Goal: Task Accomplishment & Management: Use online tool/utility

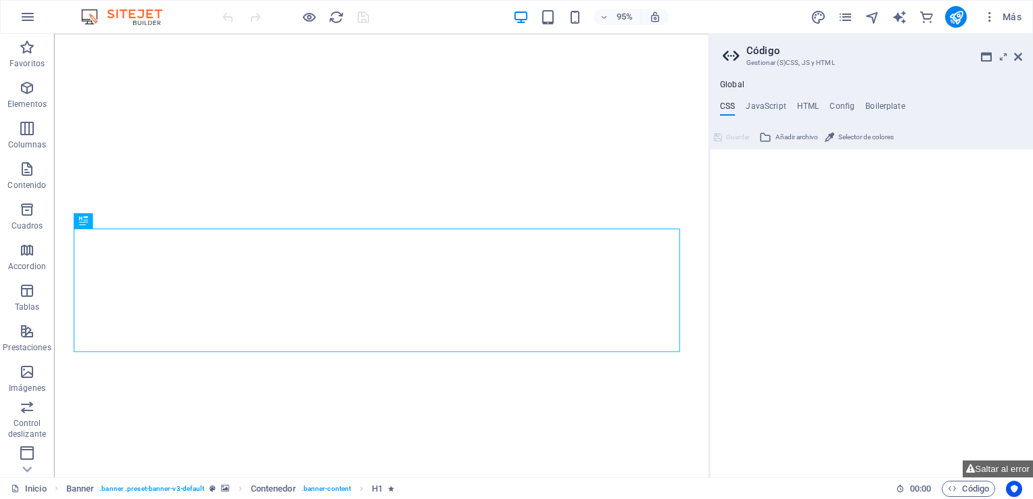
type textarea "/*------------------------------------*\"
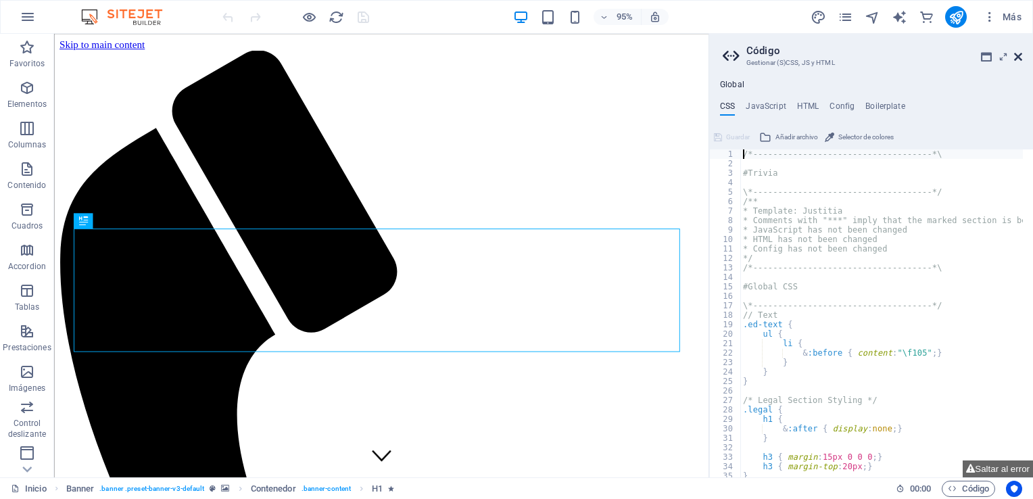
click at [1020, 55] on icon at bounding box center [1018, 56] width 8 height 11
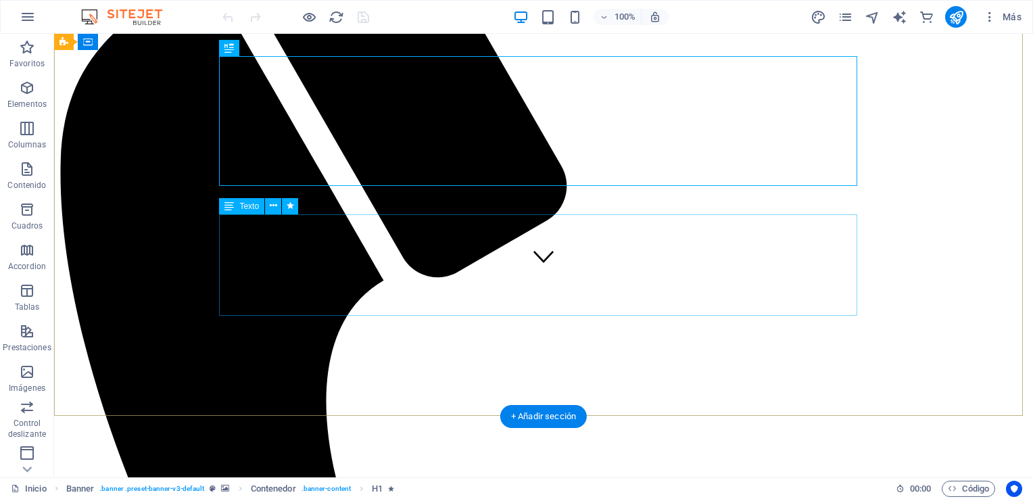
scroll to position [200, 0]
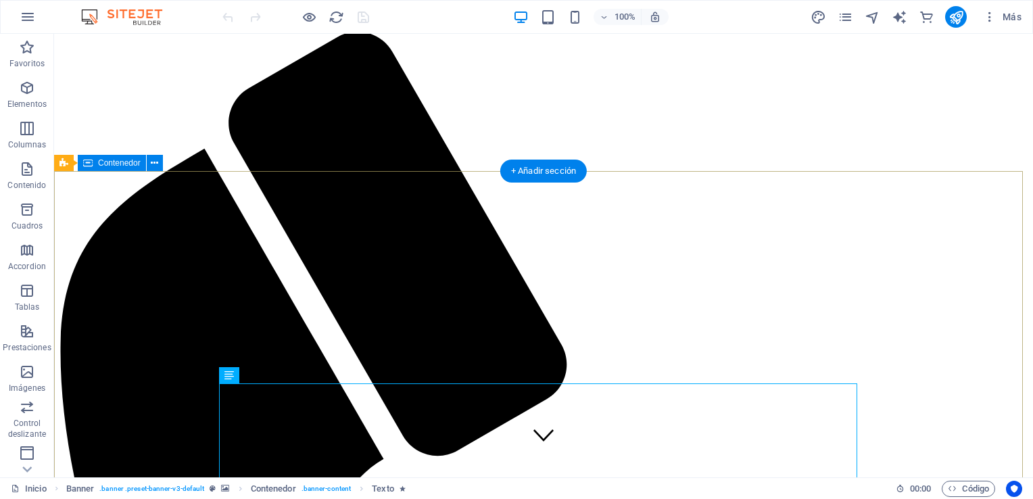
scroll to position [11, 0]
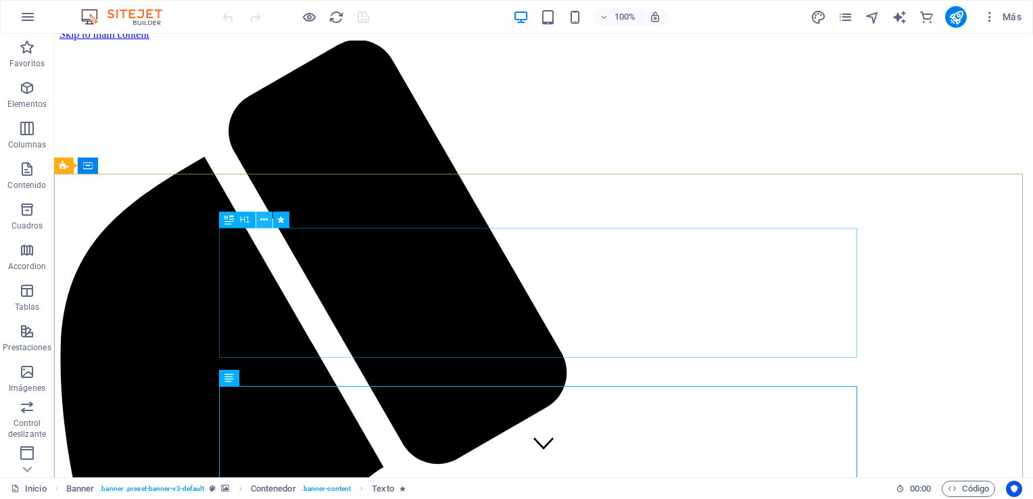
click at [263, 215] on icon at bounding box center [263, 220] width 7 height 14
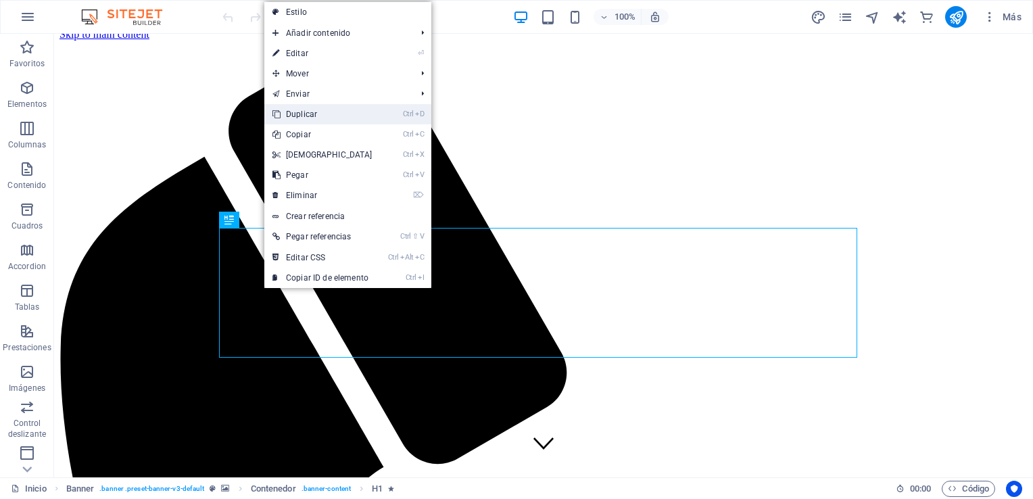
click at [337, 120] on link "Ctrl D Duplicar" at bounding box center [322, 114] width 116 height 20
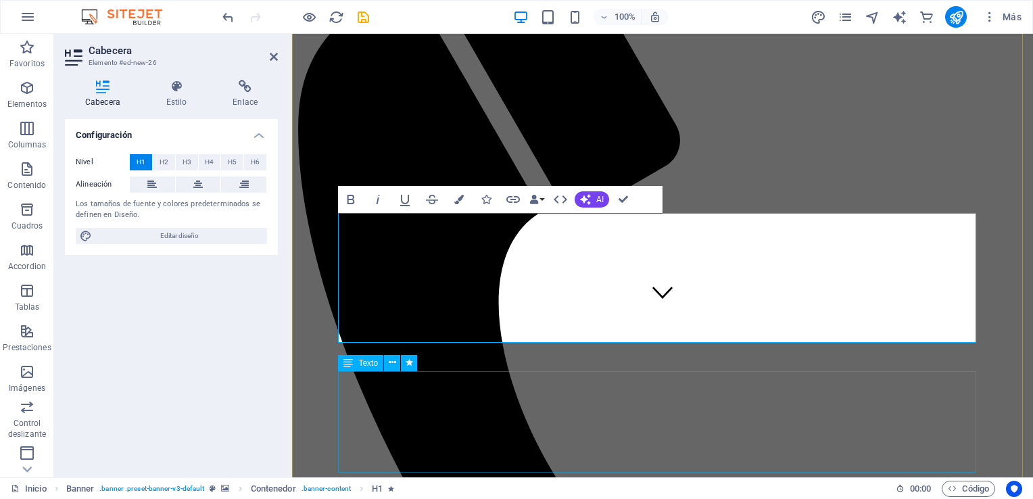
scroll to position [162, 0]
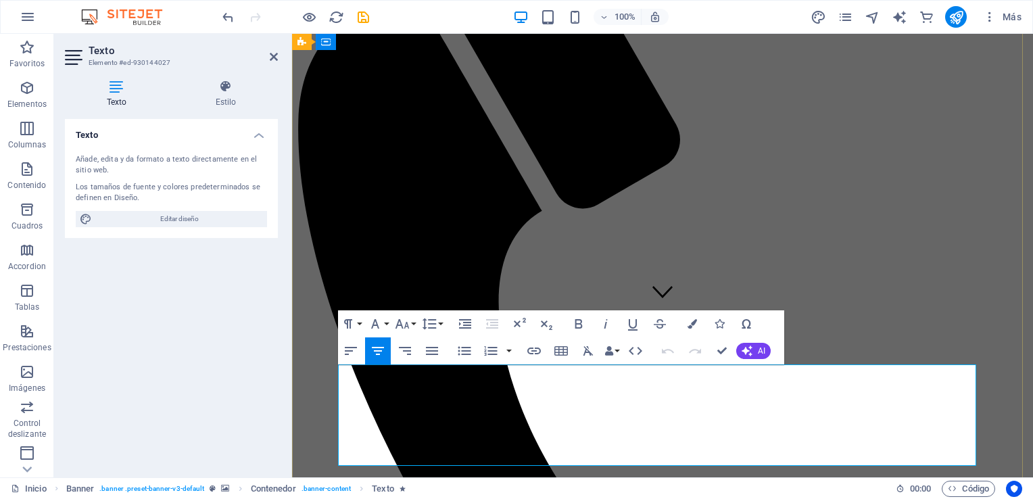
drag, startPoint x: 701, startPoint y: 461, endPoint x: 388, endPoint y: 374, distance: 325.0
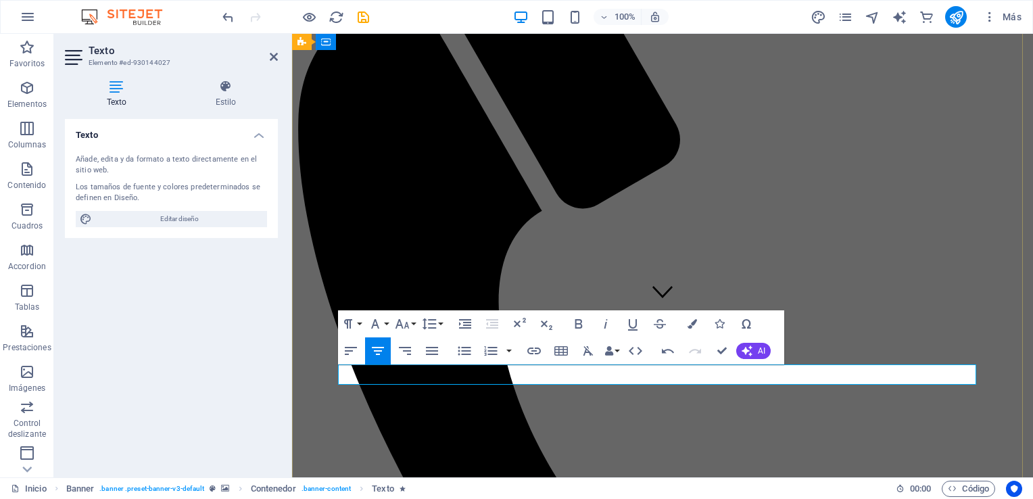
click at [427, 351] on icon "button" at bounding box center [432, 351] width 12 height 8
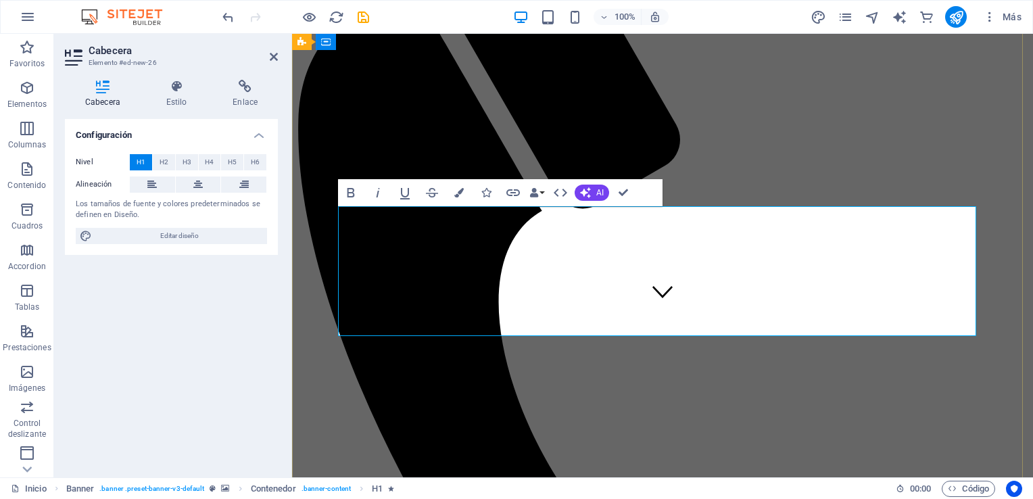
drag, startPoint x: 920, startPoint y: 302, endPoint x: 533, endPoint y: 252, distance: 390.6
click at [179, 92] on icon at bounding box center [177, 87] width 62 height 14
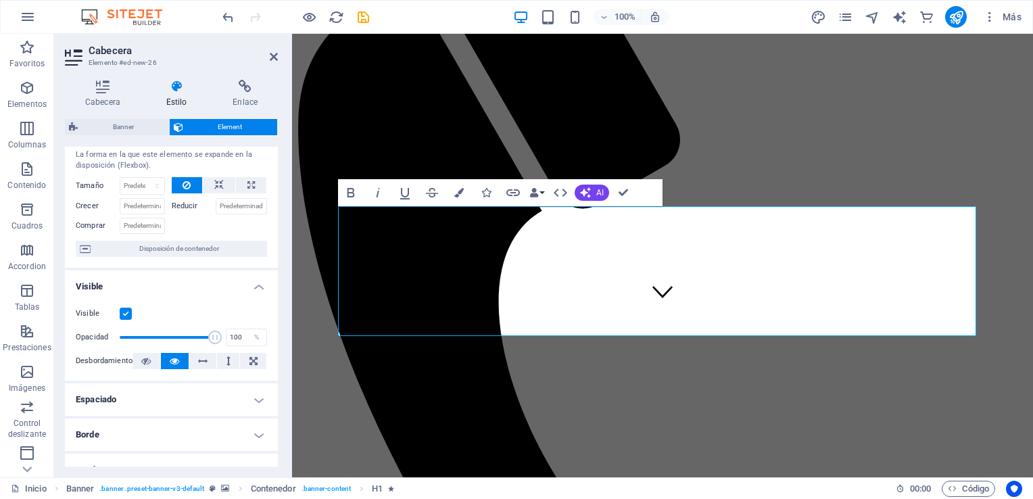
scroll to position [0, 0]
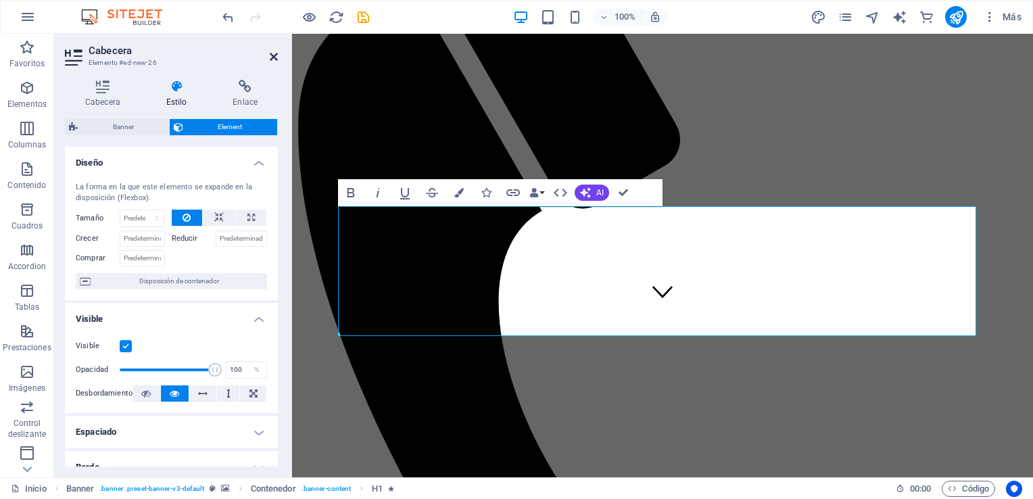
click at [276, 51] on icon at bounding box center [274, 56] width 8 height 11
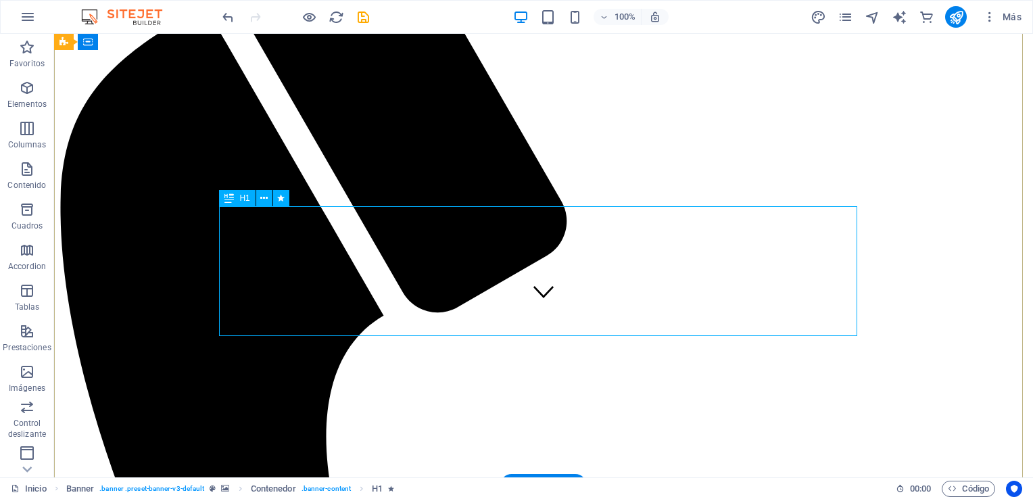
click at [259, 200] on button at bounding box center [264, 198] width 16 height 16
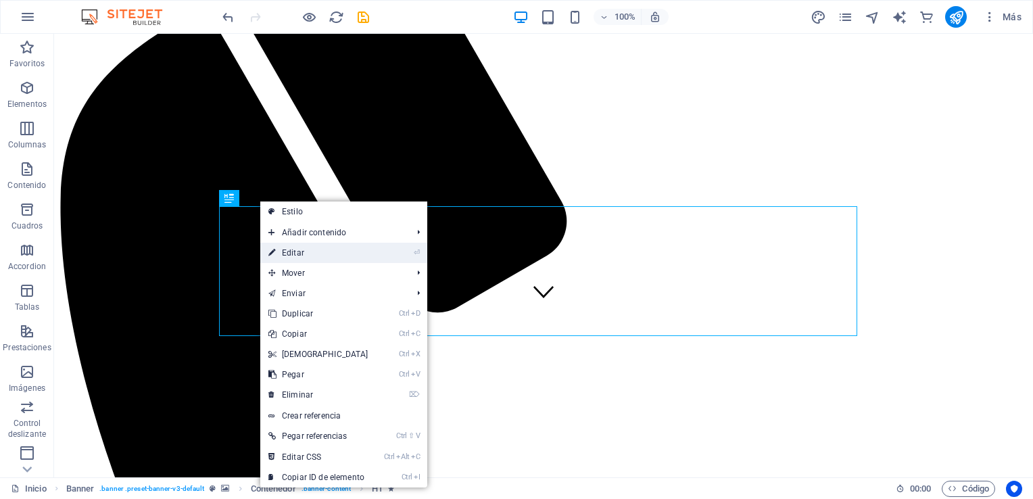
click at [350, 252] on link "⏎ Editar" at bounding box center [318, 253] width 116 height 20
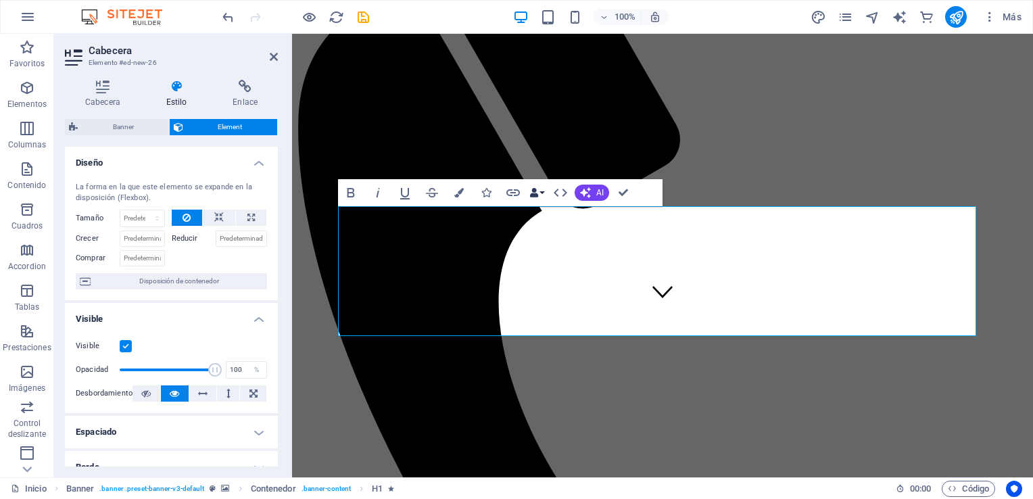
click at [544, 189] on button "Data Bindings" at bounding box center [537, 192] width 19 height 27
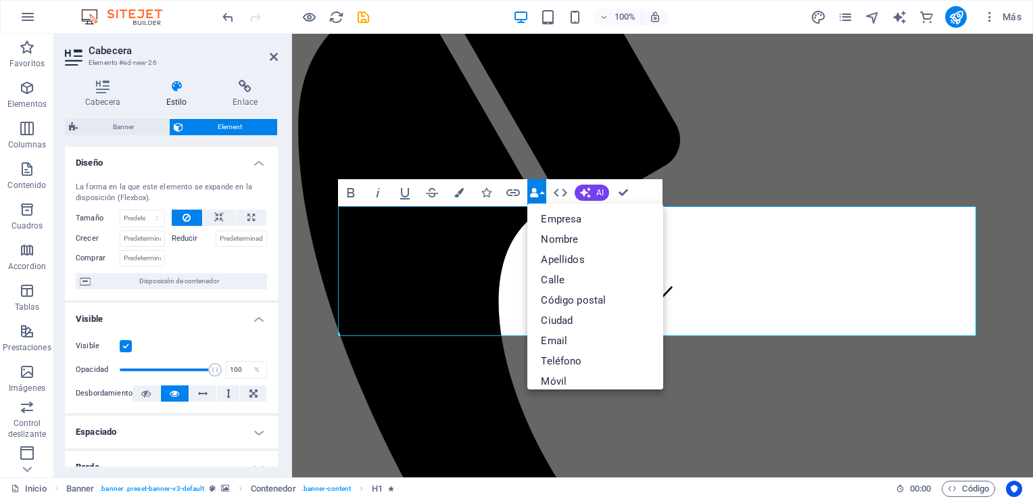
click at [544, 189] on button "Data Bindings" at bounding box center [537, 192] width 19 height 27
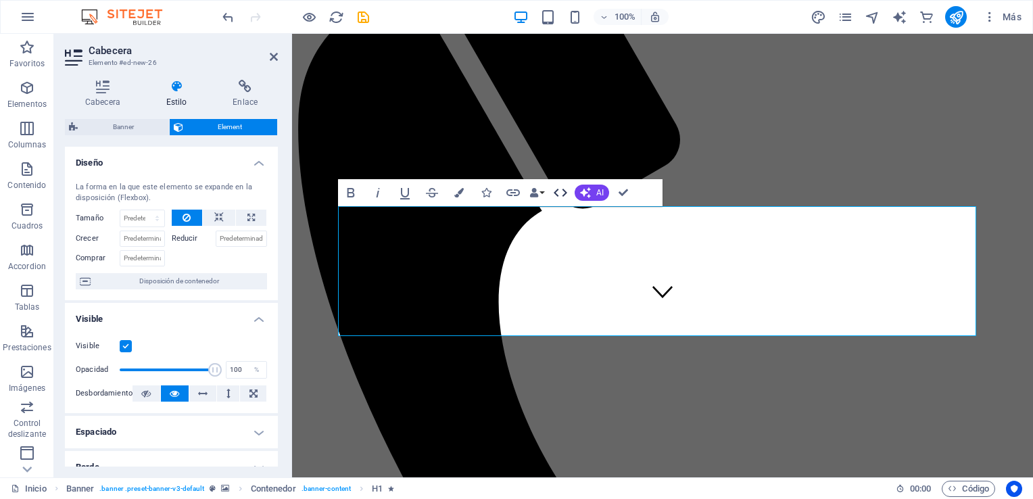
click at [571, 191] on button "HTML" at bounding box center [561, 192] width 26 height 27
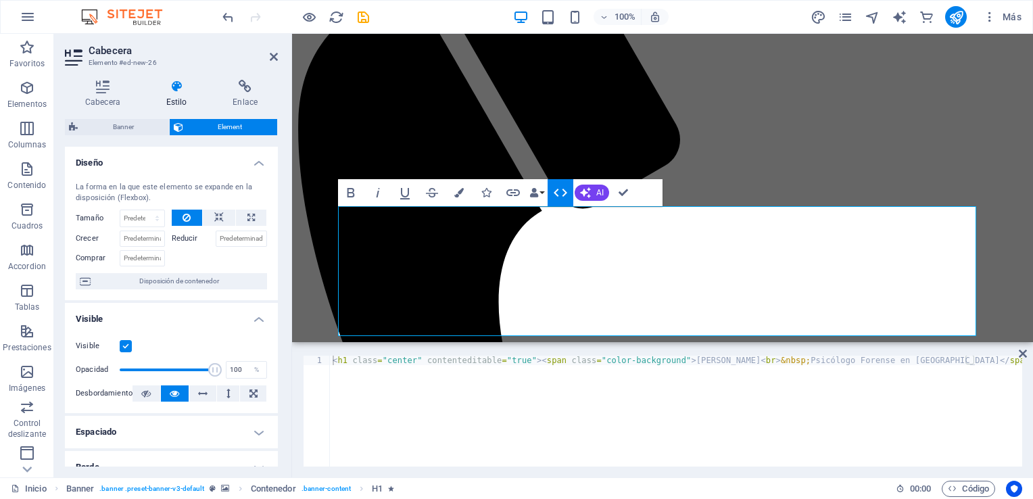
click at [571, 191] on button "HTML" at bounding box center [561, 192] width 26 height 27
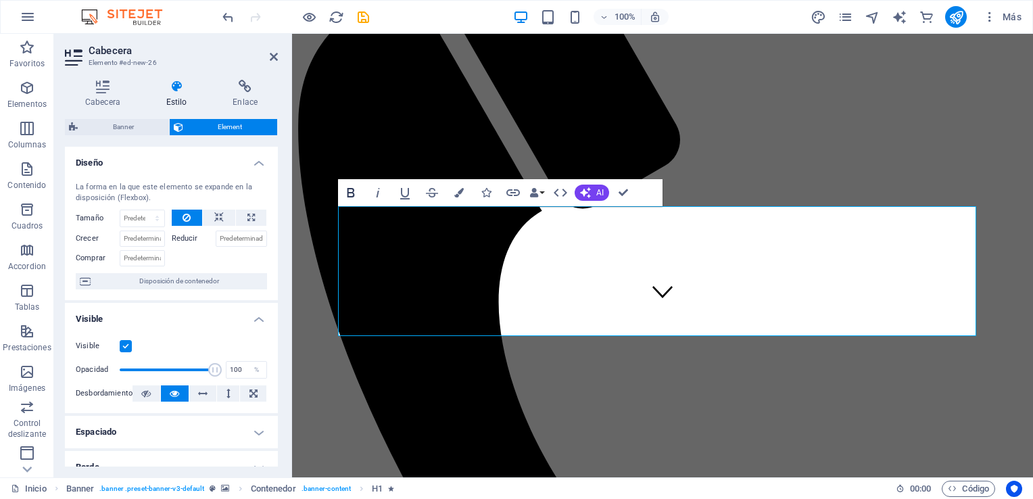
click at [349, 191] on icon "button" at bounding box center [351, 193] width 16 height 16
click at [139, 221] on select "Predeterminado automático px % 1/1 1/2 1/3 1/4 1/5 1/6 1/7 1/8 1/9 1/10" at bounding box center [142, 218] width 44 height 16
select select "1/3"
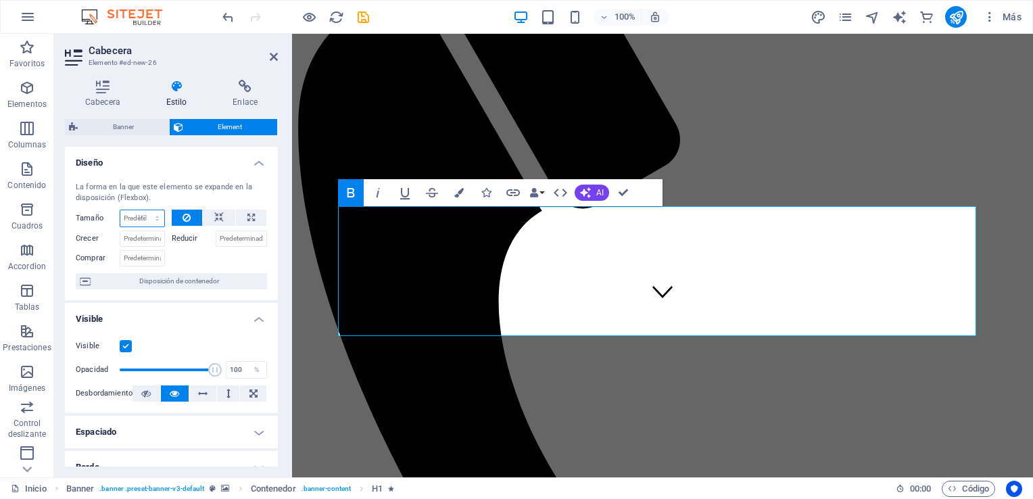
click at [143, 210] on select "Predeterminado automático px % 1/1 1/2 1/3 1/4 1/5 1/6 1/7 1/8 1/9 1/10" at bounding box center [142, 218] width 44 height 16
type input "33.33"
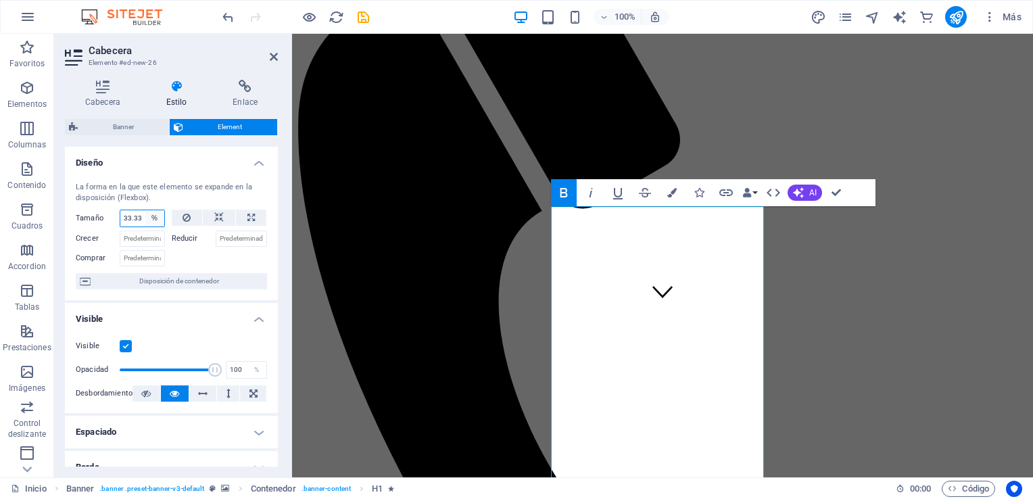
click at [145, 220] on select "Predeterminado automático px % 1/1 1/2 1/3 1/4 1/5 1/6 1/7 1/8 1/9 1/10" at bounding box center [154, 218] width 19 height 16
select select "px"
click at [145, 210] on select "Predeterminado automático px % 1/1 1/2 1/3 1/4 1/5 1/6 1/7 1/8 1/9 1/10" at bounding box center [154, 218] width 19 height 16
click at [139, 216] on input "33" at bounding box center [142, 218] width 44 height 16
type input "33.33"
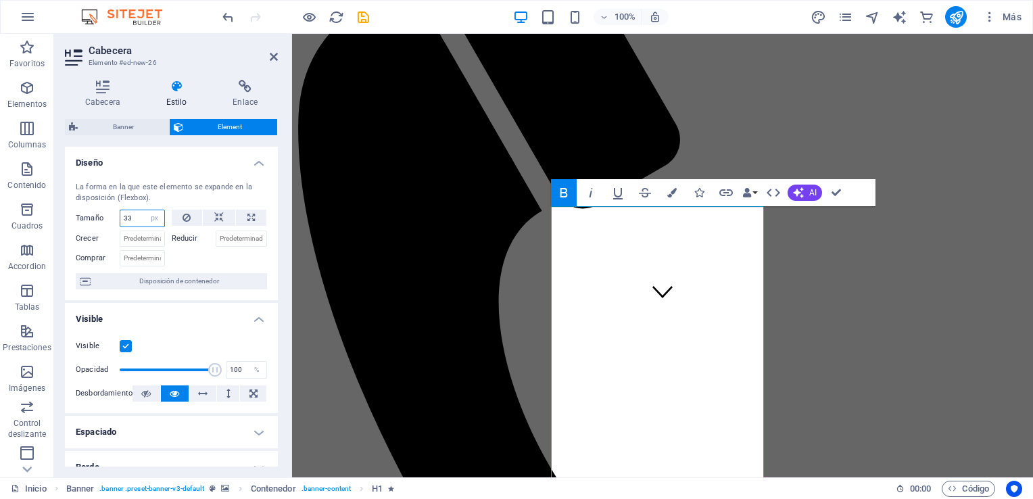
select select "%"
click at [275, 45] on h2 "Cabecera" at bounding box center [183, 51] width 189 height 12
click at [271, 57] on icon at bounding box center [274, 56] width 8 height 11
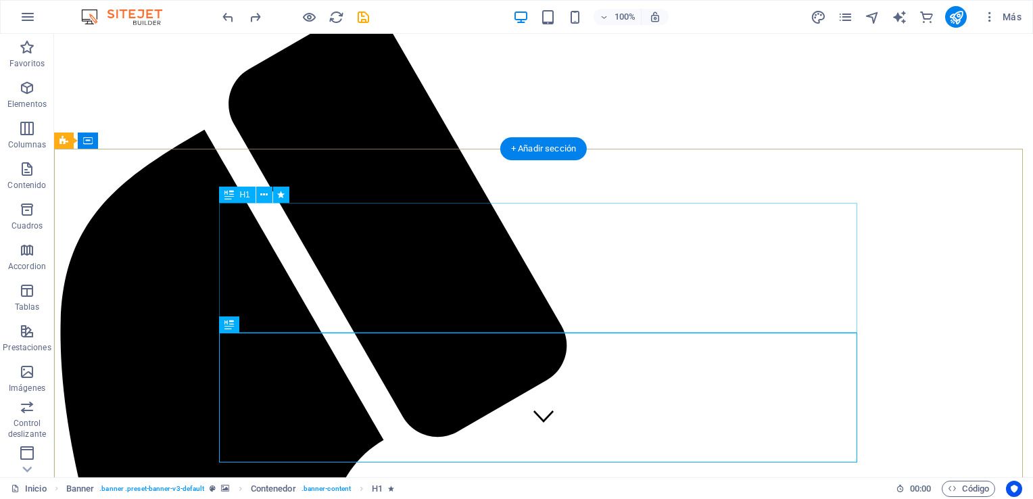
scroll to position [34, 0]
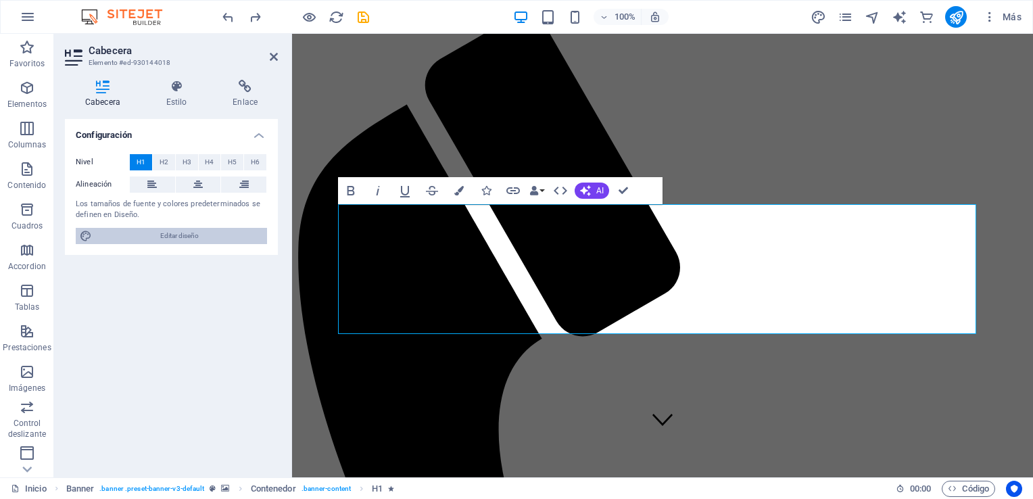
click at [157, 235] on span "Editar diseño" at bounding box center [179, 236] width 167 height 16
select select "ease-in-out"
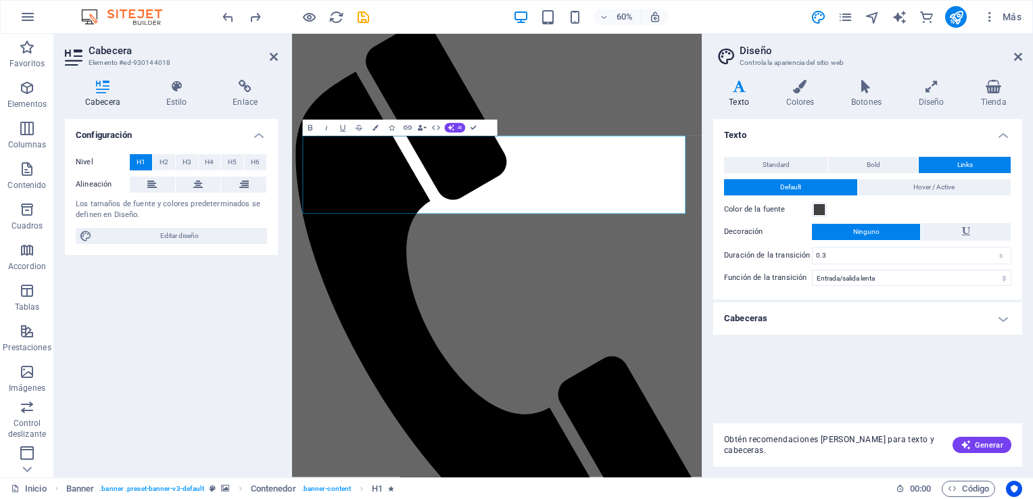
click at [791, 154] on div "Standard Bold Links Color de la fuente Fuente Montserrat Tamaño de la fuente 24…" at bounding box center [868, 221] width 314 height 156
click at [863, 325] on h4 "Cabeceras" at bounding box center [867, 318] width 309 height 32
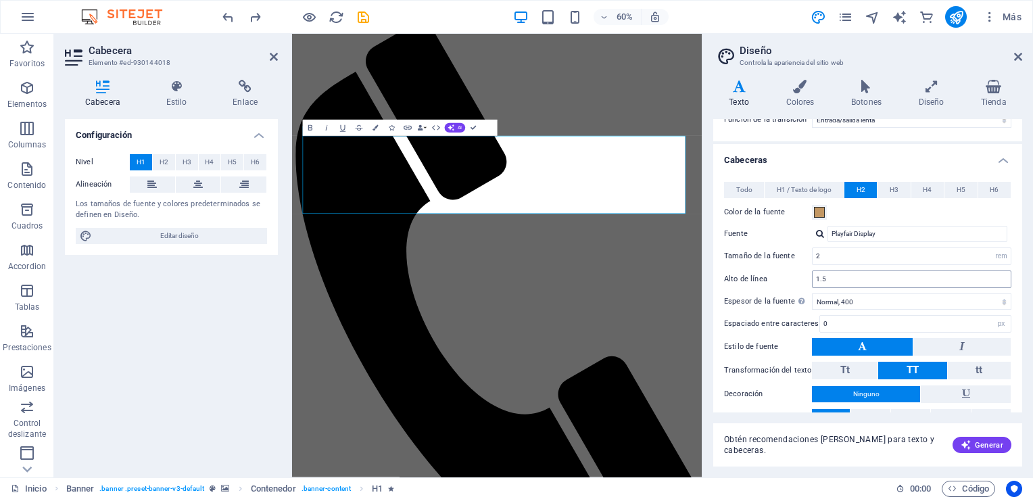
scroll to position [162, 0]
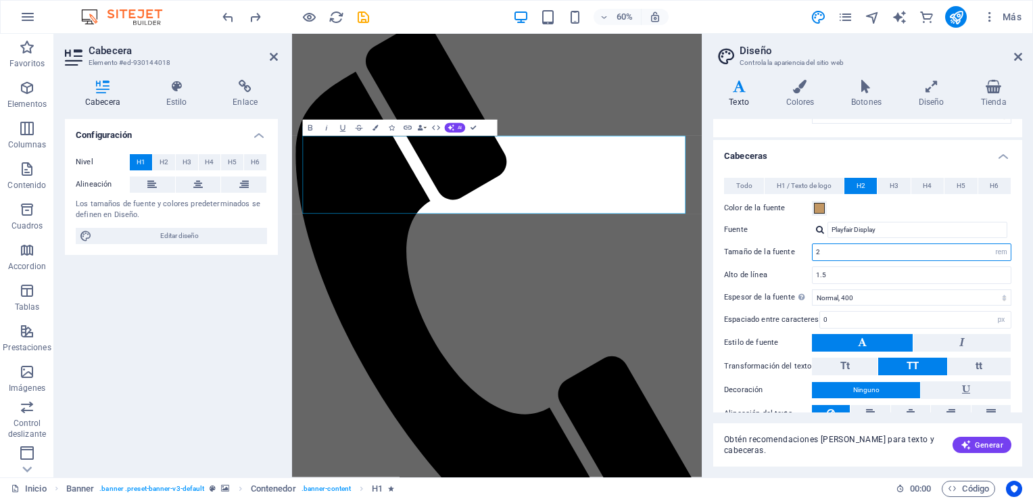
click at [839, 252] on input "2" at bounding box center [912, 252] width 198 height 16
type input "1"
type input "0.2875"
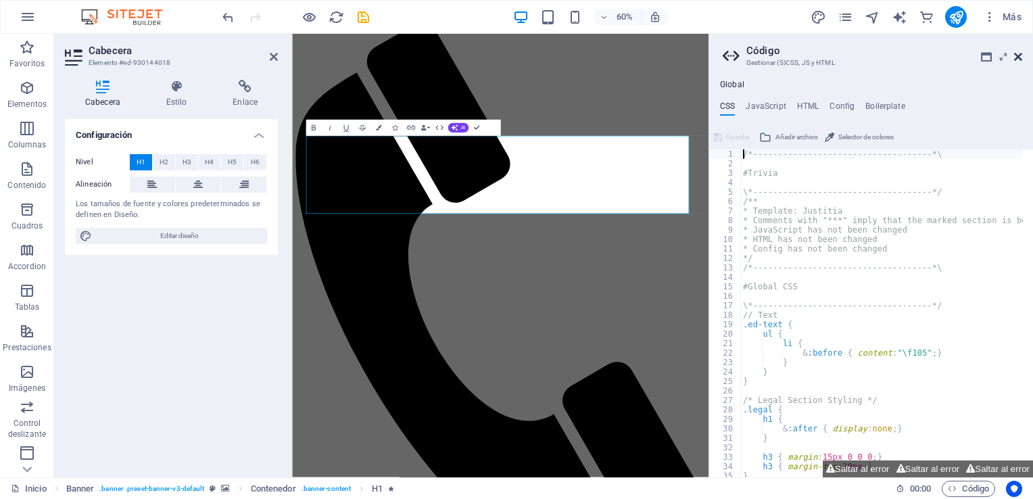
click at [1017, 58] on icon at bounding box center [1018, 56] width 8 height 11
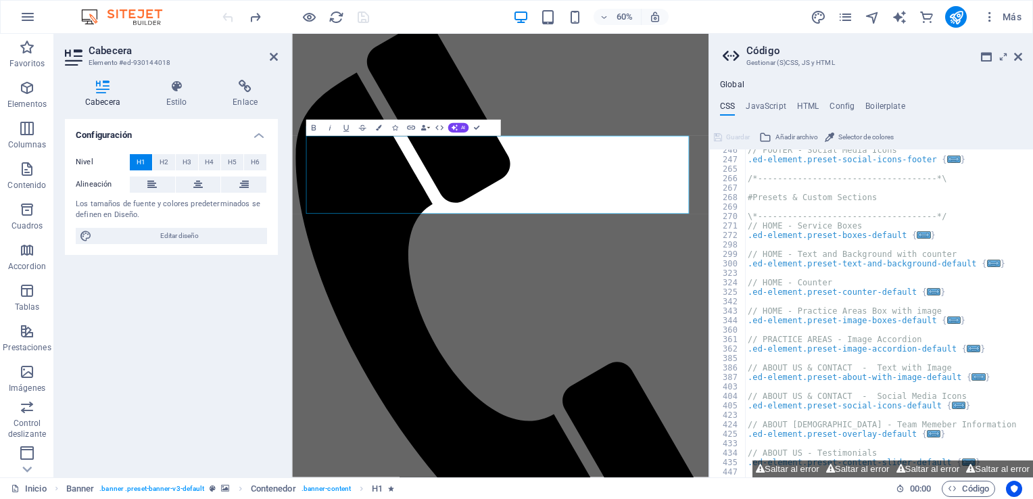
scroll to position [539, 0]
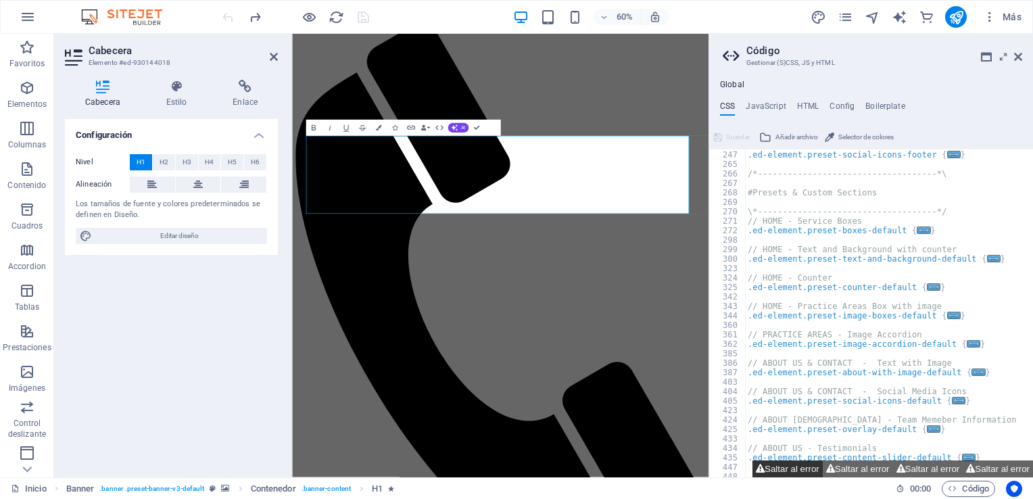
click at [784, 469] on button "Saltar al error" at bounding box center [788, 469] width 70 height 17
type textarea "$menu-logo-background: $menu-wrapper-backgroun $logo-width-sticky: auto;$logo-w…"
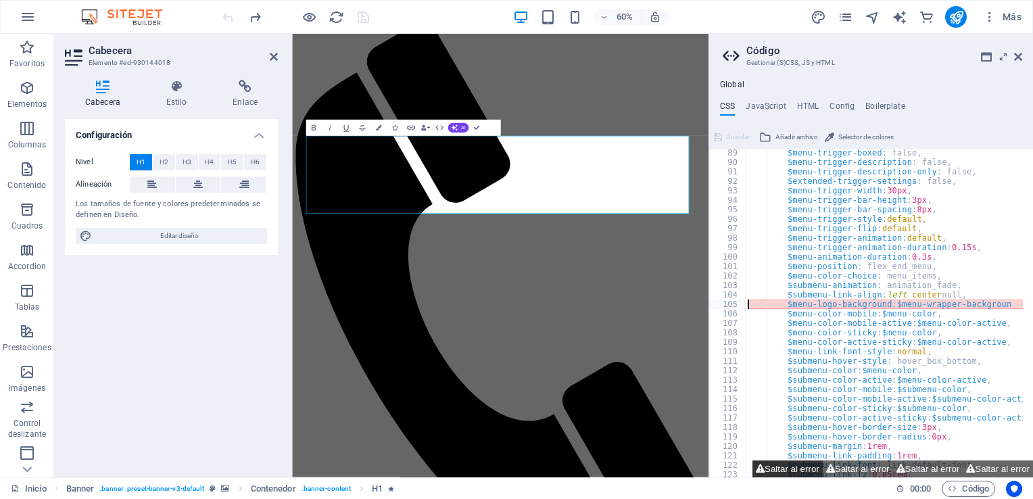
scroll to position [759, 0]
click at [1023, 57] on aside "Código Gestionar (S)CSS, JS y HTML Global CSS JavaScript HTML Config Boilerplat…" at bounding box center [871, 256] width 325 height 444
click at [1020, 55] on icon at bounding box center [1018, 56] width 8 height 11
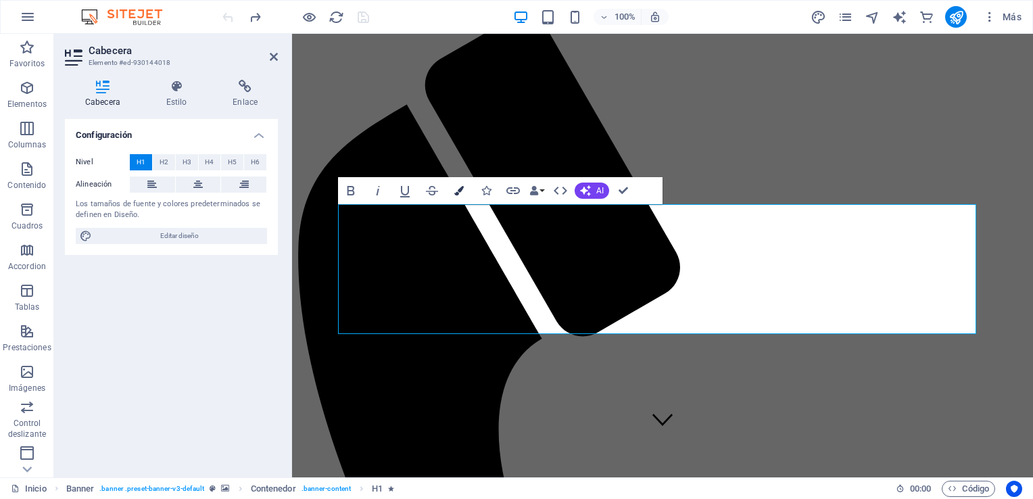
click at [459, 183] on button "Colors" at bounding box center [459, 190] width 26 height 27
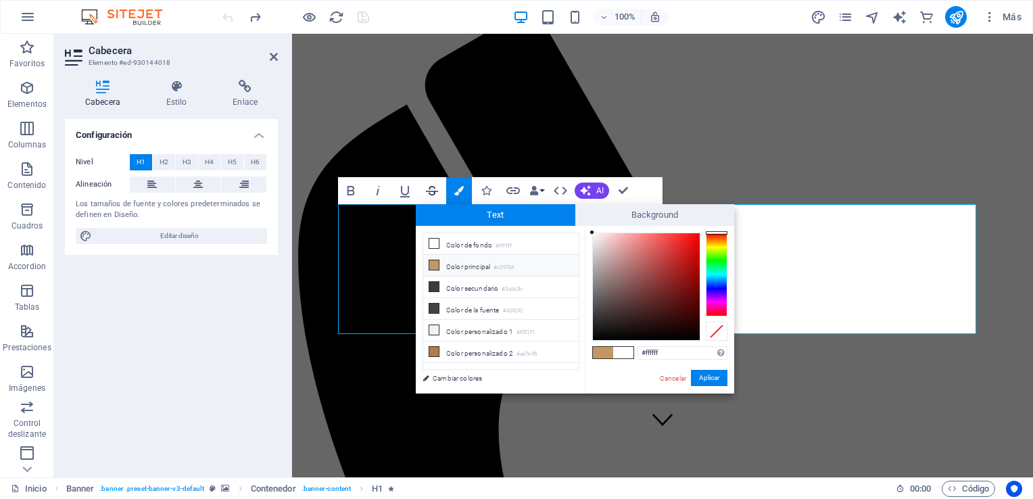
click at [431, 188] on icon "button" at bounding box center [432, 191] width 16 height 16
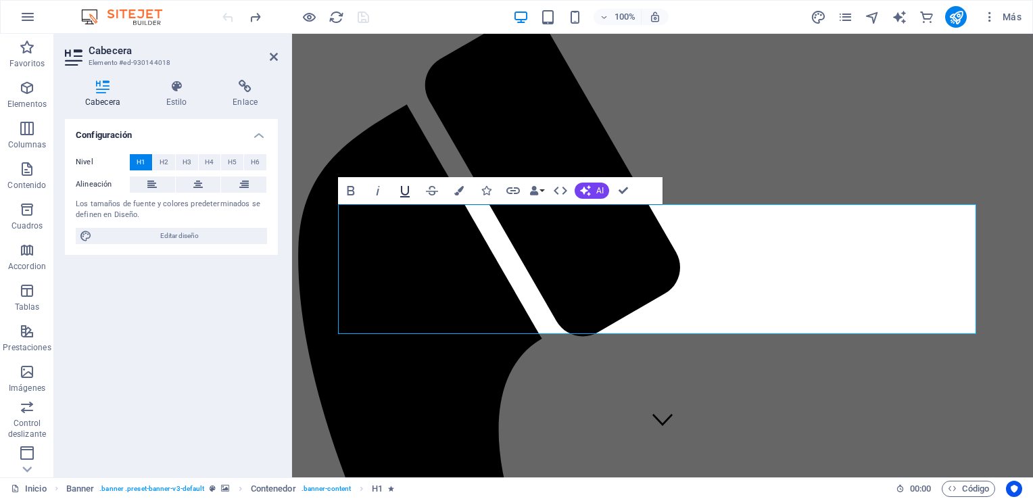
click at [401, 187] on icon "button" at bounding box center [404, 191] width 9 height 11
click at [380, 188] on icon "button" at bounding box center [378, 191] width 16 height 16
click at [397, 189] on icon "button" at bounding box center [405, 191] width 16 height 16
click at [430, 190] on icon "button" at bounding box center [432, 191] width 16 height 16
click at [373, 191] on icon "button" at bounding box center [378, 191] width 16 height 16
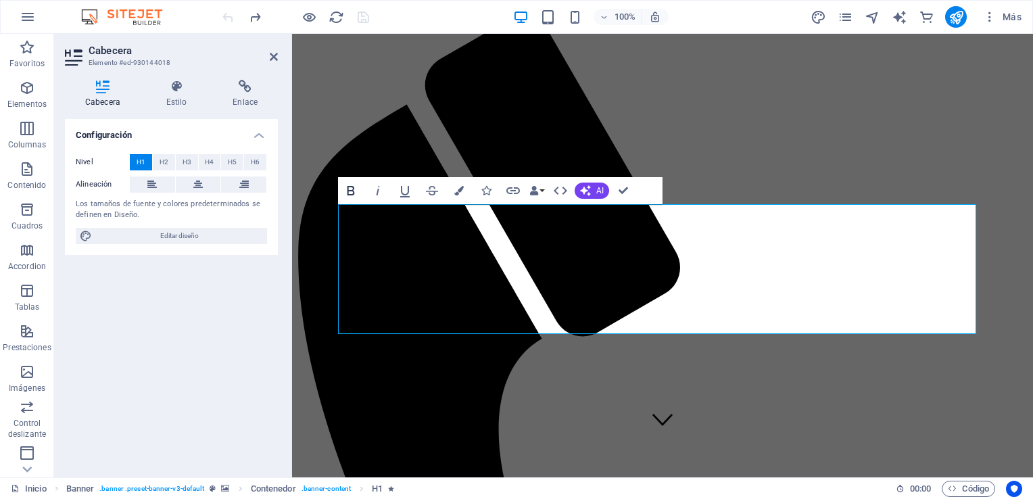
click at [347, 192] on icon "button" at bounding box center [351, 191] width 16 height 16
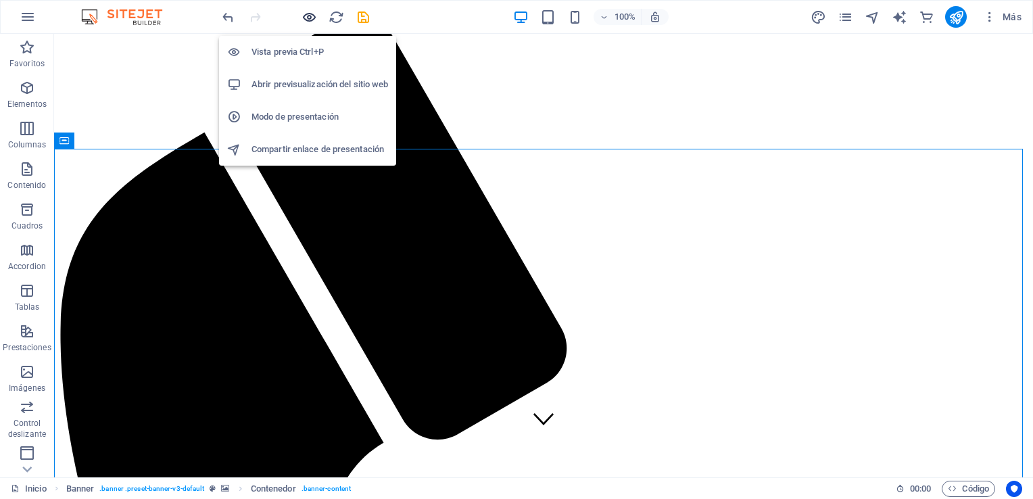
click at [310, 15] on icon "button" at bounding box center [310, 17] width 16 height 16
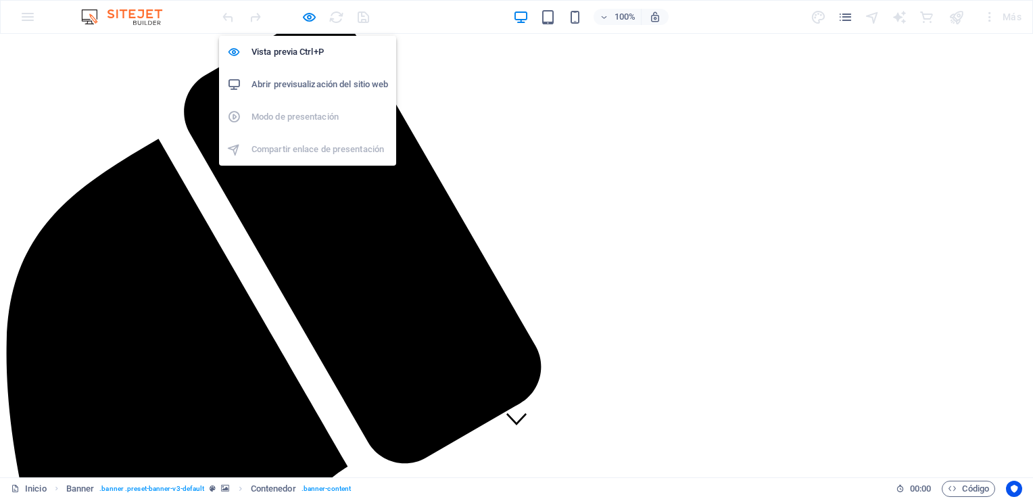
click at [314, 80] on h6 "Abrir previsualización del sitio web" at bounding box center [320, 84] width 137 height 16
click at [313, 15] on icon "button" at bounding box center [310, 17] width 16 height 16
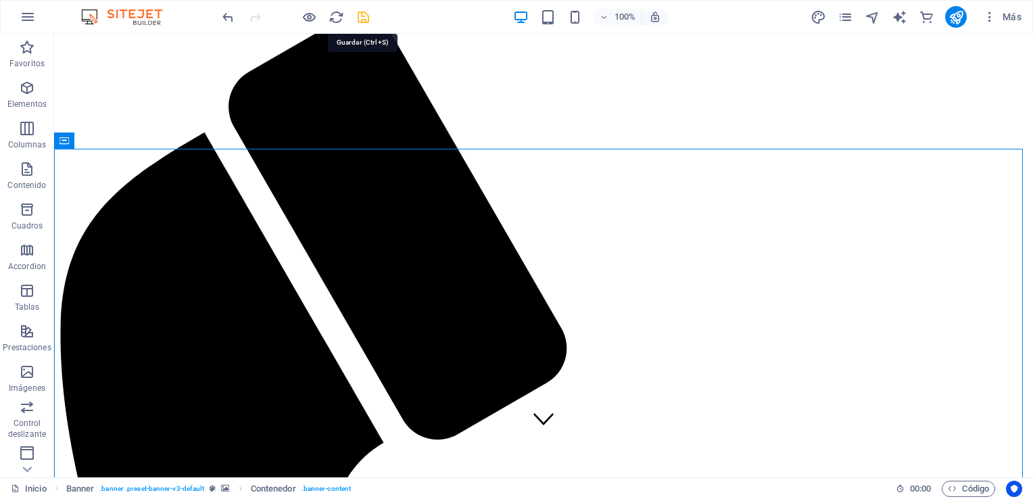
click at [357, 21] on icon "save" at bounding box center [364, 17] width 16 height 16
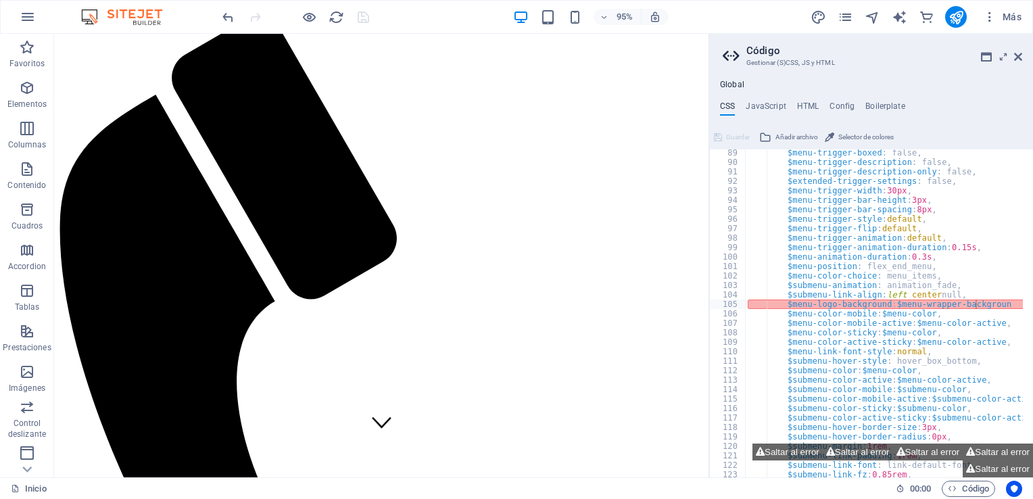
click at [1023, 57] on aside "Código Gestionar (S)CSS, JS y HTML Global CSS JavaScript HTML Config Boilerplat…" at bounding box center [871, 256] width 325 height 444
click at [1017, 58] on icon at bounding box center [1018, 56] width 8 height 11
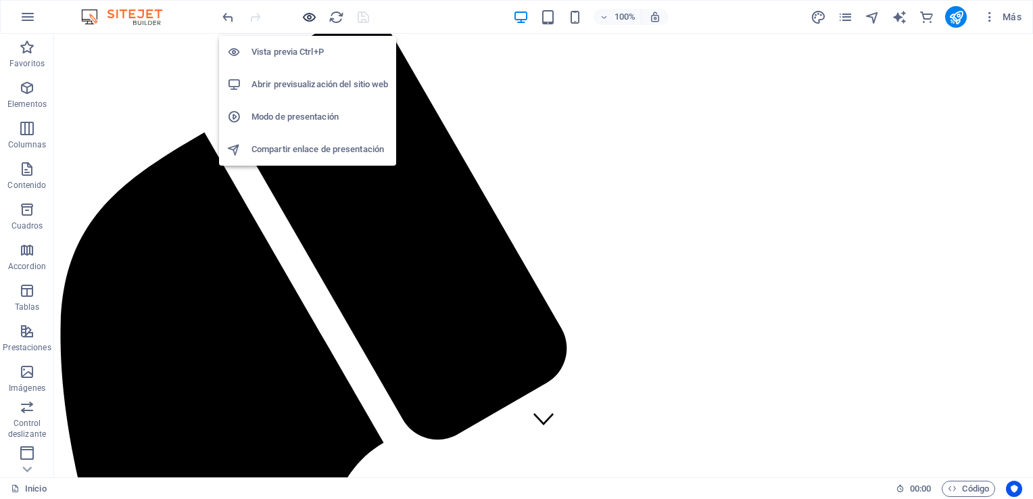
click at [306, 14] on icon "button" at bounding box center [310, 17] width 16 height 16
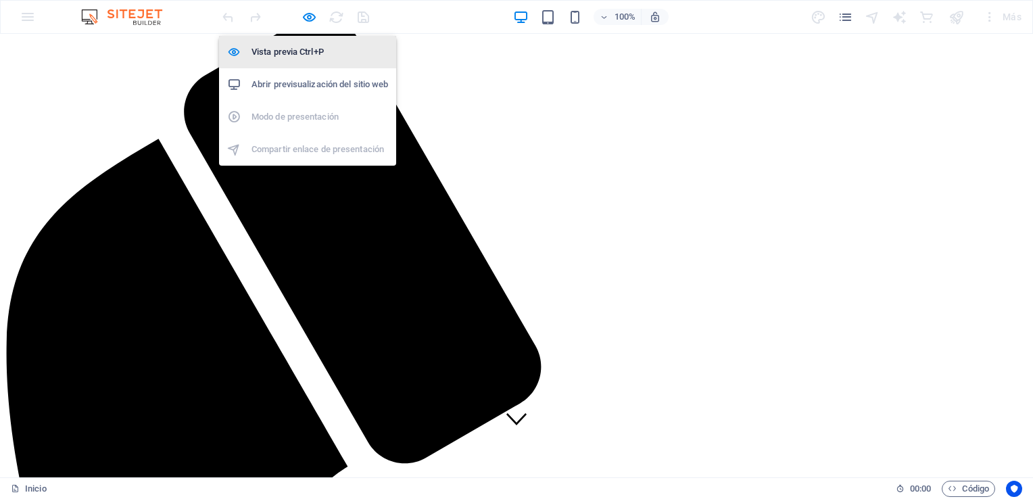
click at [305, 55] on h6 "Vista previa Ctrl+P" at bounding box center [320, 52] width 137 height 16
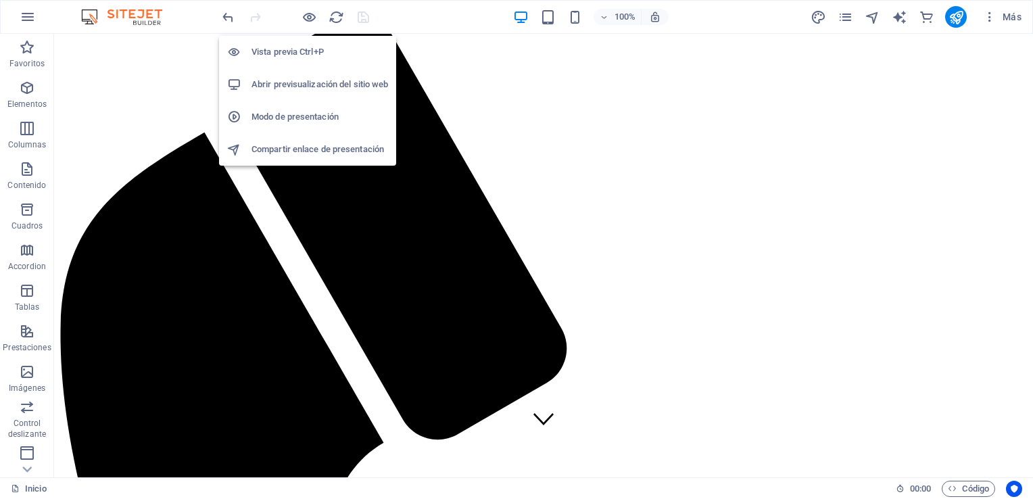
click at [305, 80] on h6 "Abrir previsualización del sitio web" at bounding box center [320, 84] width 137 height 16
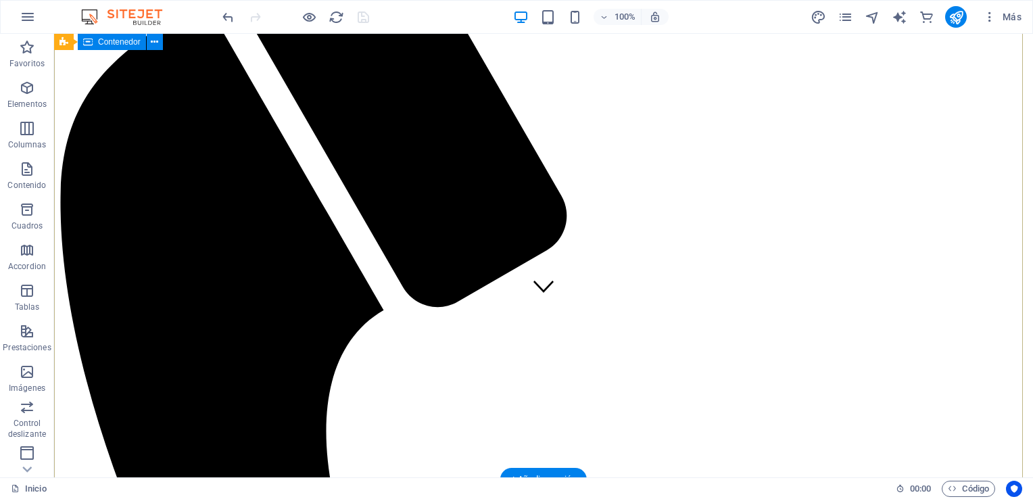
scroll to position [179, 0]
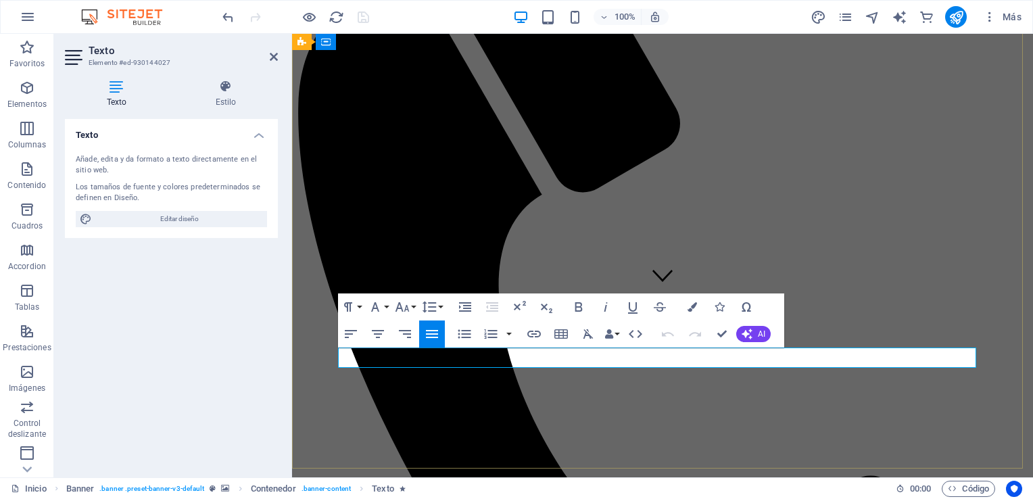
drag, startPoint x: 797, startPoint y: 358, endPoint x: 431, endPoint y: 356, distance: 365.9
drag, startPoint x: 762, startPoint y: 364, endPoint x: 565, endPoint y: 363, distance: 196.8
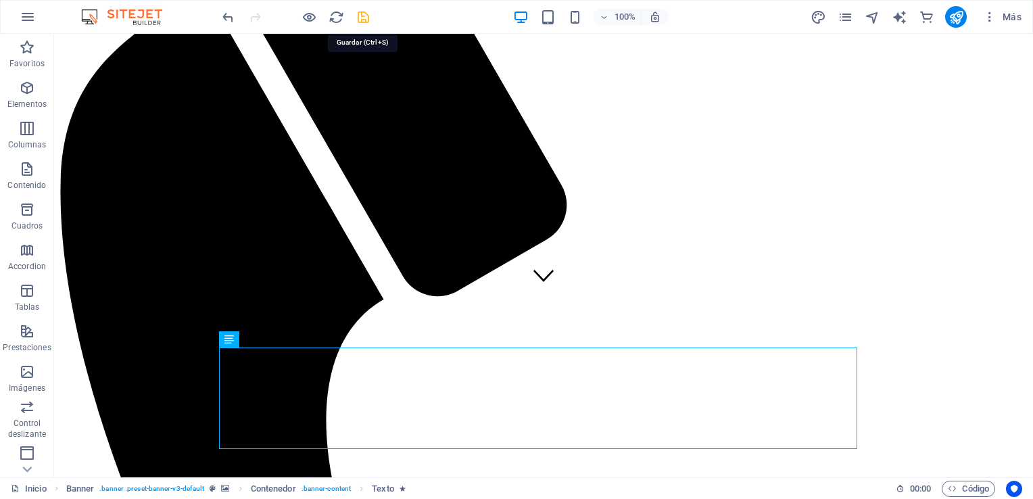
click at [360, 20] on icon "save" at bounding box center [364, 17] width 16 height 16
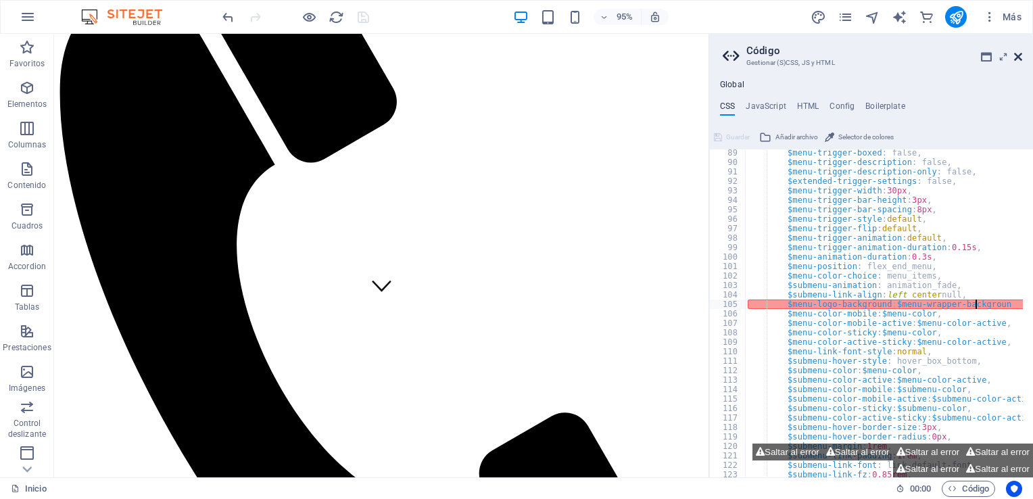
click at [1022, 55] on icon at bounding box center [1018, 56] width 8 height 11
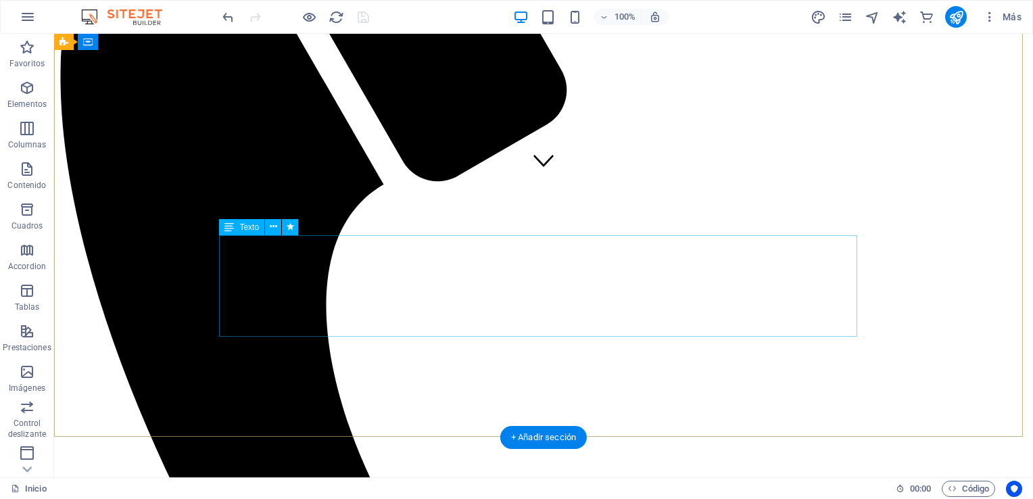
scroll to position [294, 0]
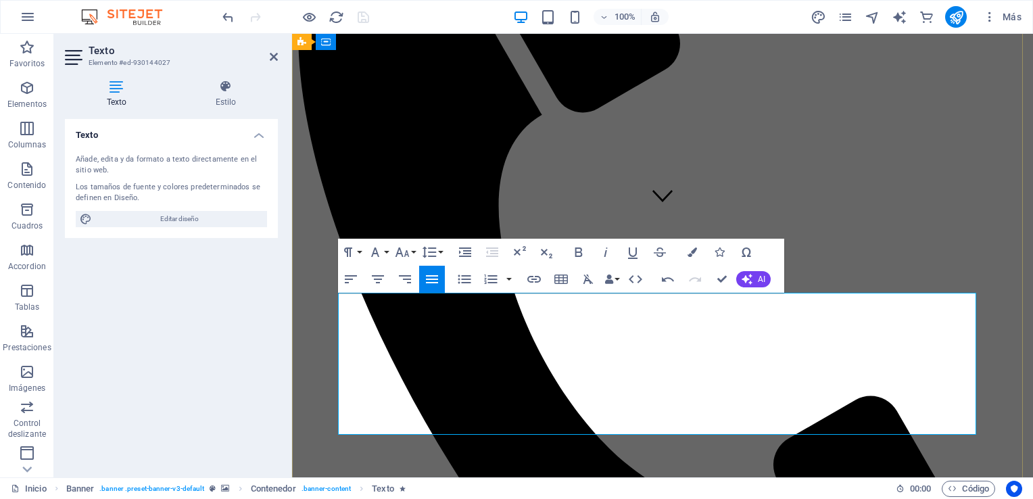
scroll to position [260, 0]
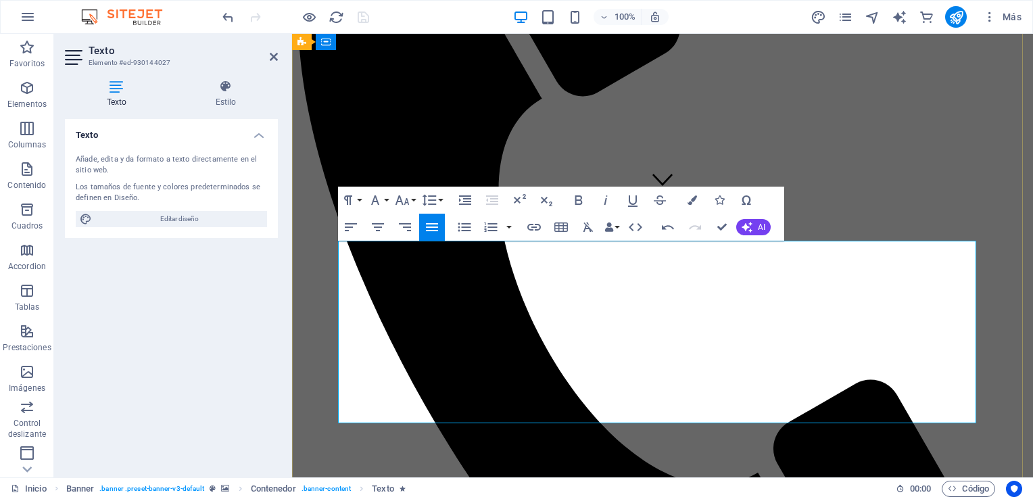
scroll to position [286, 0]
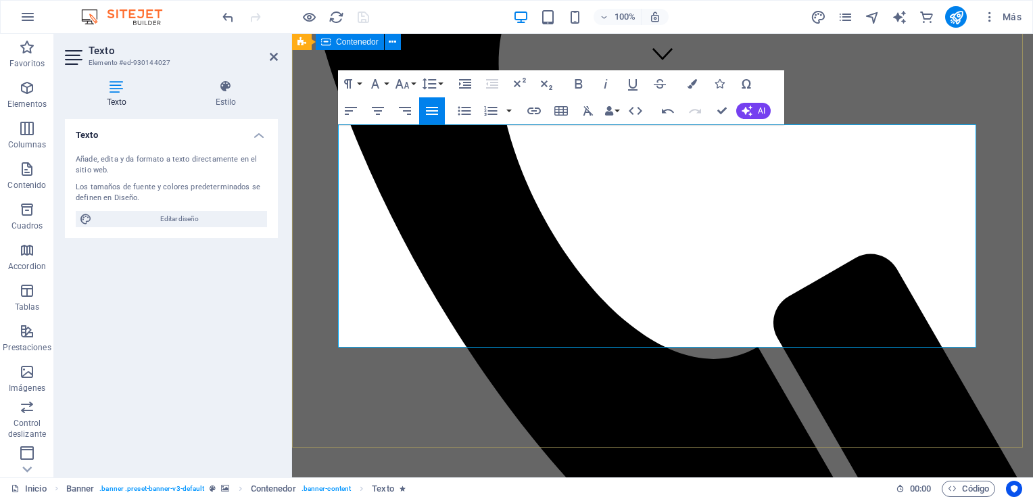
scroll to position [400, 0]
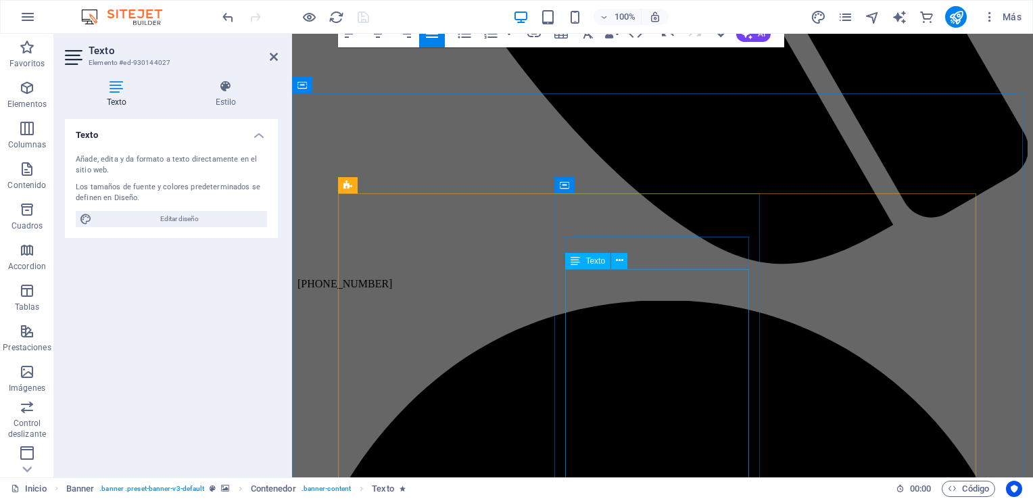
scroll to position [552, 0]
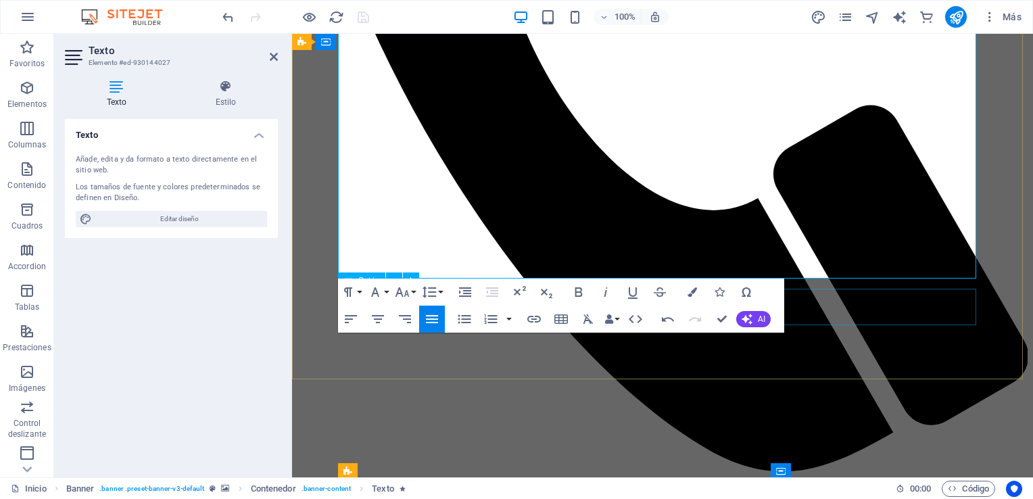
scroll to position [491, 0]
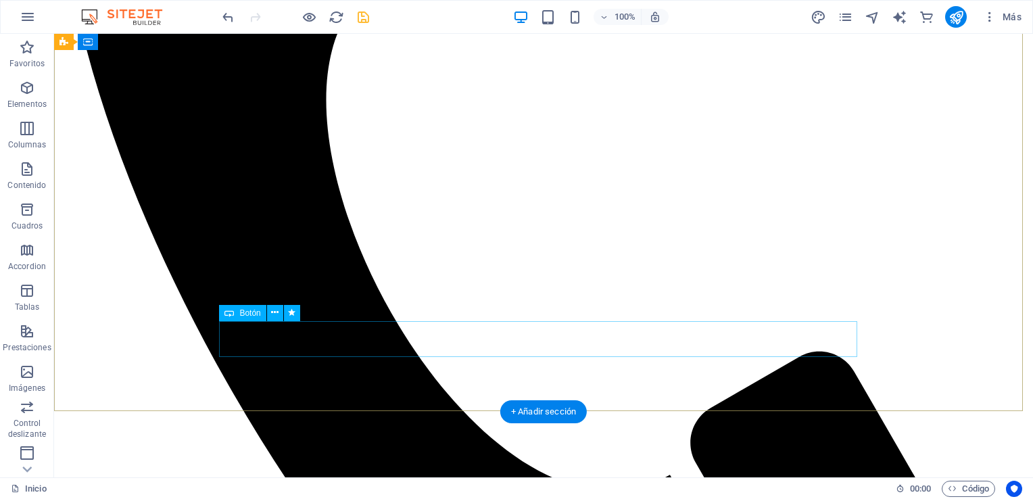
scroll to position [500, 0]
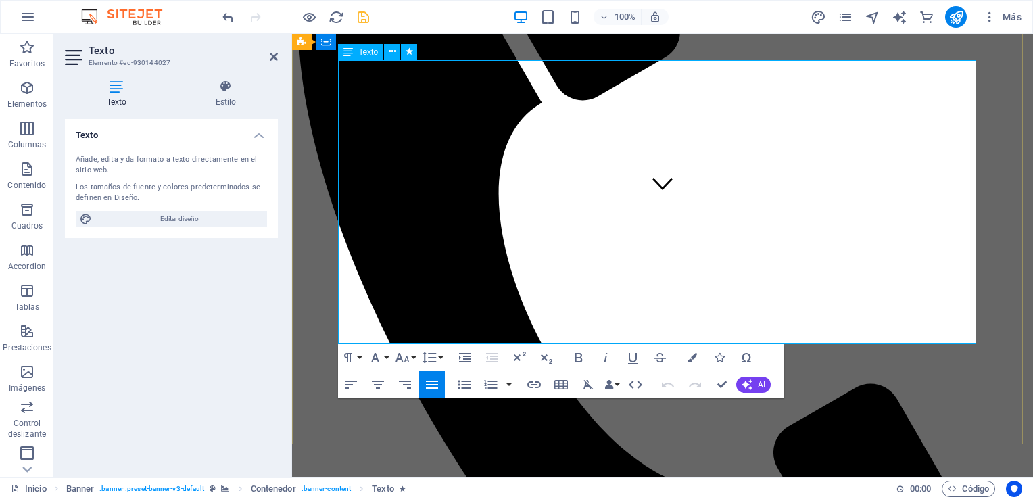
scroll to position [471, 0]
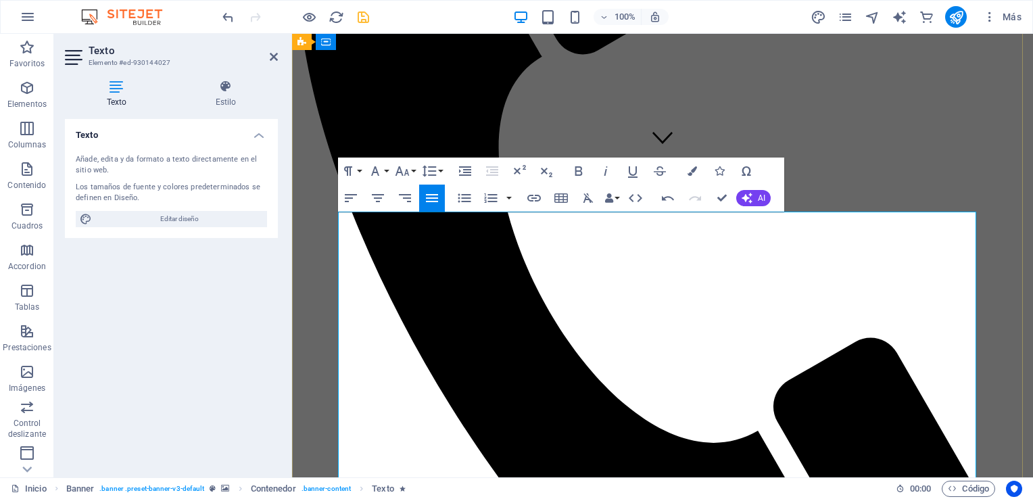
scroll to position [317, 0]
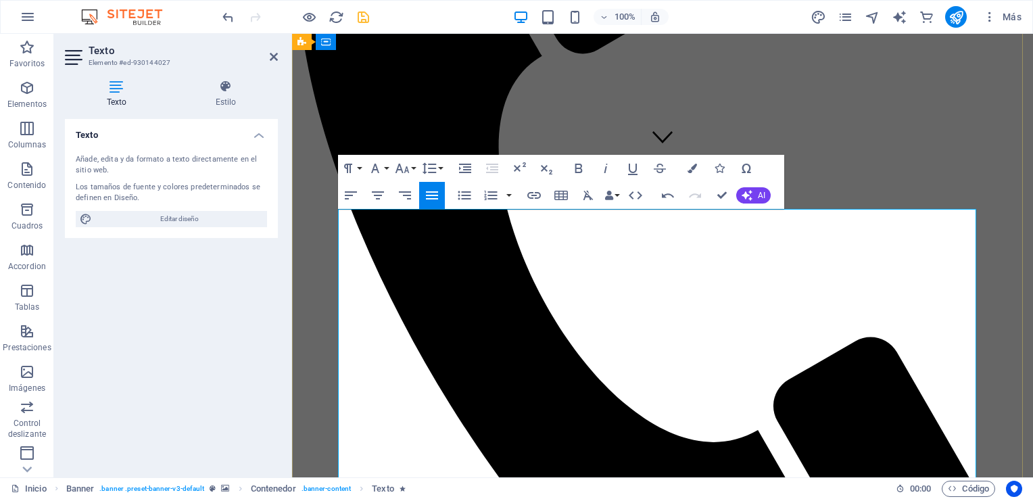
drag, startPoint x: 520, startPoint y: 283, endPoint x: 371, endPoint y: 284, distance: 149.5
click at [582, 163] on icon "button" at bounding box center [579, 168] width 16 height 16
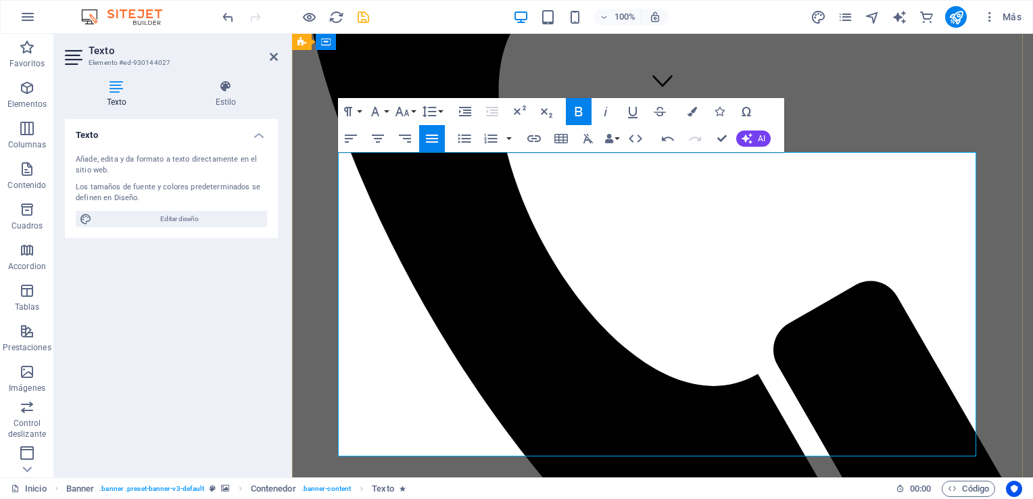
scroll to position [374, 0]
drag, startPoint x: 476, startPoint y: 329, endPoint x: 385, endPoint y: 330, distance: 91.3
click at [578, 106] on icon "button" at bounding box center [579, 111] width 16 height 16
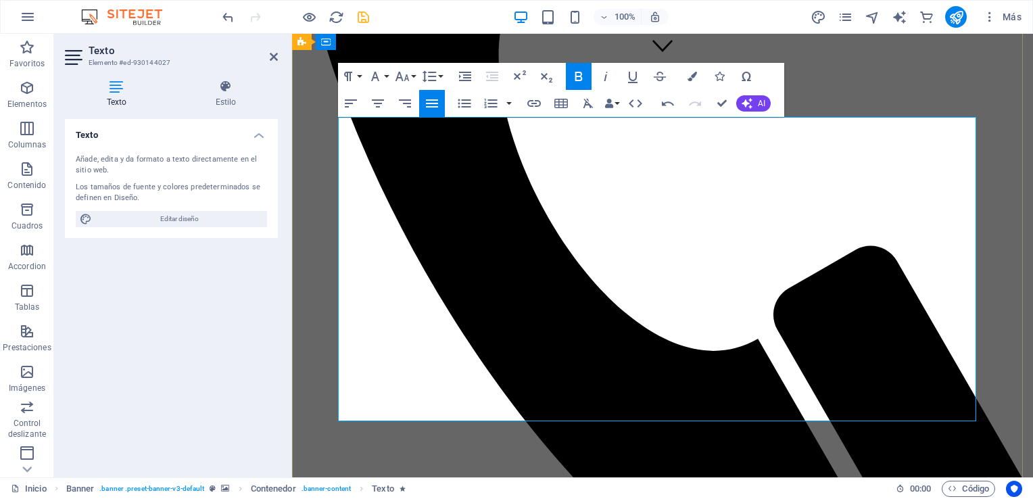
scroll to position [410, 0]
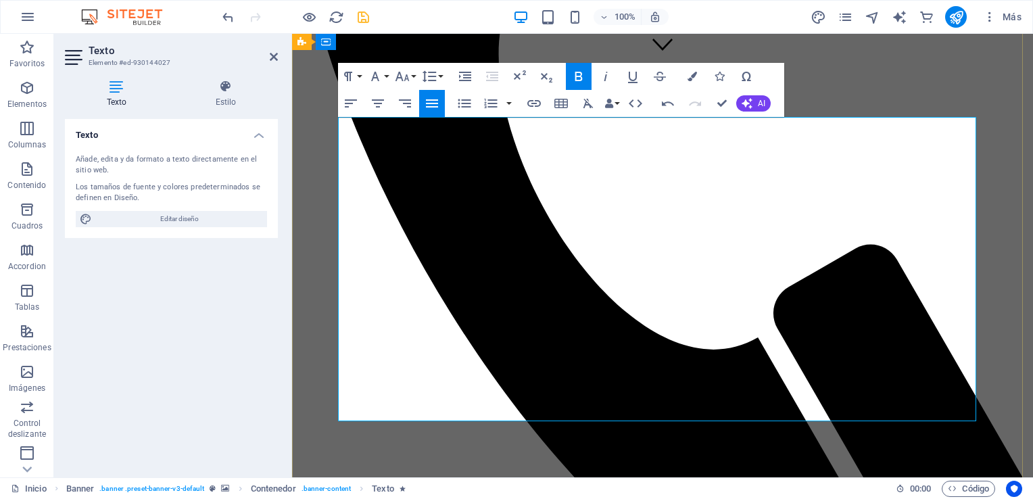
drag, startPoint x: 533, startPoint y: 327, endPoint x: 449, endPoint y: 328, distance: 83.9
click at [580, 79] on icon "button" at bounding box center [579, 76] width 16 height 16
drag, startPoint x: 463, startPoint y: 331, endPoint x: 445, endPoint y: 327, distance: 18.9
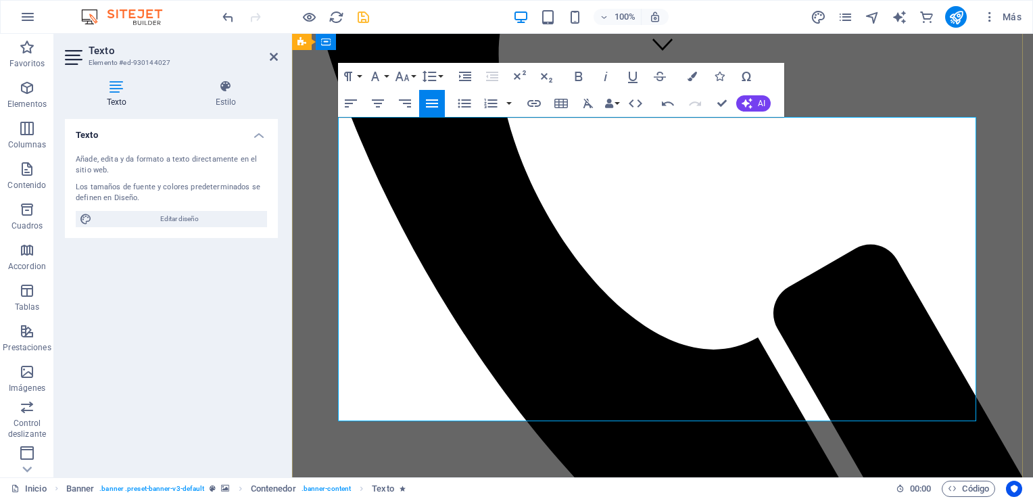
click at [584, 73] on icon "button" at bounding box center [579, 76] width 16 height 16
drag, startPoint x: 398, startPoint y: 293, endPoint x: 390, endPoint y: 291, distance: 9.0
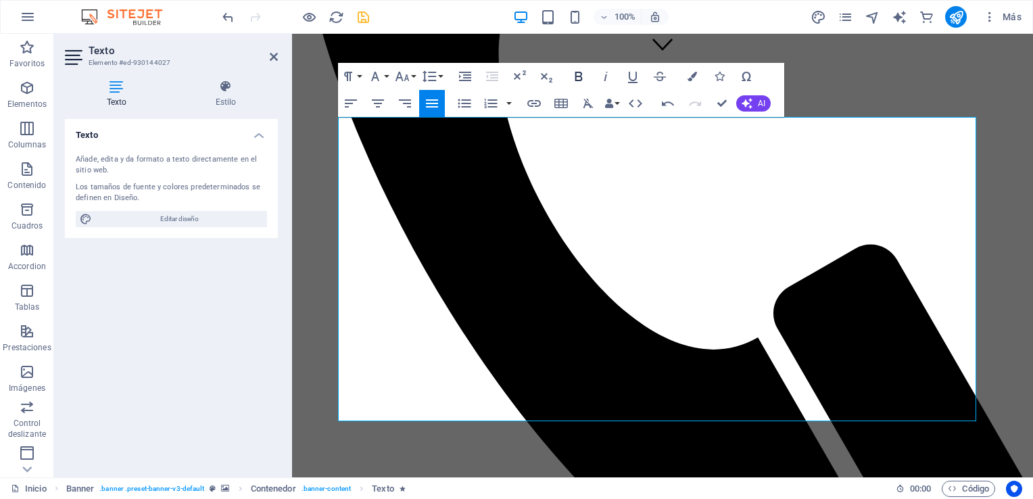
click at [567, 74] on button "Bold" at bounding box center [579, 76] width 26 height 27
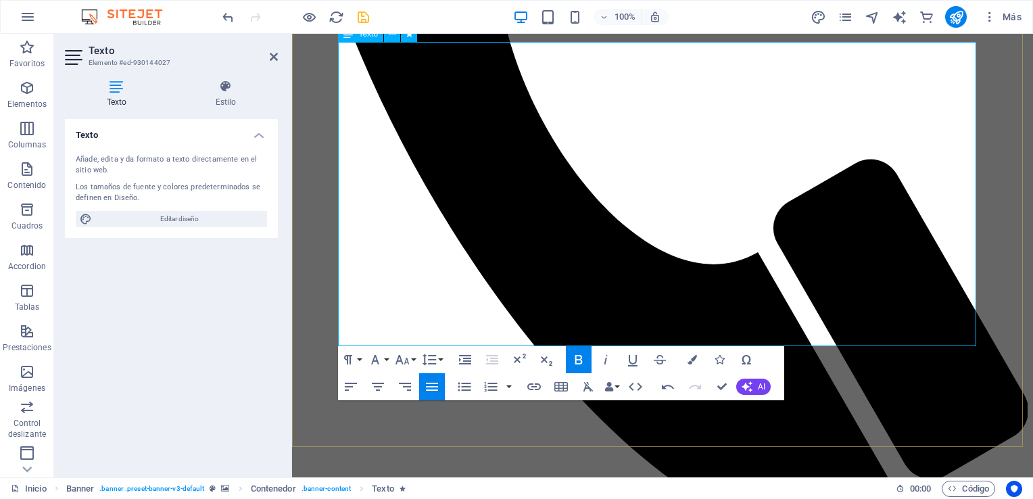
scroll to position [522, 0]
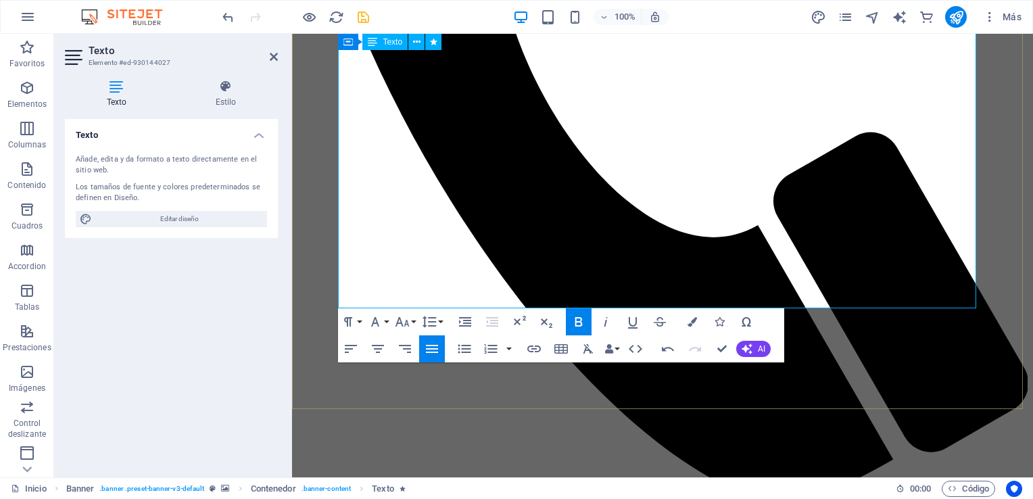
click at [722, 309] on button "Icons" at bounding box center [720, 321] width 26 height 27
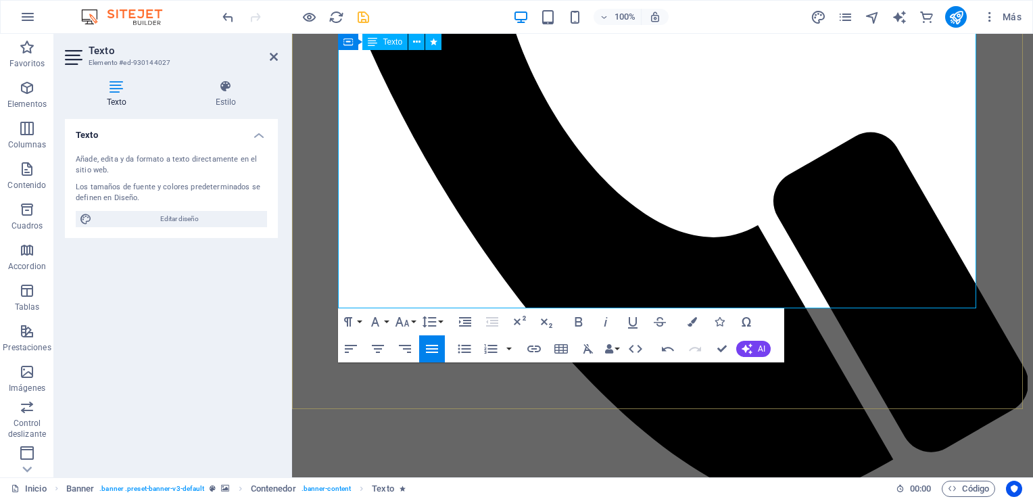
drag, startPoint x: 711, startPoint y: 300, endPoint x: 601, endPoint y: 297, distance: 111.0
click at [584, 322] on icon "button" at bounding box center [579, 322] width 16 height 16
click at [360, 18] on icon "save" at bounding box center [364, 17] width 16 height 16
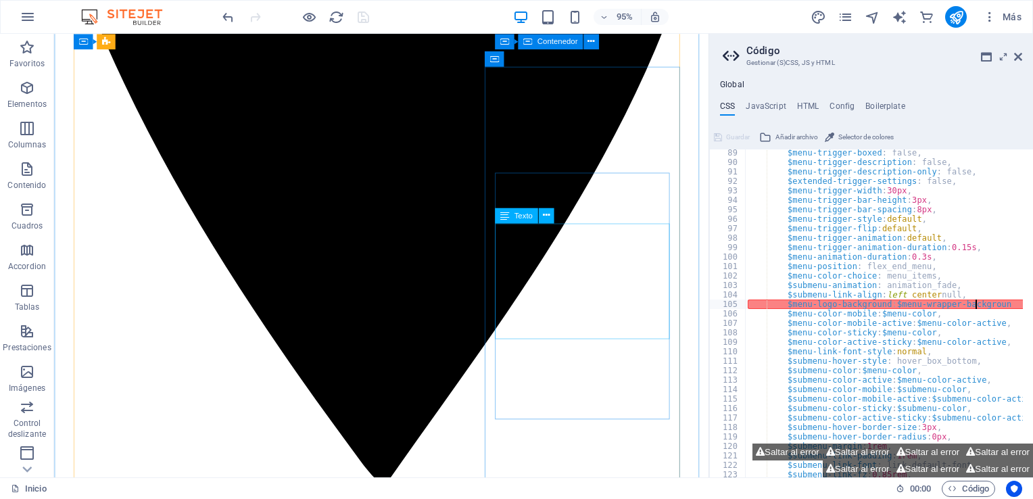
scroll to position [1411, 0]
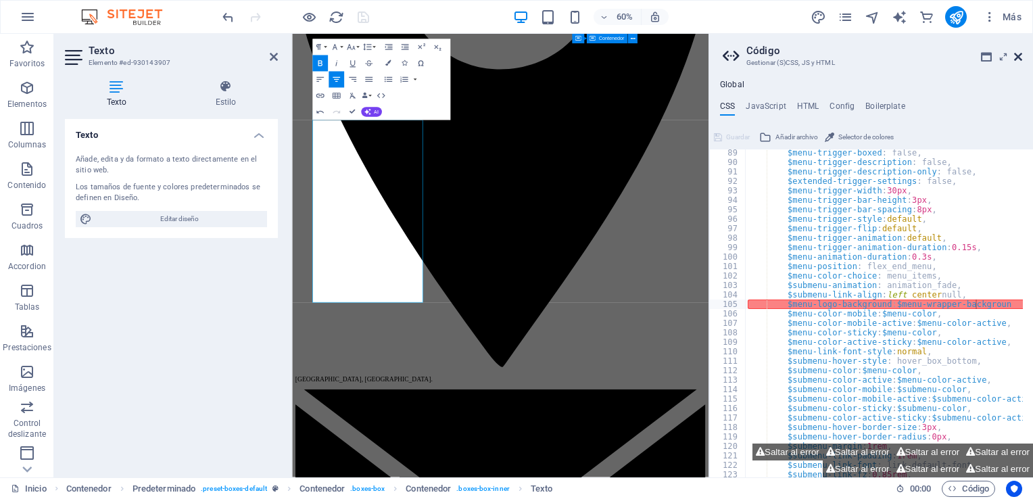
click at [1017, 57] on icon at bounding box center [1018, 56] width 8 height 11
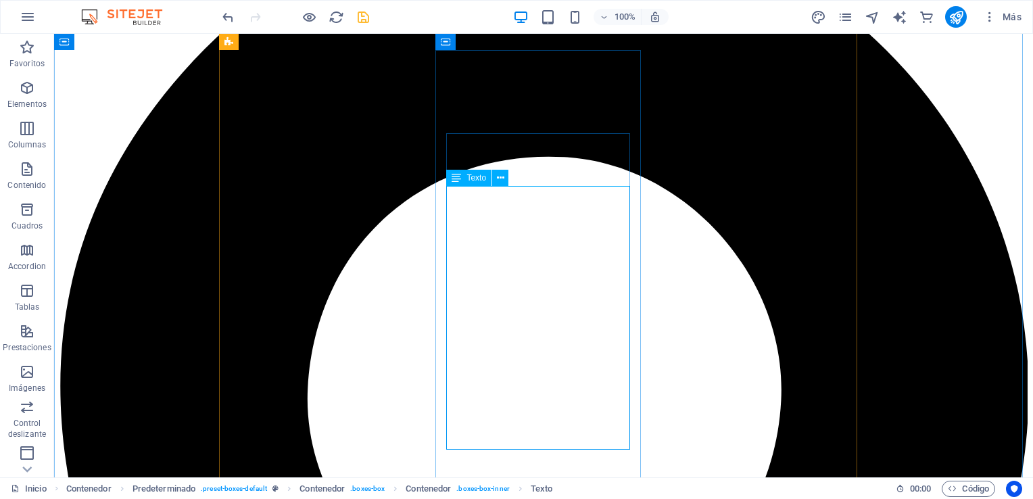
scroll to position [1463, 0]
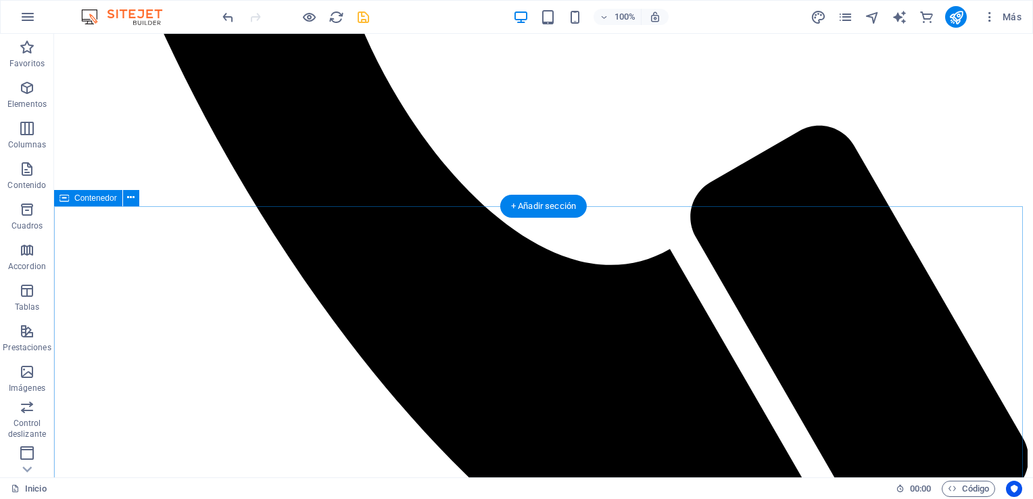
scroll to position [464, 0]
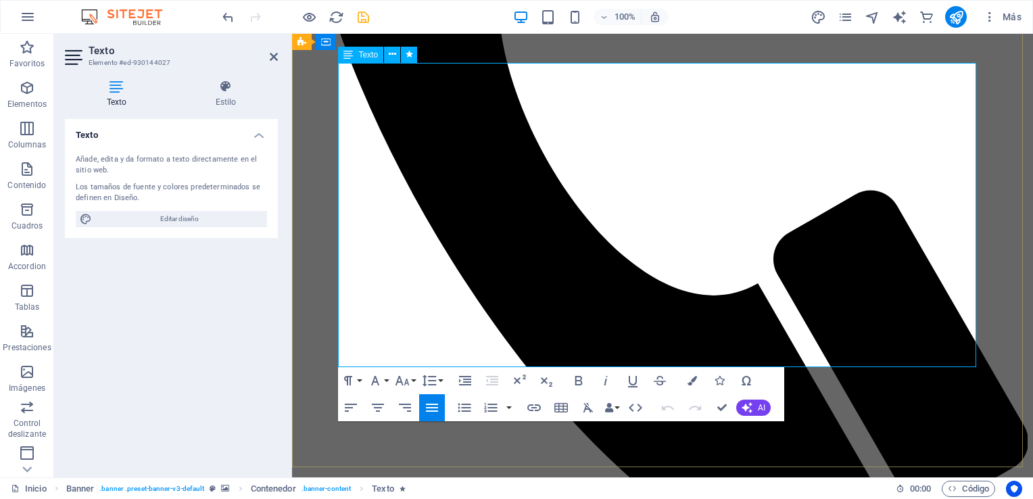
click at [576, 385] on icon "button" at bounding box center [579, 380] width 7 height 9
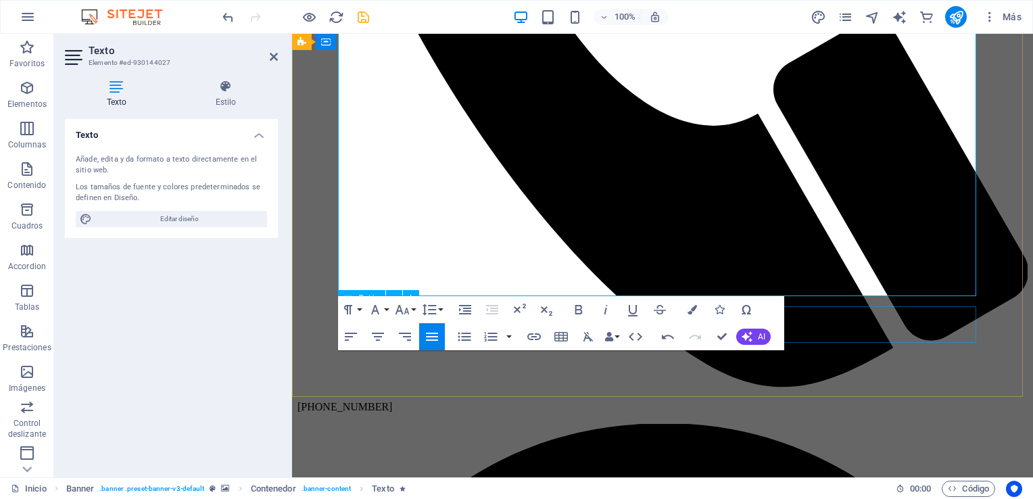
scroll to position [487, 0]
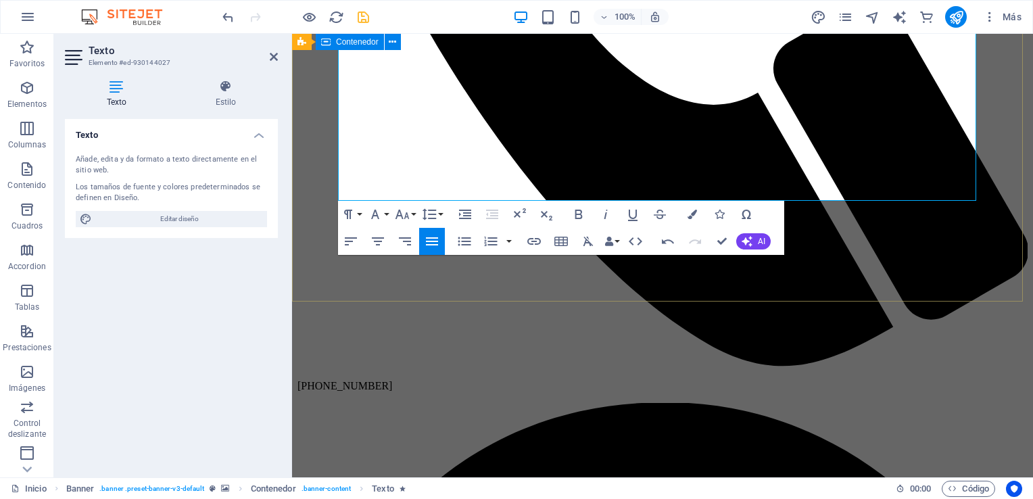
scroll to position [657, 0]
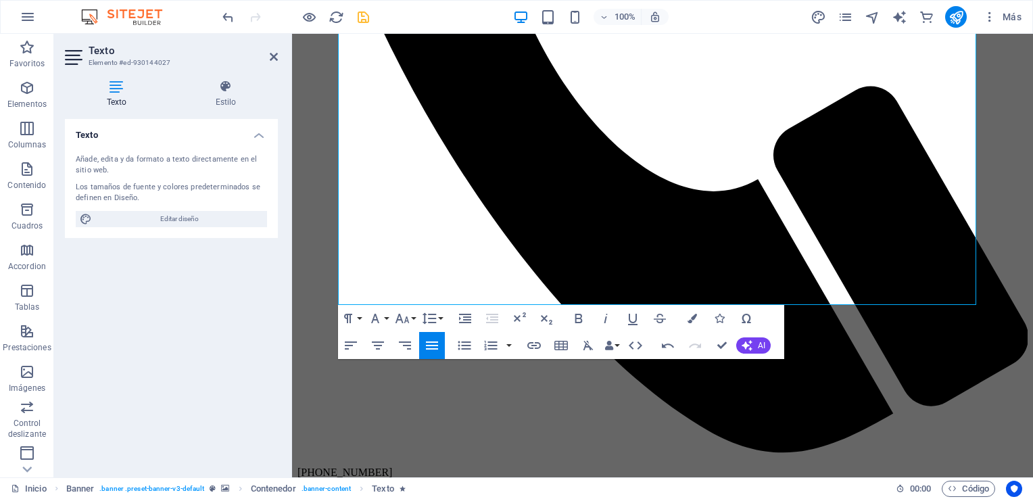
scroll to position [565, 0]
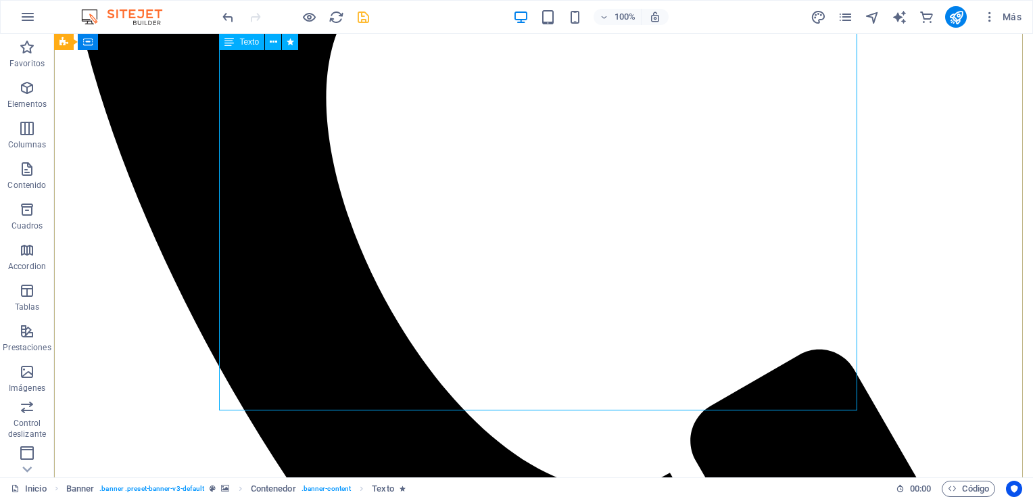
scroll to position [685, 0]
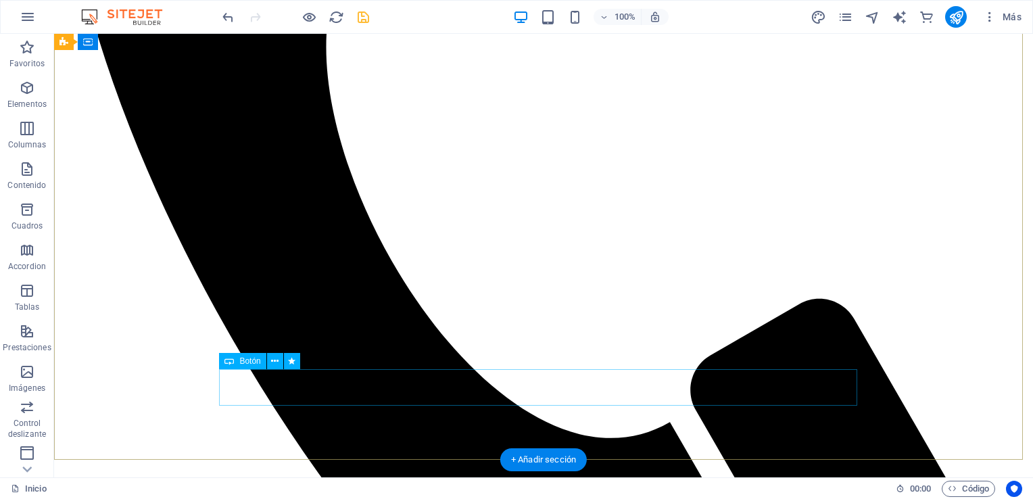
scroll to position [553, 0]
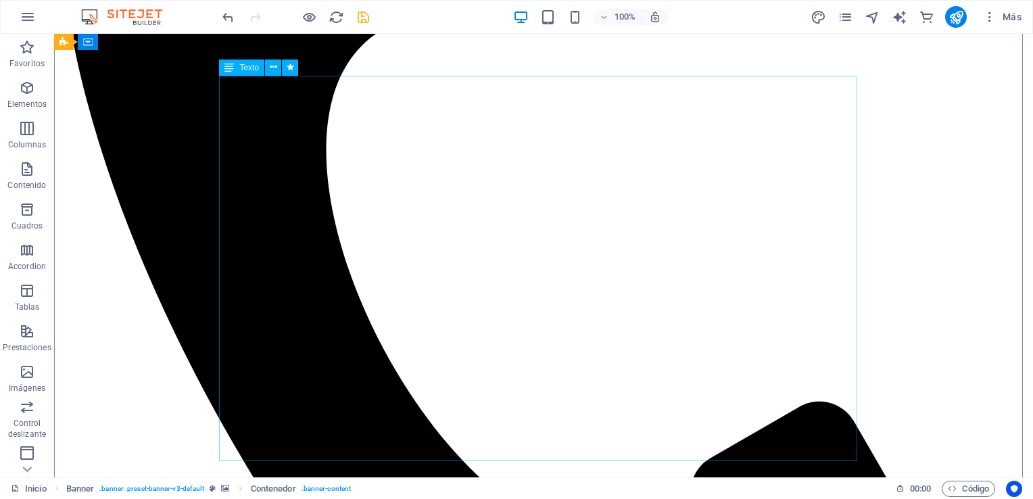
scroll to position [452, 0]
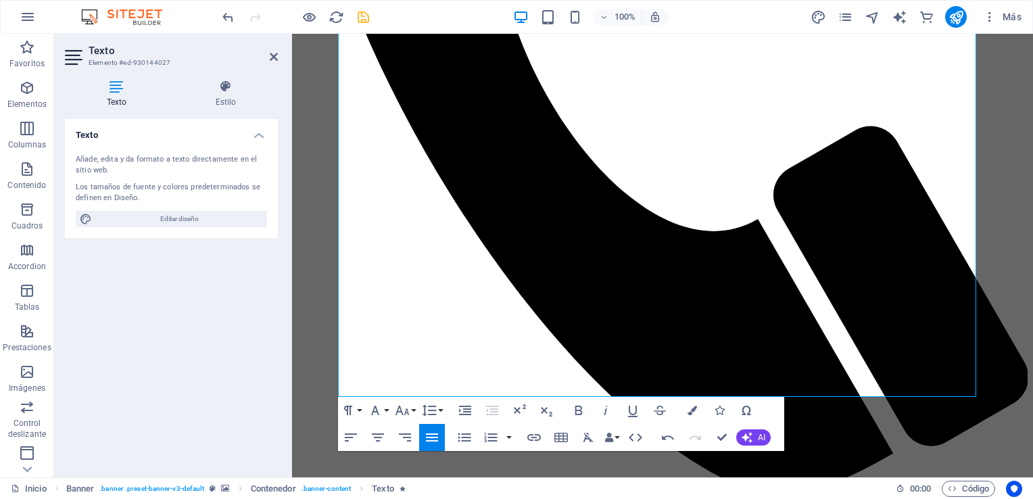
scroll to position [536, 0]
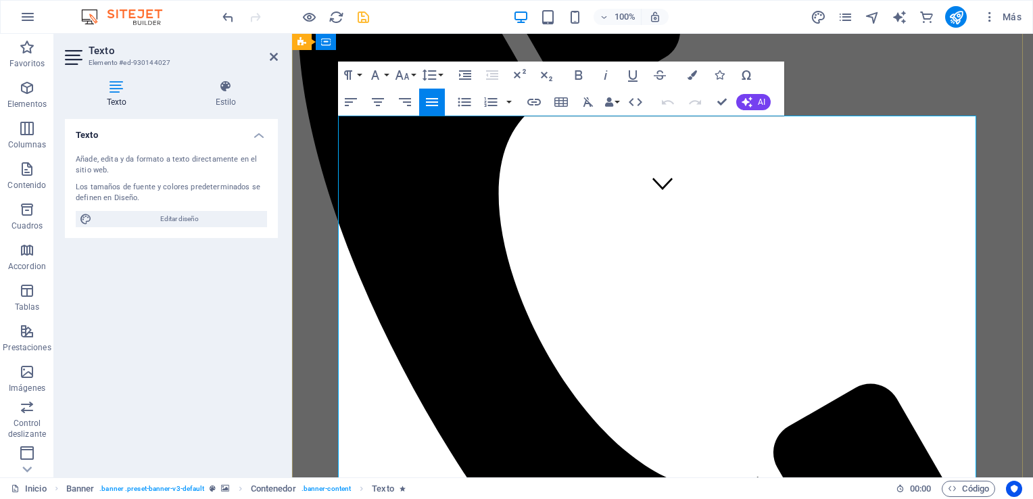
scroll to position [519, 0]
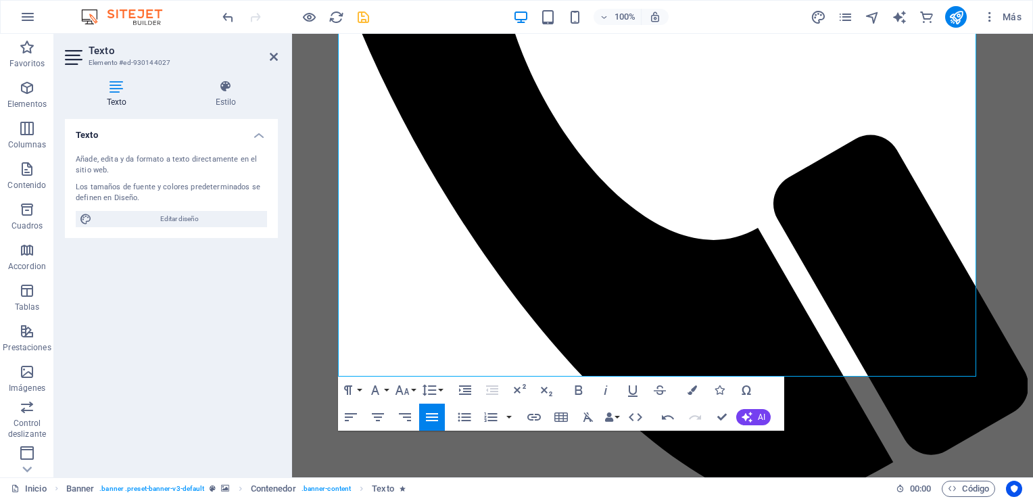
scroll to position [622, 0]
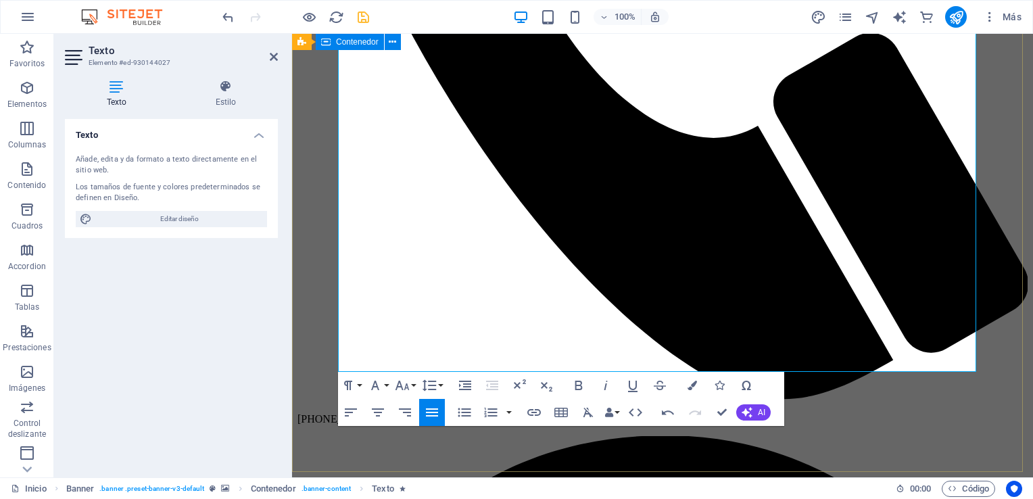
drag, startPoint x: 593, startPoint y: 342, endPoint x: 335, endPoint y: 344, distance: 258.3
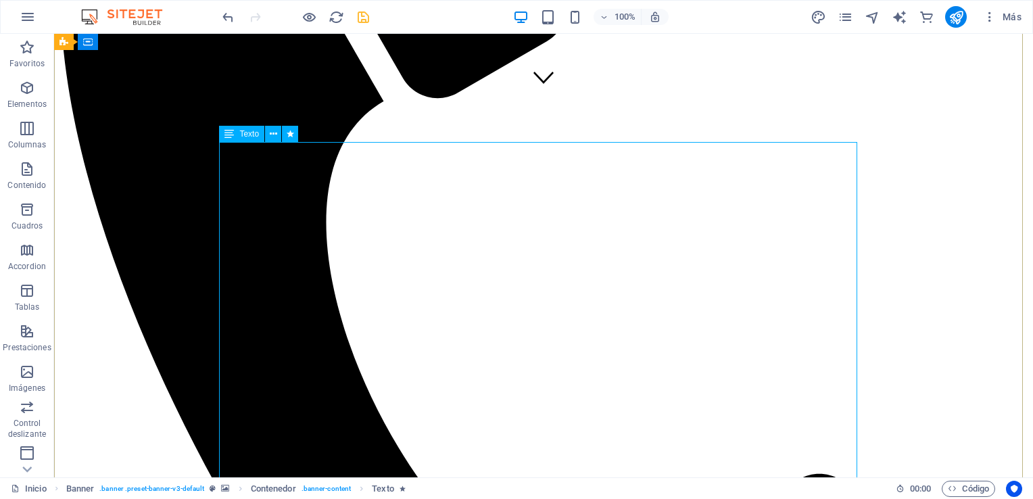
scroll to position [392, 0]
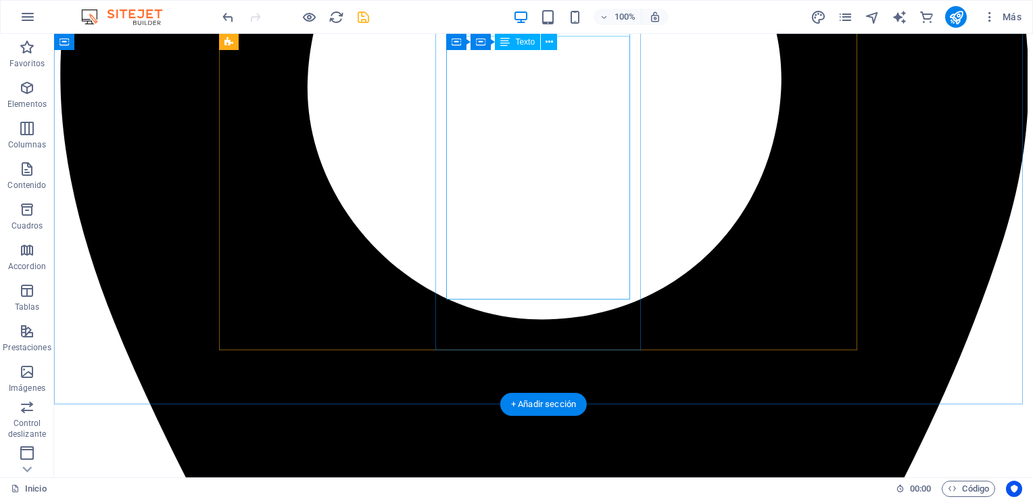
scroll to position [1773, 0]
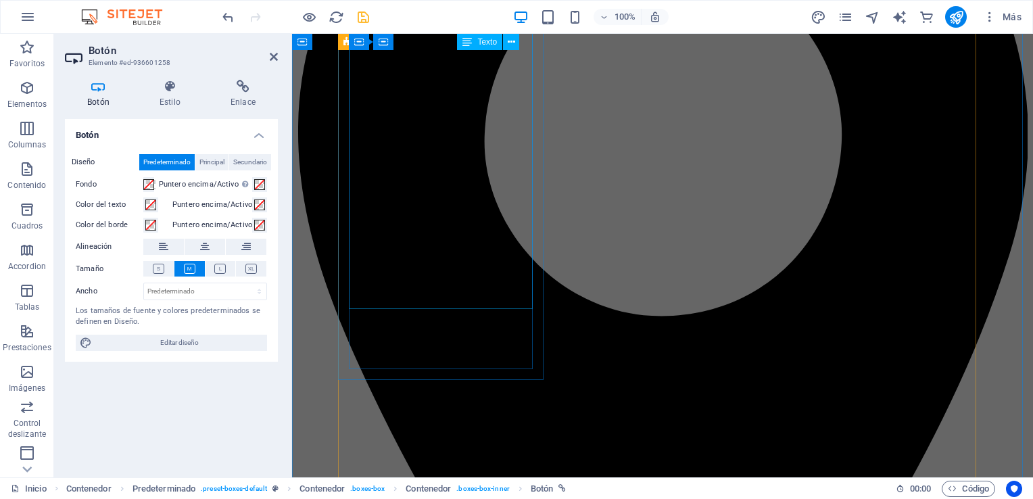
scroll to position [1284, 0]
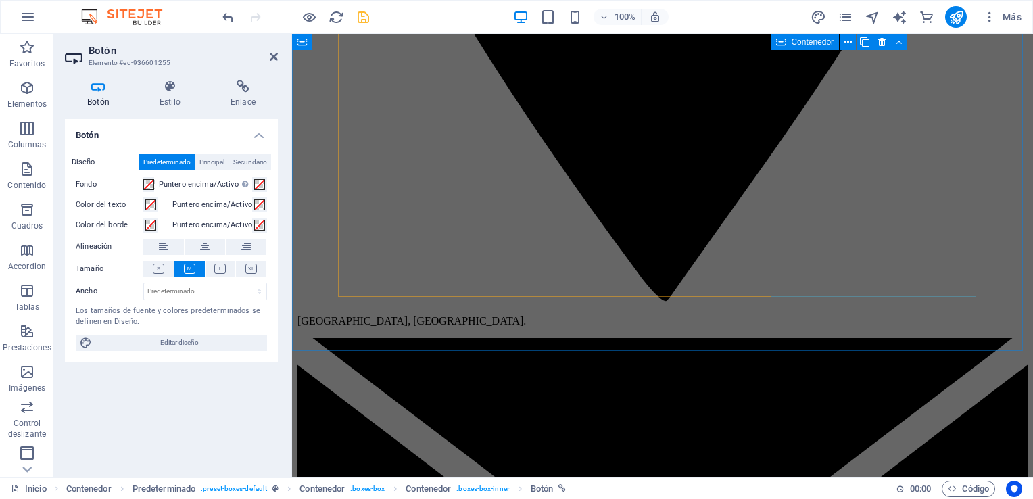
scroll to position [1368, 0]
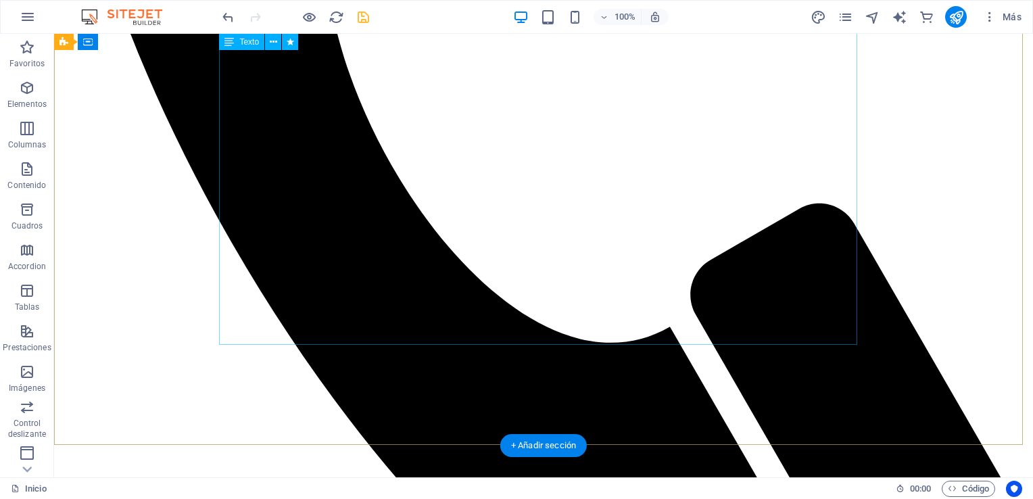
scroll to position [649, 0]
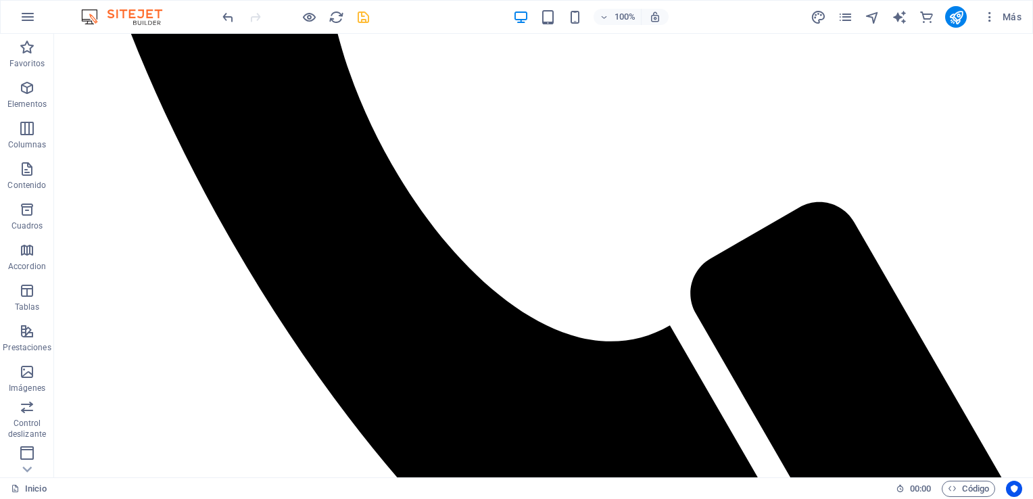
click at [362, 14] on icon "save" at bounding box center [364, 17] width 16 height 16
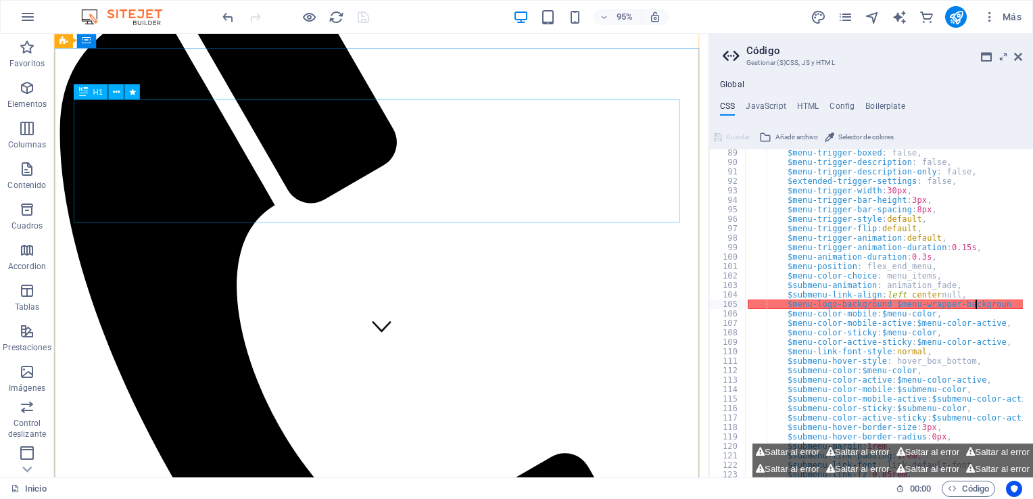
scroll to position [135, 0]
click at [1016, 60] on icon at bounding box center [1018, 56] width 8 height 11
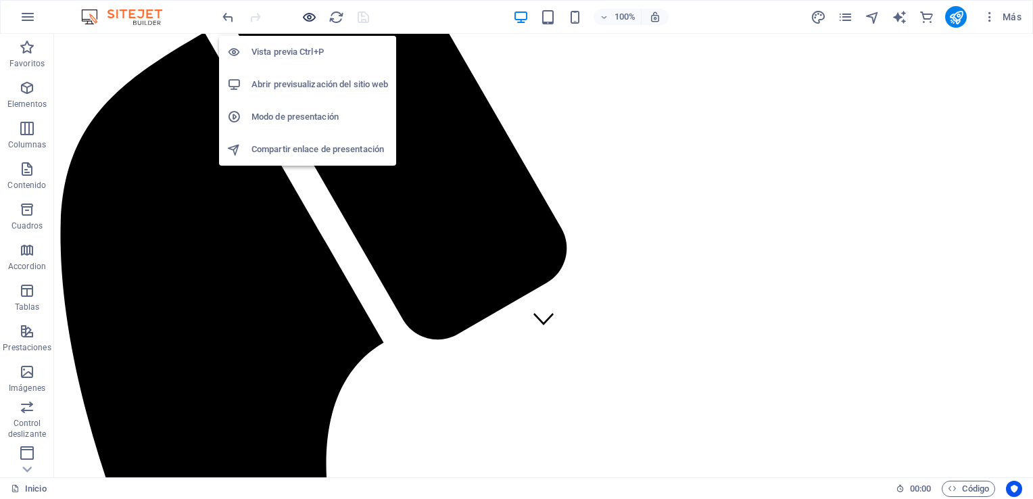
click at [303, 16] on icon "button" at bounding box center [310, 17] width 16 height 16
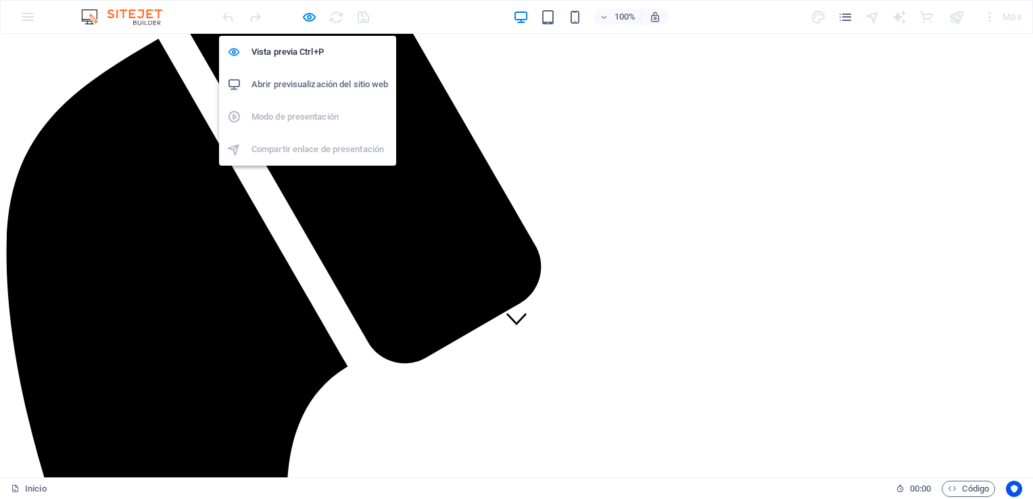
click at [308, 80] on h6 "Abrir previsualización del sitio web" at bounding box center [320, 84] width 137 height 16
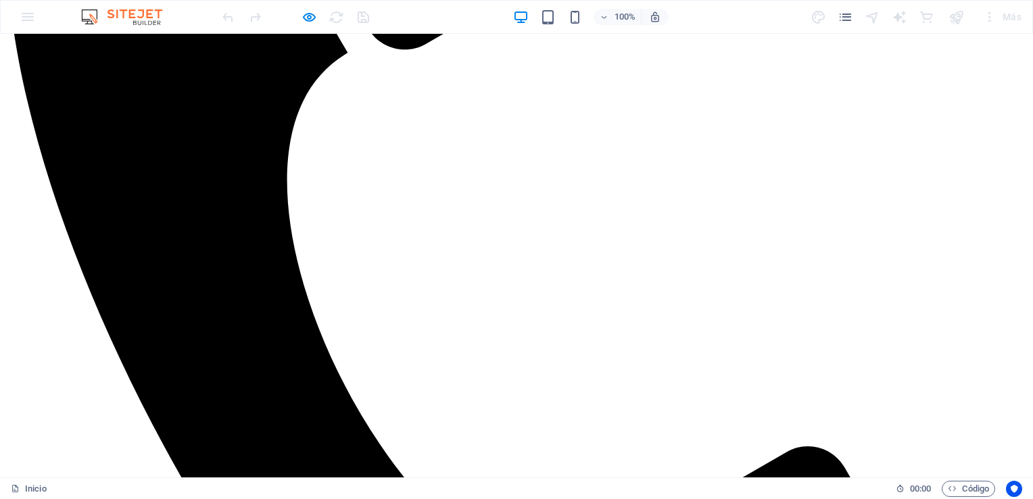
scroll to position [450, 0]
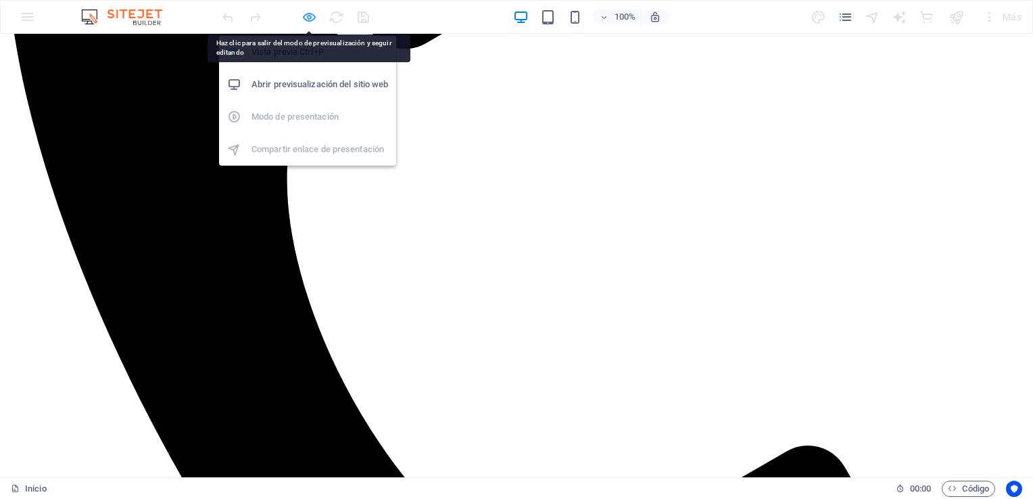
click at [311, 17] on icon "button" at bounding box center [310, 17] width 16 height 16
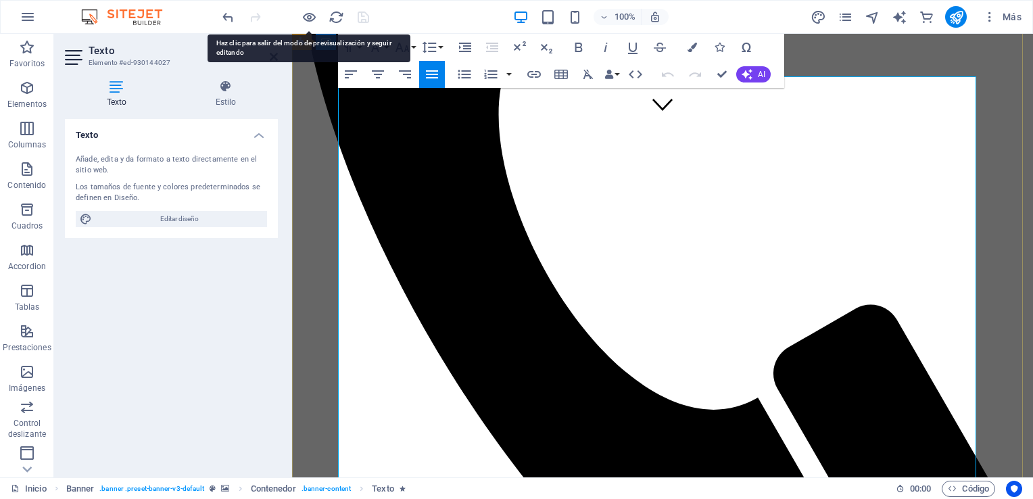
scroll to position [349, 0]
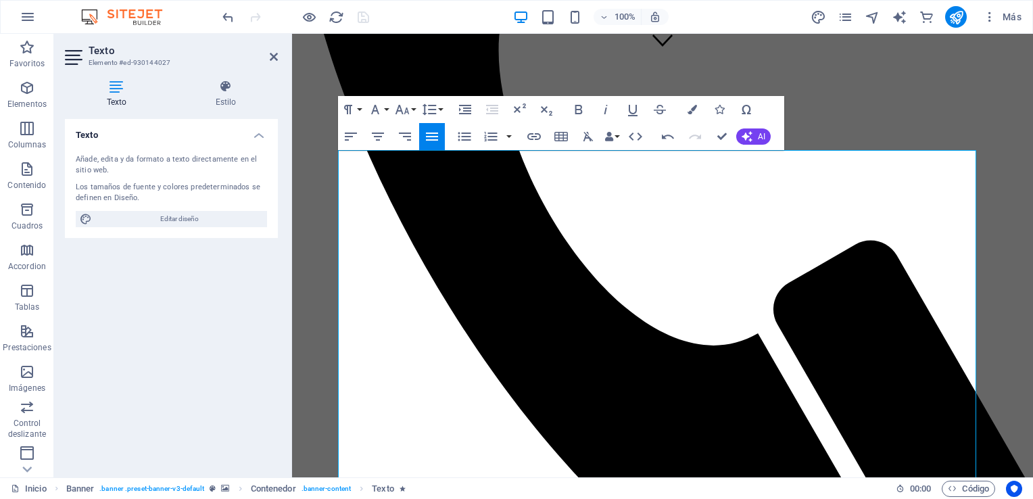
scroll to position [376, 0]
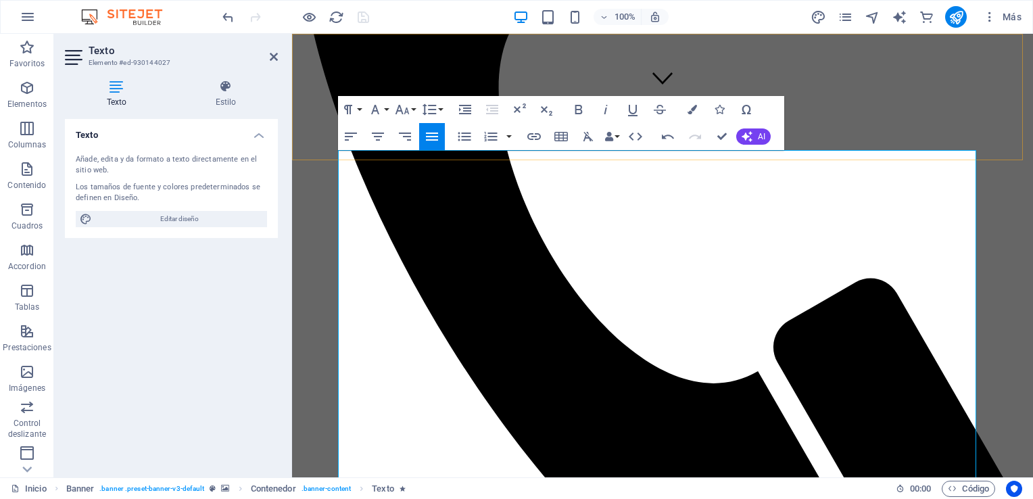
drag, startPoint x: 502, startPoint y: 323, endPoint x: 339, endPoint y: 149, distance: 237.8
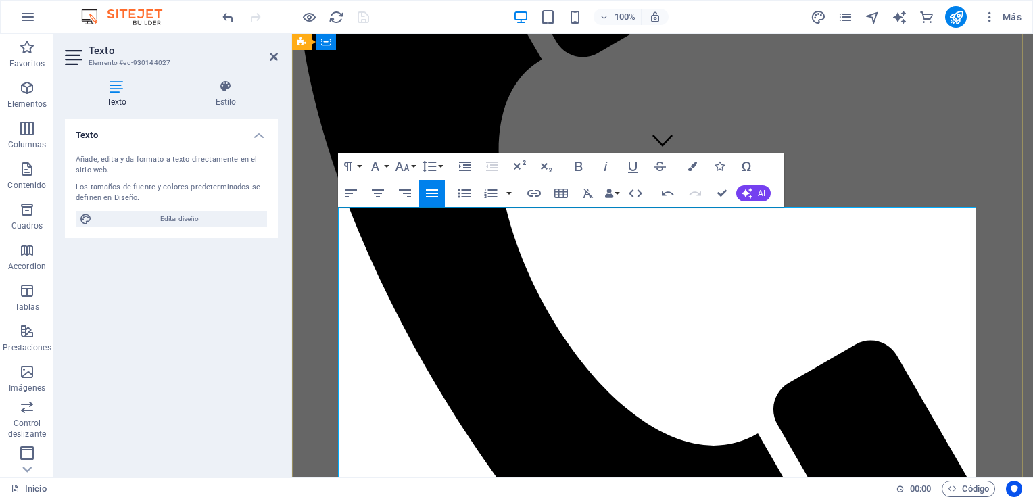
scroll to position [295, 0]
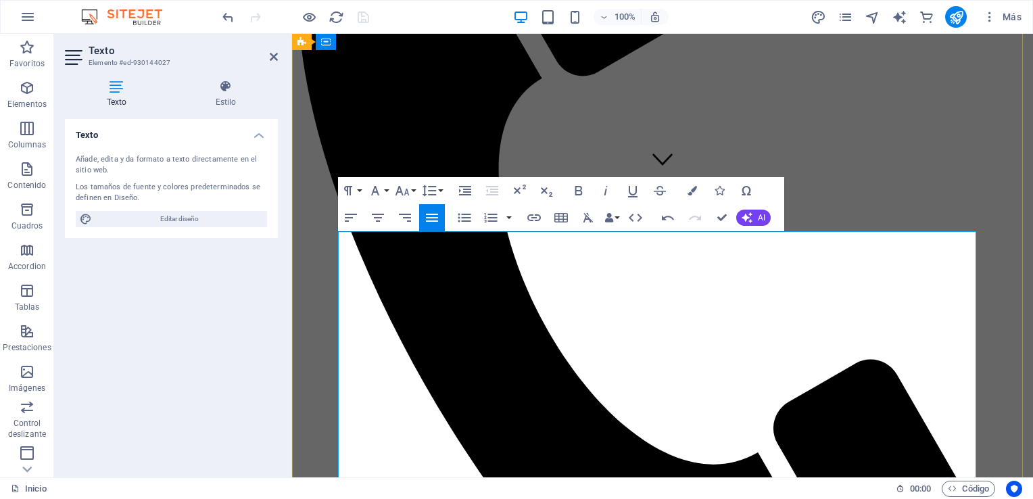
copy div "Lo ipsum dolors ametconsecte adi elitseddoei tempo i utlabor etdol ma aliquaeni…"
click at [755, 222] on button "AI" at bounding box center [753, 218] width 34 height 16
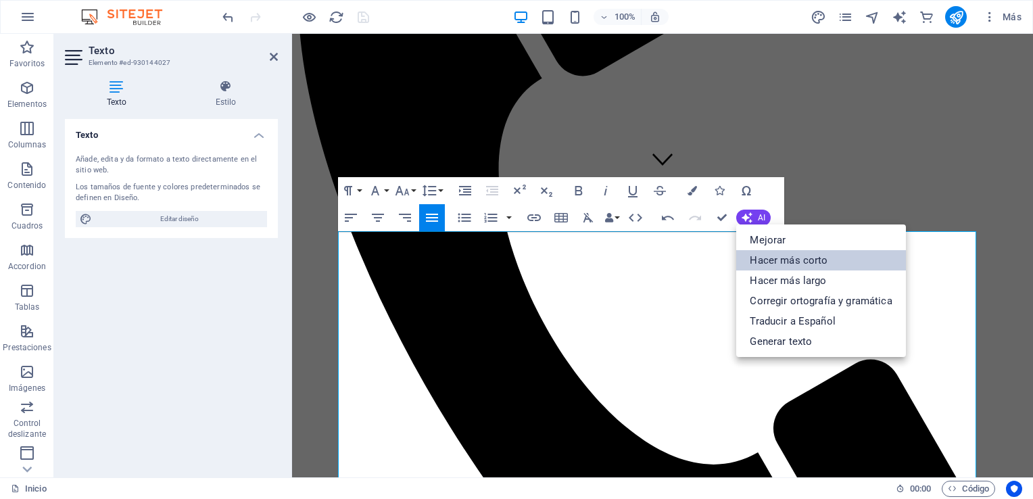
click at [798, 258] on link "Hacer más corto" at bounding box center [820, 260] width 169 height 20
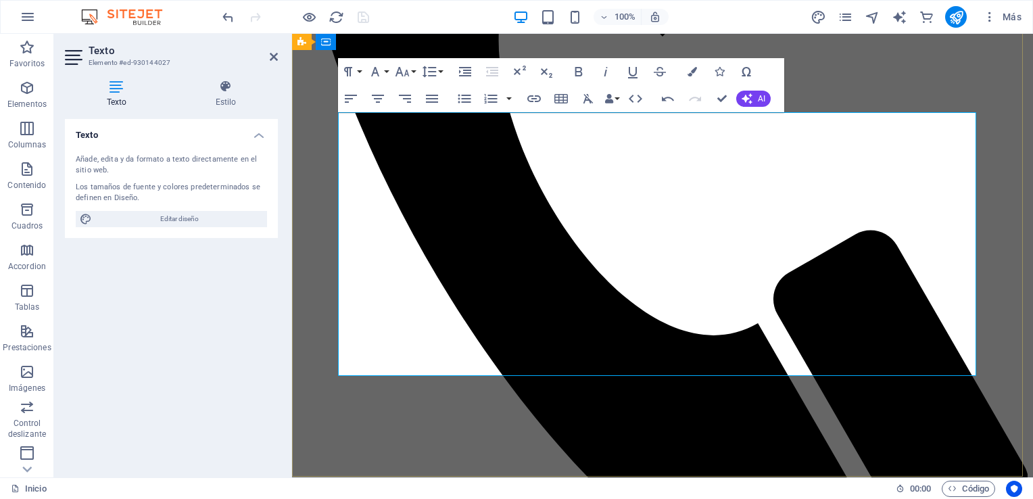
scroll to position [436, 0]
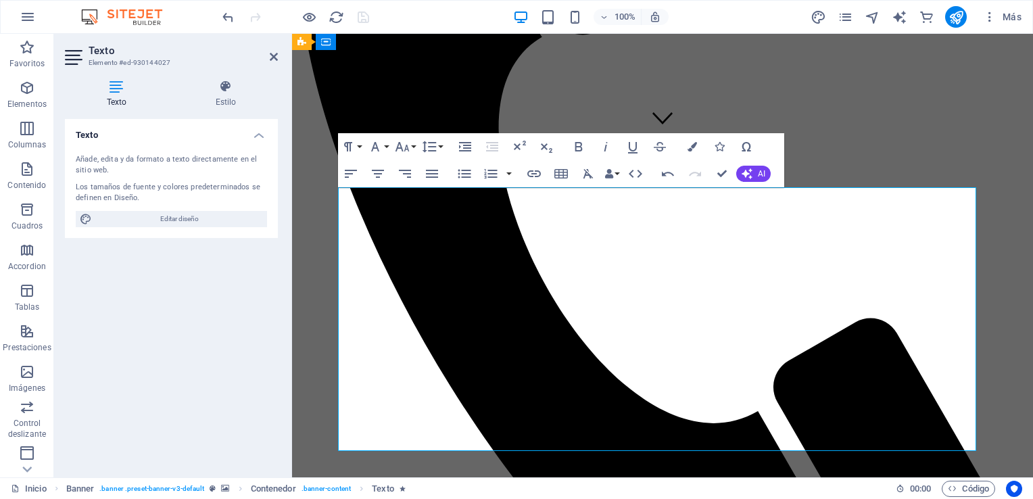
scroll to position [339, 0]
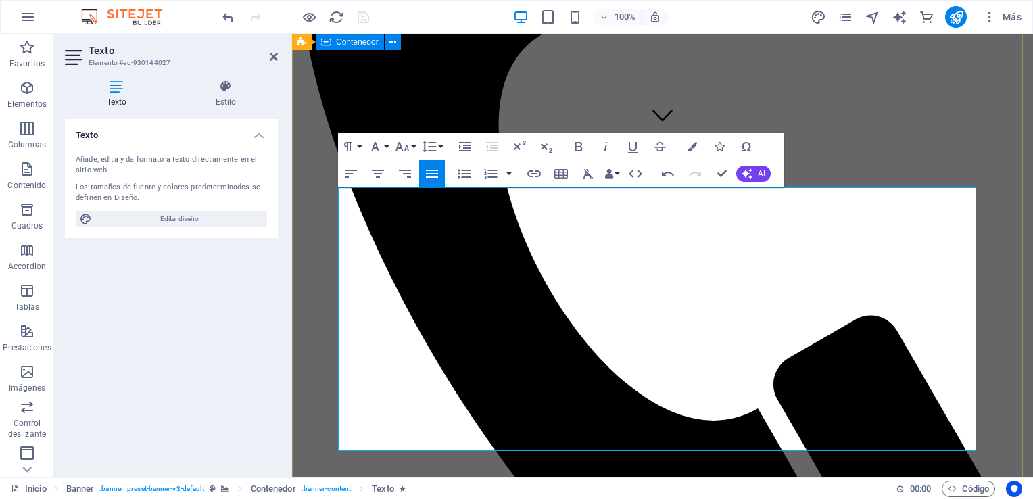
drag, startPoint x: 597, startPoint y: 440, endPoint x: 317, endPoint y: 172, distance: 387.4
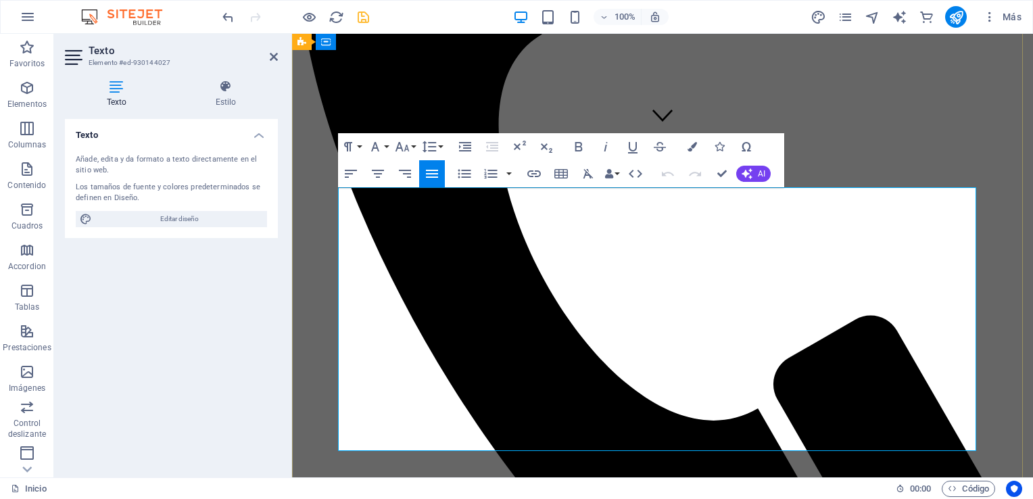
drag, startPoint x: 611, startPoint y: 441, endPoint x: 660, endPoint y: 220, distance: 225.8
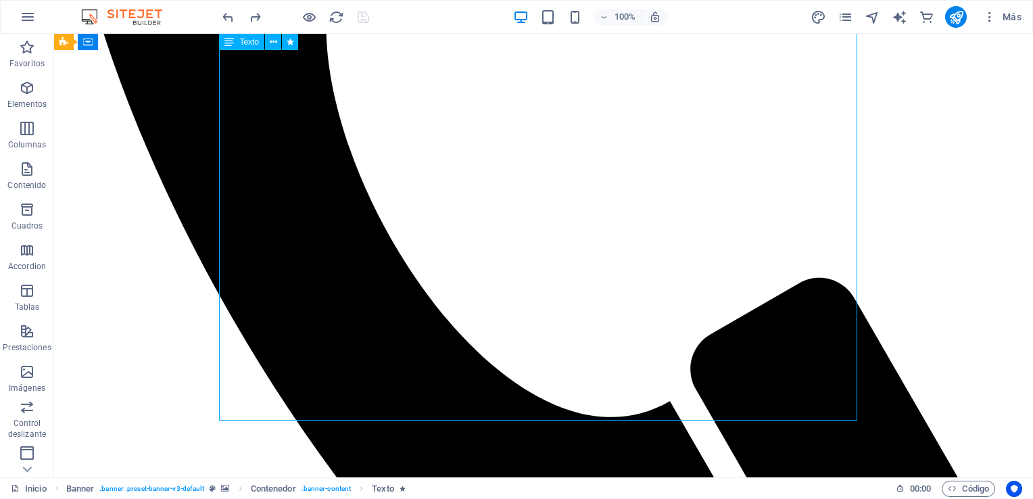
scroll to position [465, 0]
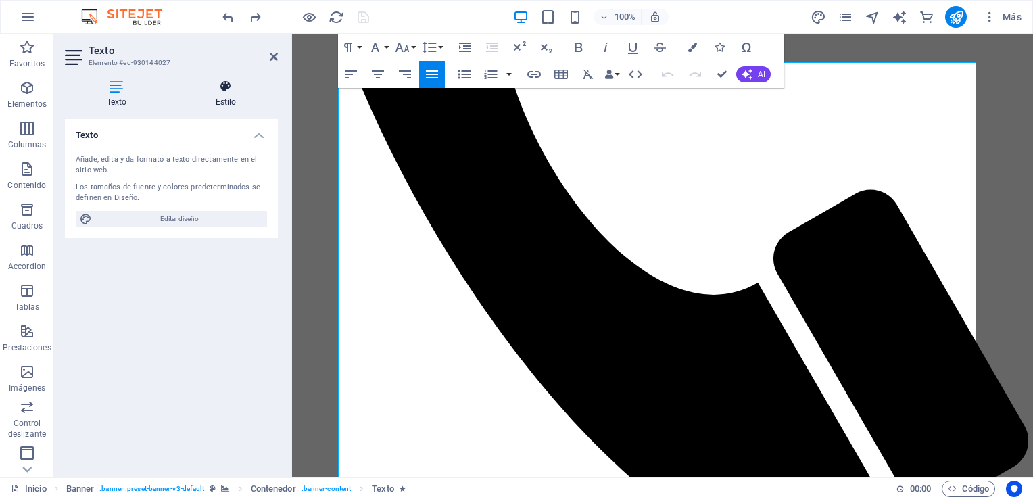
click at [222, 88] on icon at bounding box center [226, 87] width 104 height 14
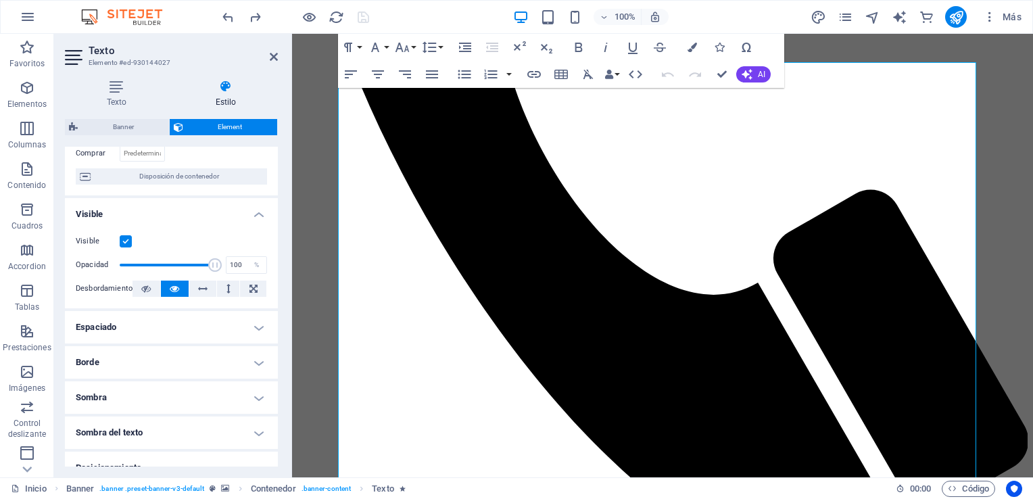
scroll to position [0, 0]
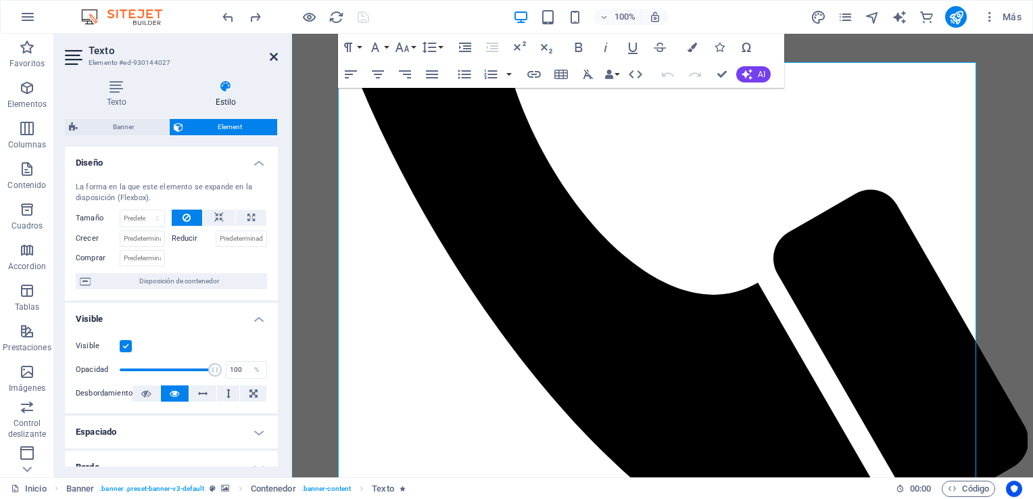
click at [270, 53] on icon at bounding box center [274, 56] width 8 height 11
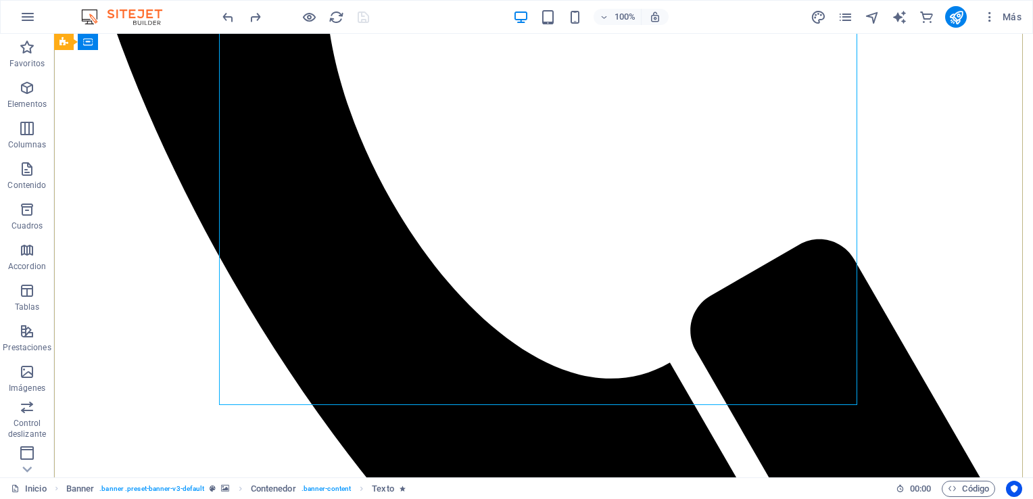
scroll to position [619, 0]
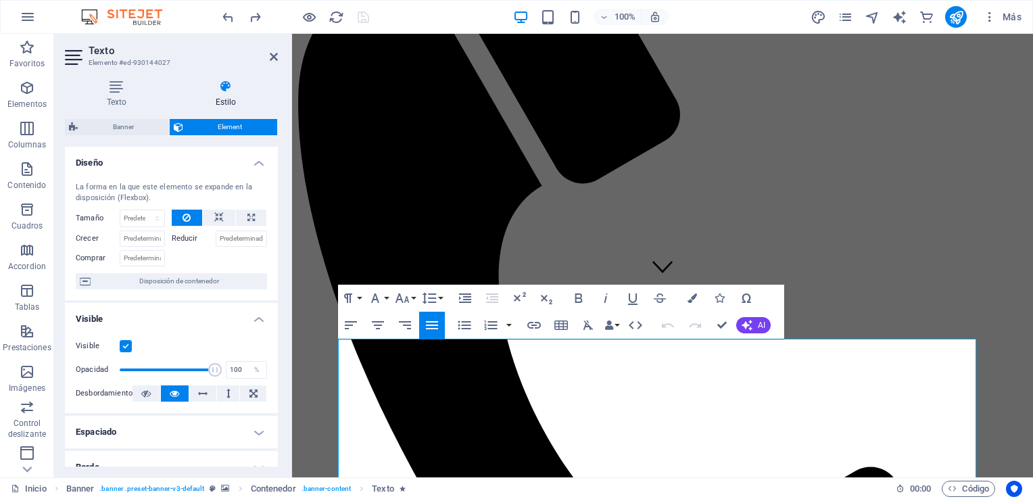
scroll to position [403, 0]
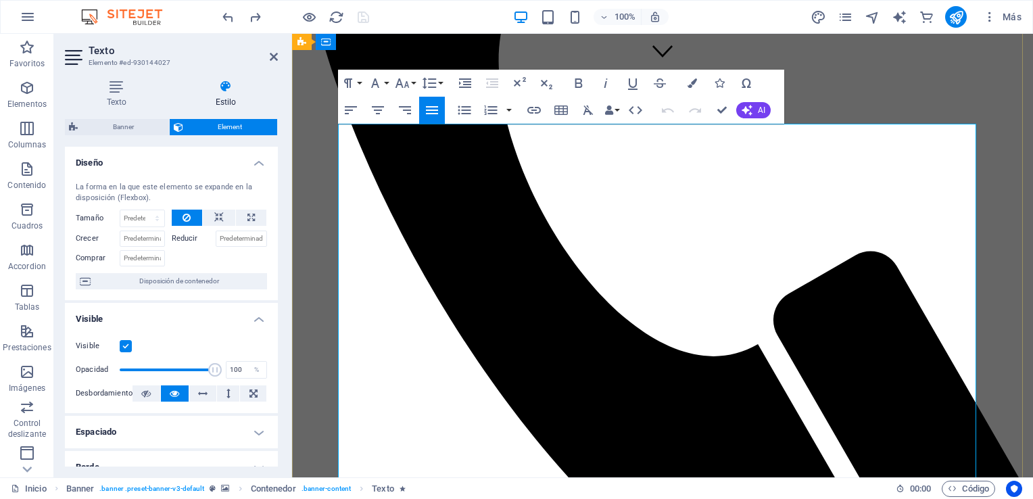
drag, startPoint x: 496, startPoint y: 456, endPoint x: 338, endPoint y: 132, distance: 360.5
click at [749, 106] on icon "button" at bounding box center [747, 110] width 11 height 11
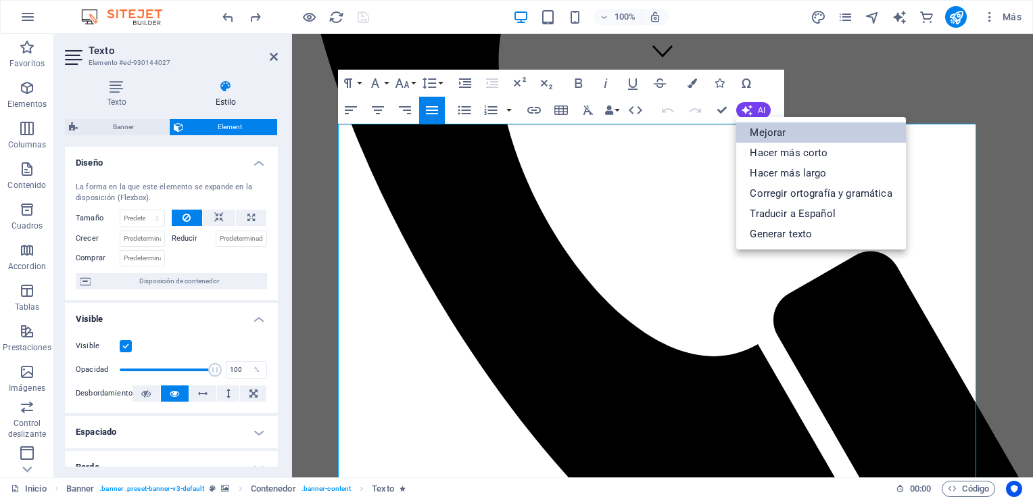
click at [795, 133] on link "Mejorar" at bounding box center [820, 132] width 169 height 20
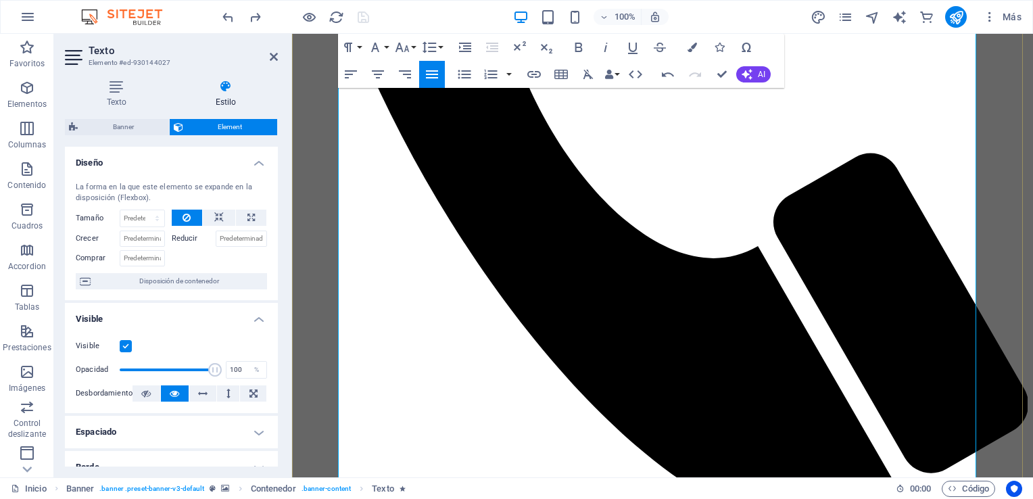
scroll to position [498, 0]
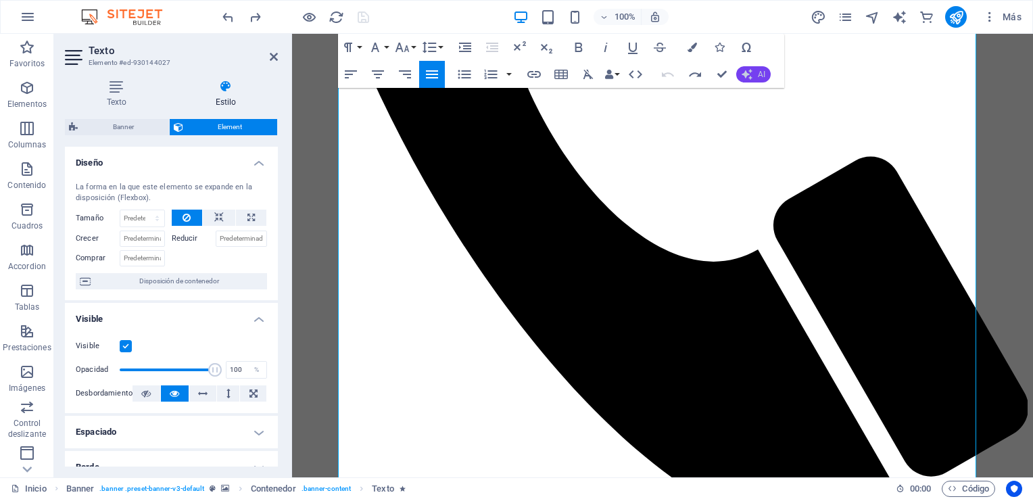
click at [751, 77] on icon "button" at bounding box center [747, 74] width 11 height 11
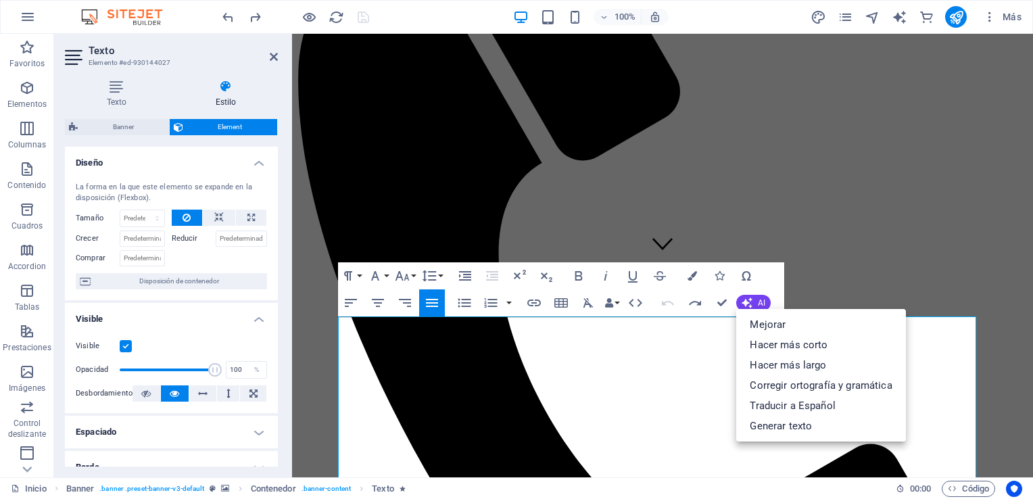
scroll to position [90, 0]
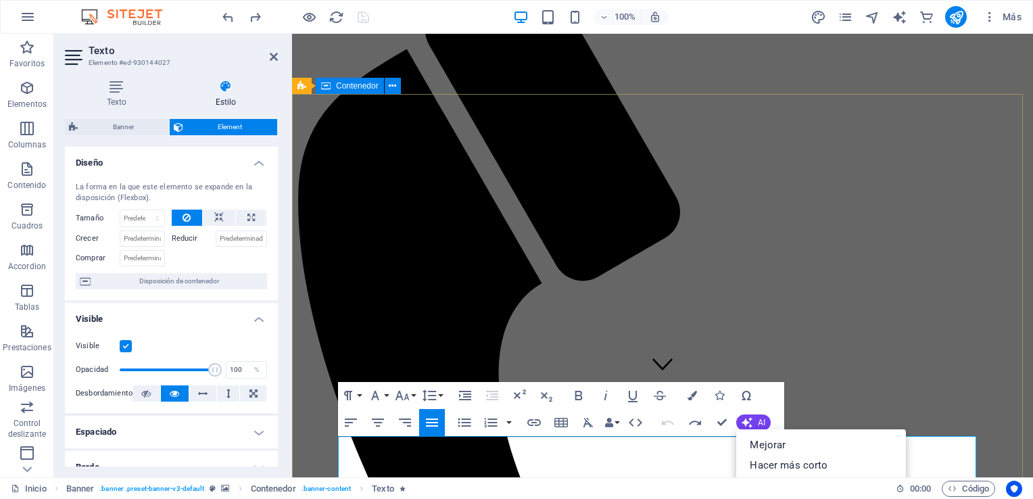
drag, startPoint x: 534, startPoint y: 307, endPoint x: 331, endPoint y: 421, distance: 232.9
copy div "Lo ipsum dolors am co adip elitseddoeiu tem incididuntu labor e dolorem aliqu e…"
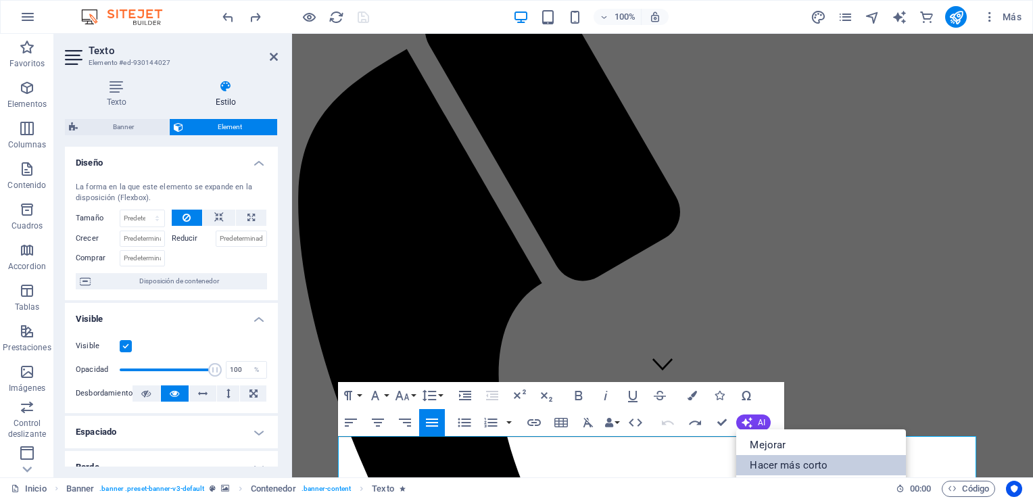
click at [781, 463] on link "Hacer más corto" at bounding box center [820, 465] width 169 height 20
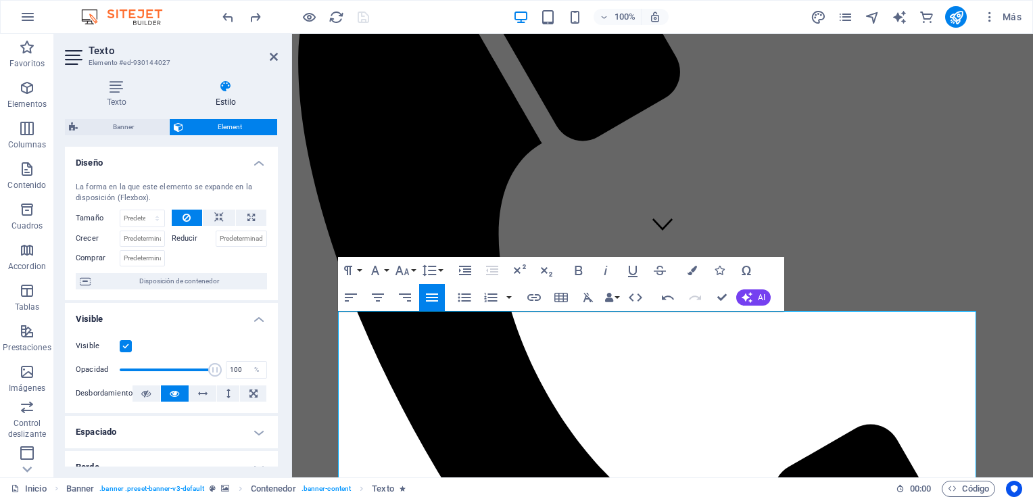
scroll to position [174, 0]
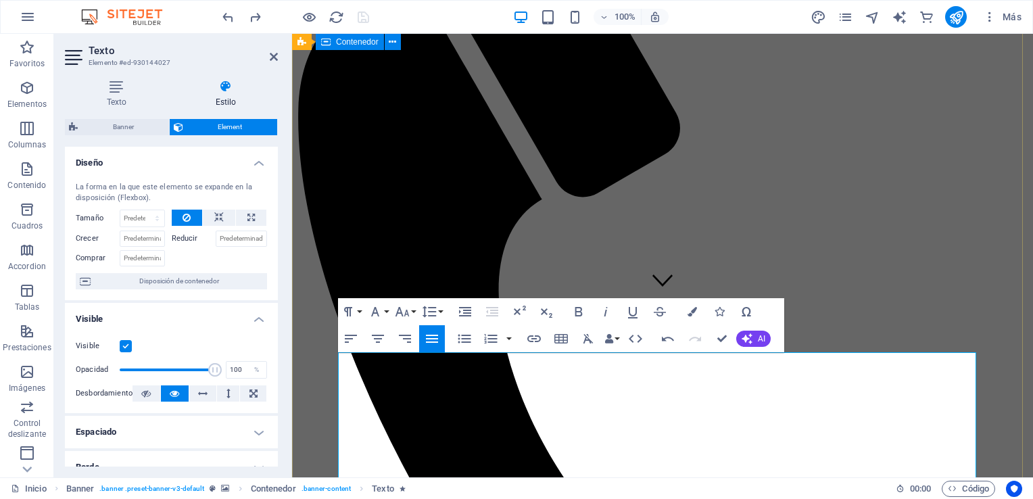
drag, startPoint x: 825, startPoint y: 374, endPoint x: 301, endPoint y: 312, distance: 527.7
copy p "Te ofrezco asesoría personalizada en tu situación judicial. En el ámbito de Fam…"
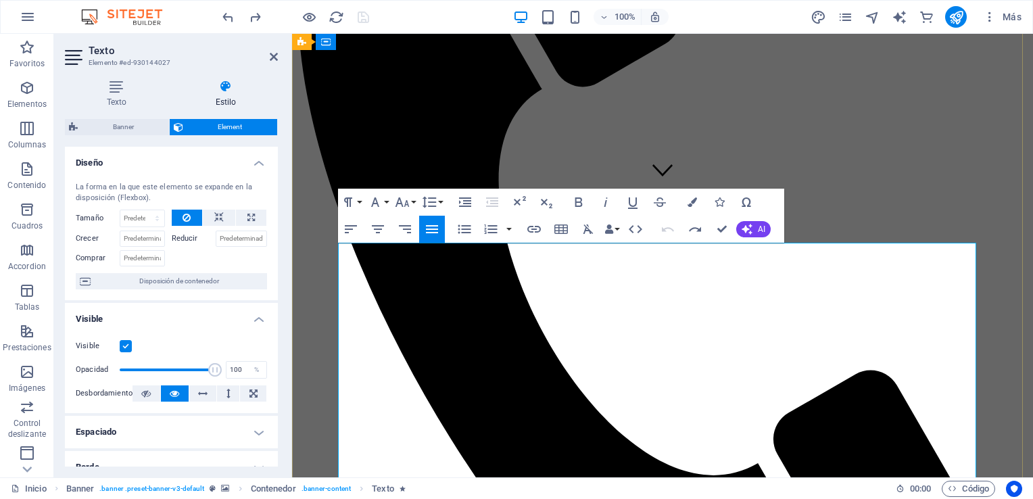
scroll to position [285, 0]
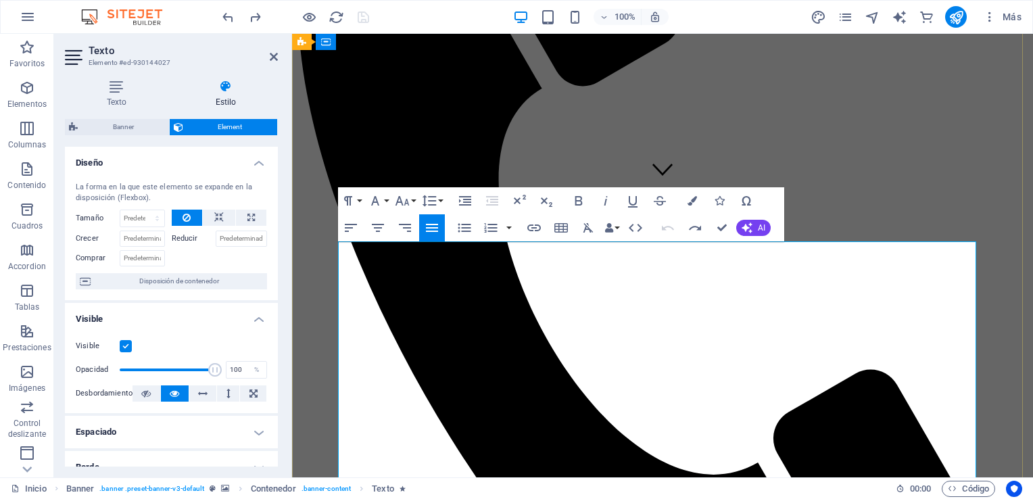
drag, startPoint x: 665, startPoint y: 281, endPoint x: 469, endPoint y: 250, distance: 197.9
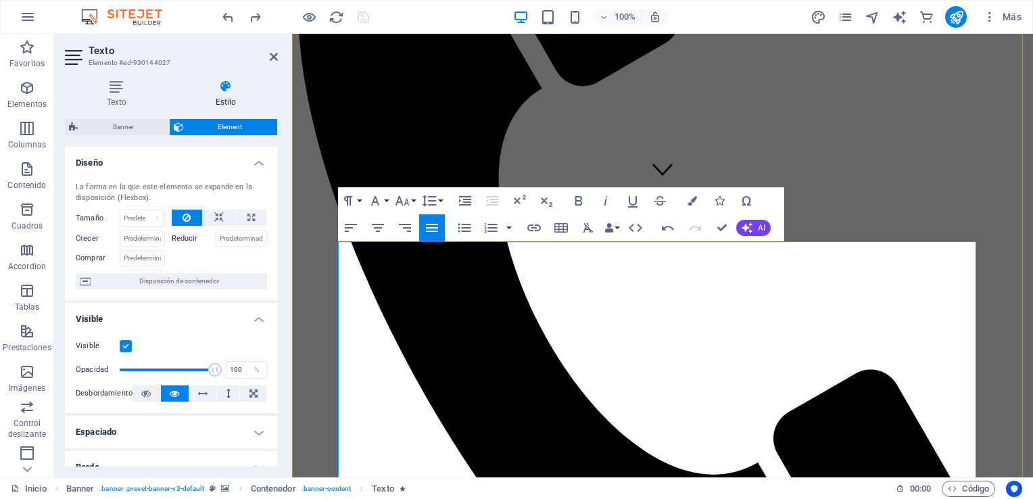
drag, startPoint x: 669, startPoint y: 320, endPoint x: 676, endPoint y: 291, distance: 29.2
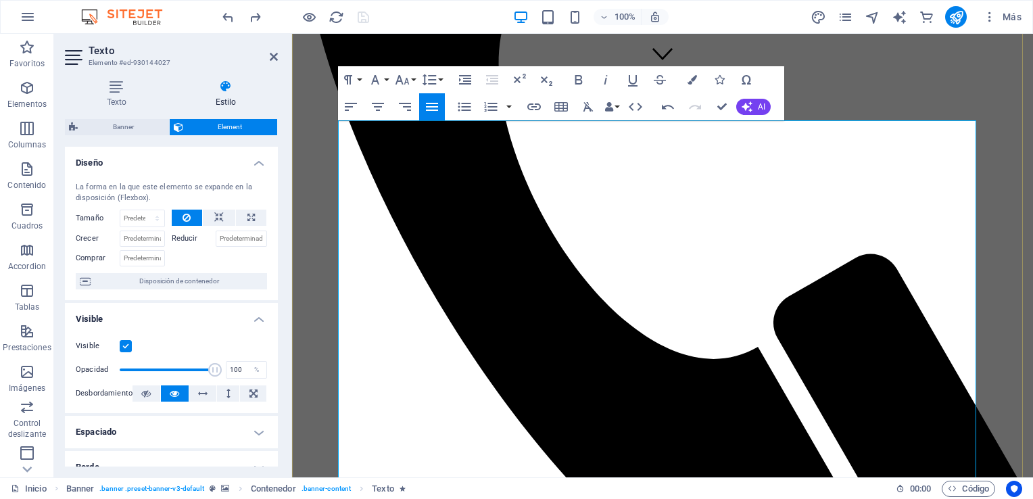
scroll to position [408, 0]
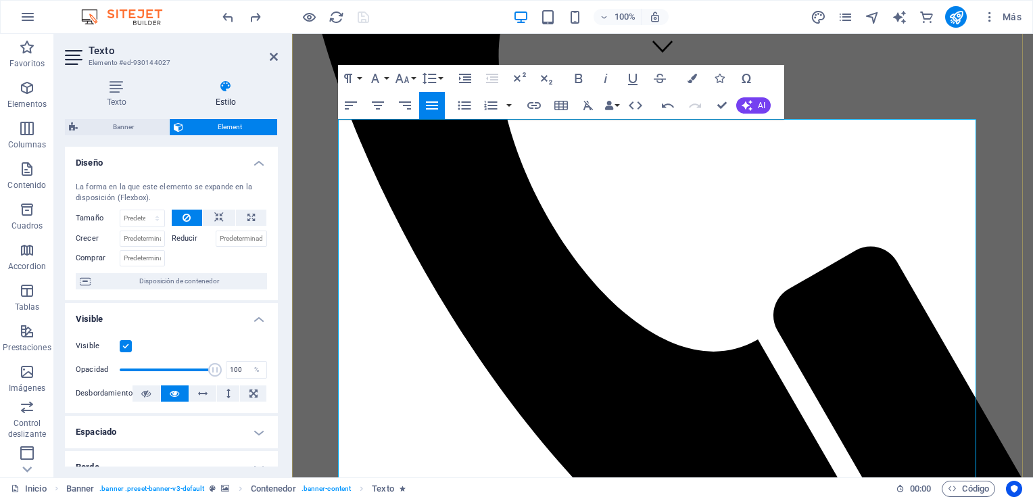
drag, startPoint x: 765, startPoint y: 293, endPoint x: 549, endPoint y: 215, distance: 229.3
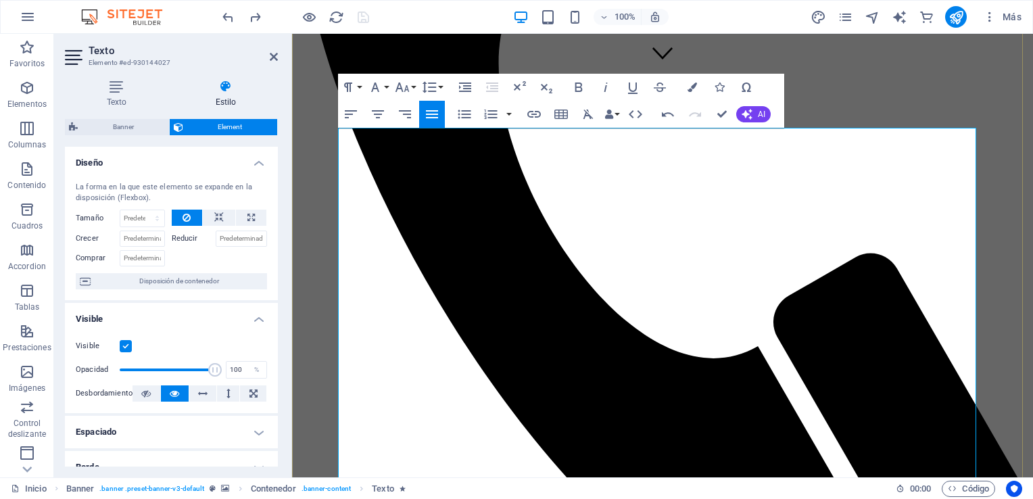
scroll to position [405, 0]
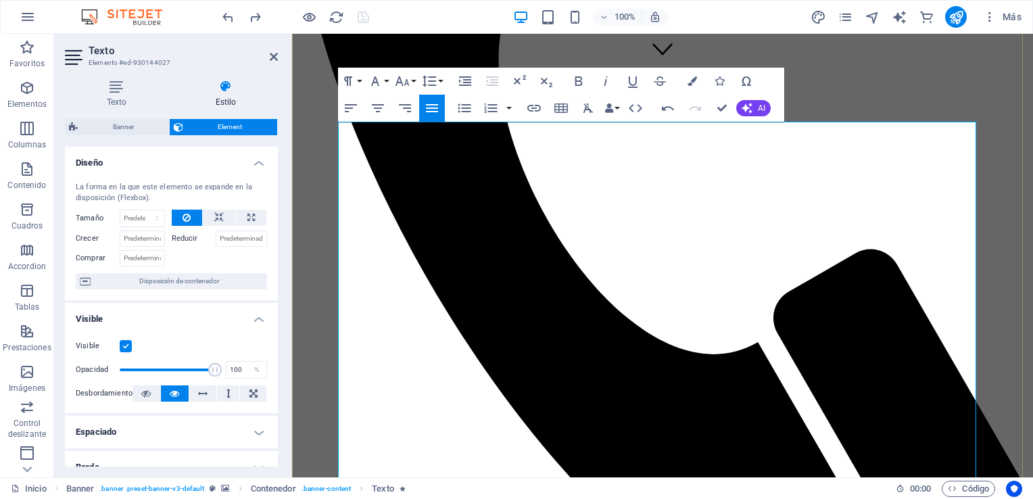
drag, startPoint x: 739, startPoint y: 294, endPoint x: 667, endPoint y: 294, distance: 71.7
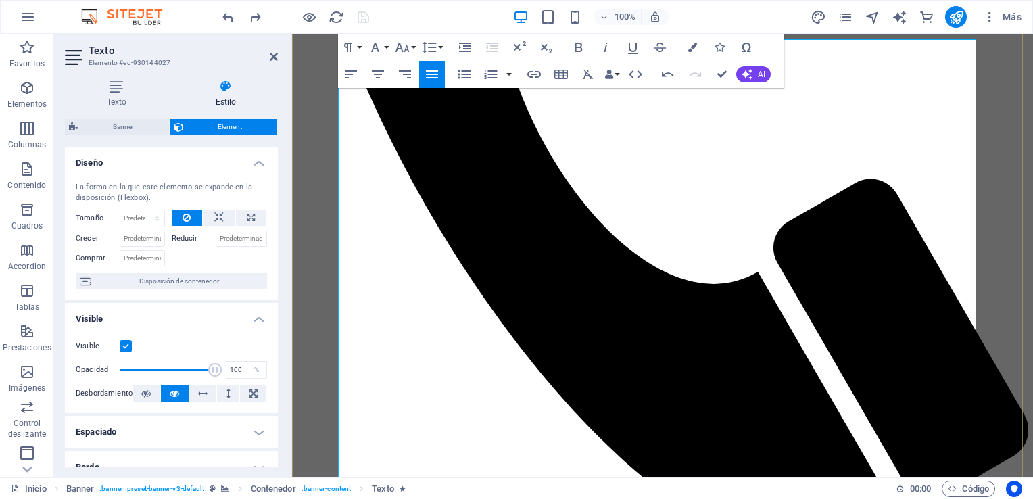
scroll to position [489, 0]
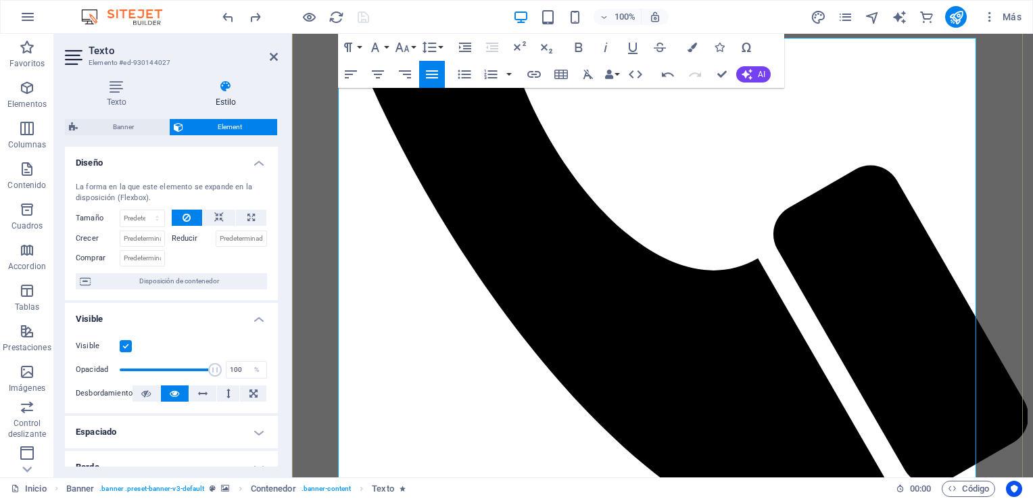
drag, startPoint x: 973, startPoint y: 275, endPoint x: 524, endPoint y: 257, distance: 449.4
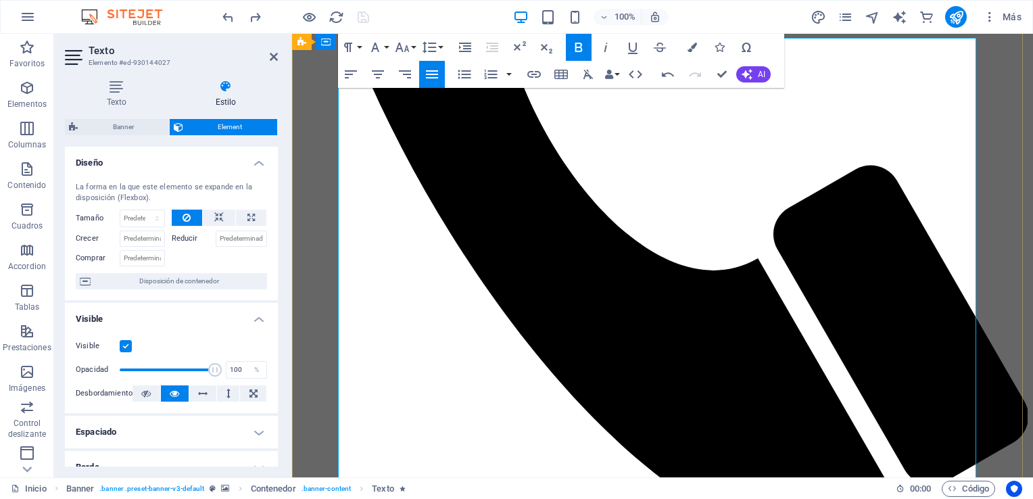
drag, startPoint x: 490, startPoint y: 253, endPoint x: 394, endPoint y: 239, distance: 97.6
drag, startPoint x: 489, startPoint y: 251, endPoint x: 384, endPoint y: 256, distance: 105.0
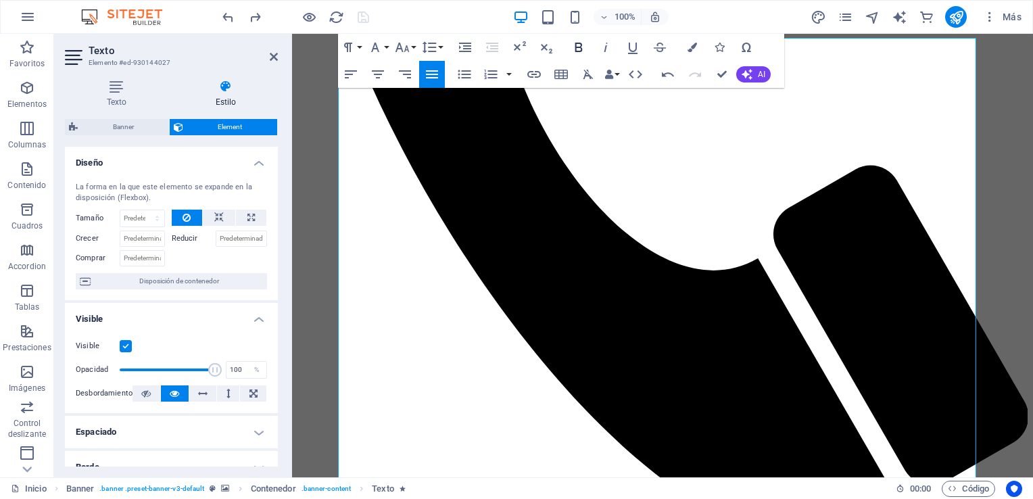
click at [579, 45] on icon "button" at bounding box center [579, 47] width 16 height 16
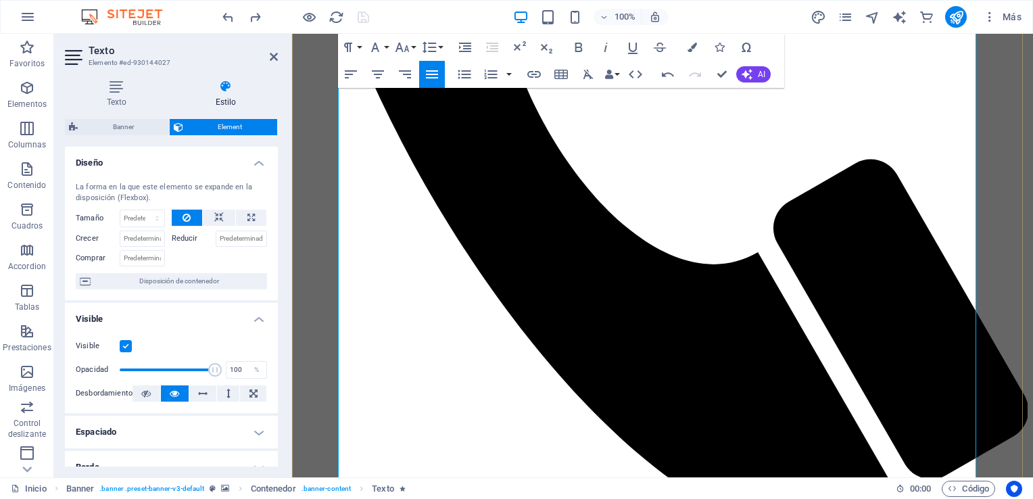
scroll to position [501, 0]
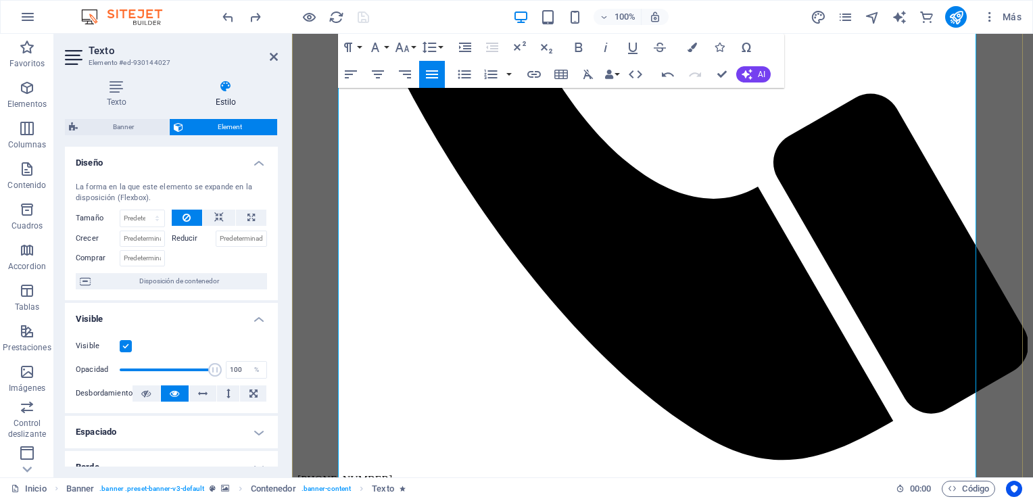
scroll to position [560, 0]
drag, startPoint x: 488, startPoint y: 329, endPoint x: 543, endPoint y: 266, distance: 82.9
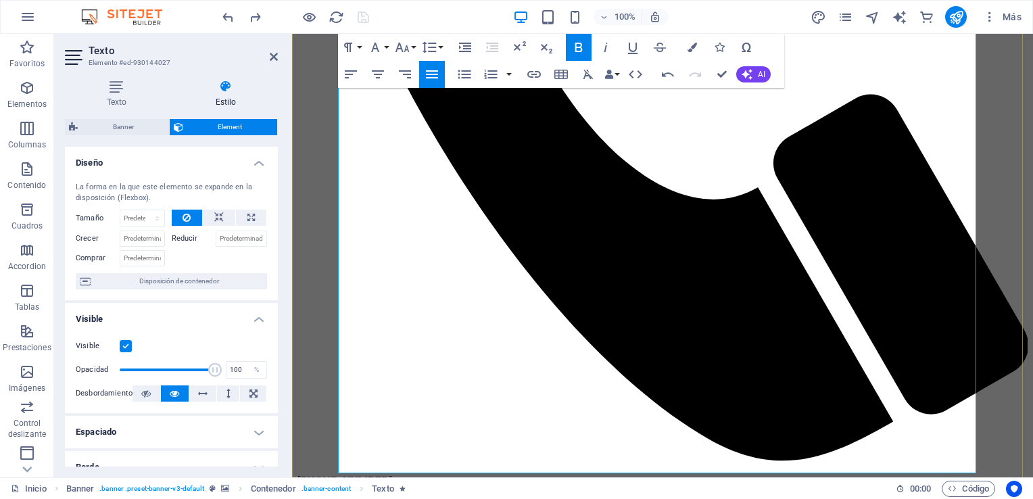
scroll to position [3417, 3]
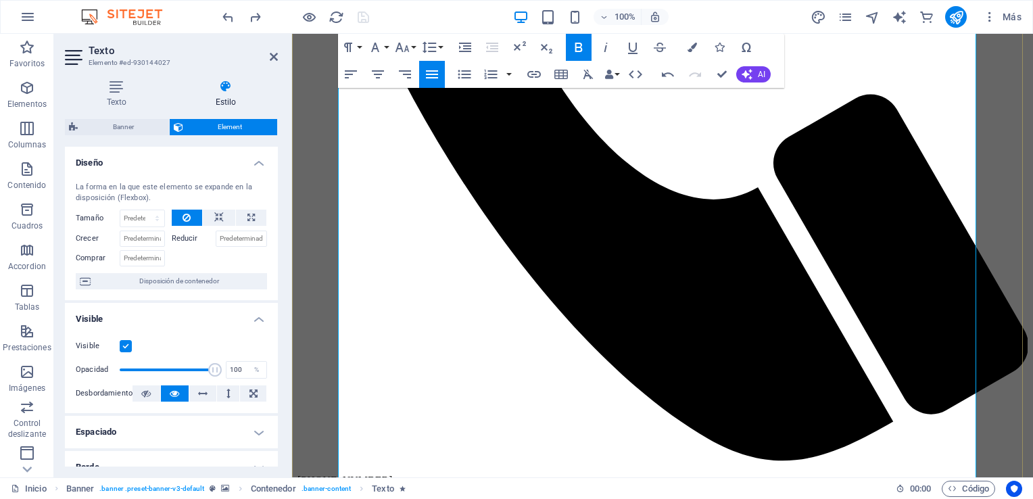
drag, startPoint x: 573, startPoint y: 324, endPoint x: 542, endPoint y: 258, distance: 72.6
click at [575, 49] on icon "button" at bounding box center [579, 47] width 16 height 16
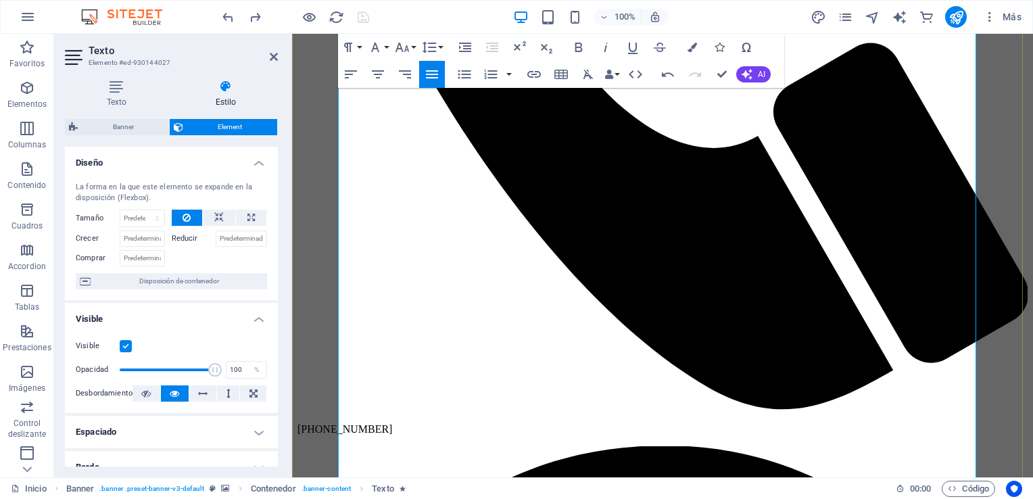
scroll to position [636, 0]
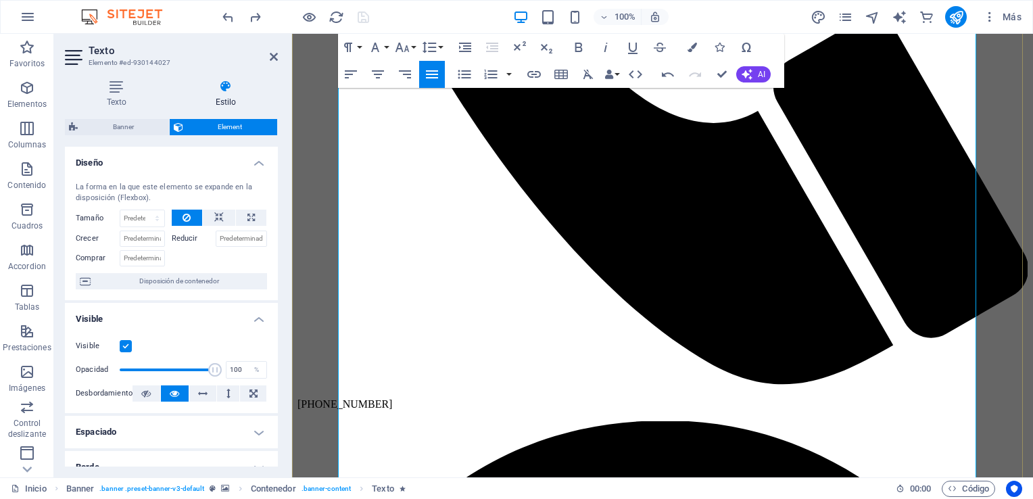
drag, startPoint x: 814, startPoint y: 377, endPoint x: 373, endPoint y: 288, distance: 449.9
drag, startPoint x: 817, startPoint y: 373, endPoint x: 729, endPoint y: 364, distance: 88.4
drag, startPoint x: 837, startPoint y: 369, endPoint x: 400, endPoint y: 287, distance: 444.5
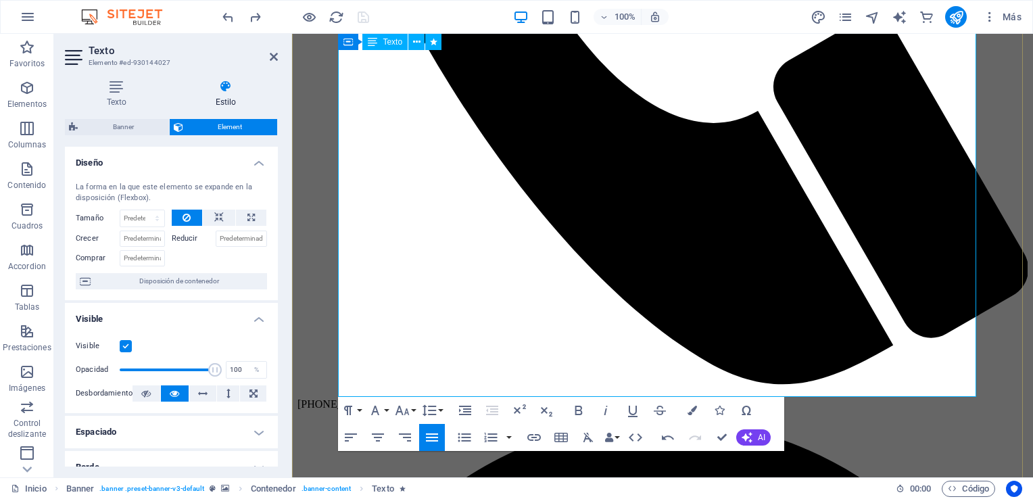
scroll to position [6463, 3]
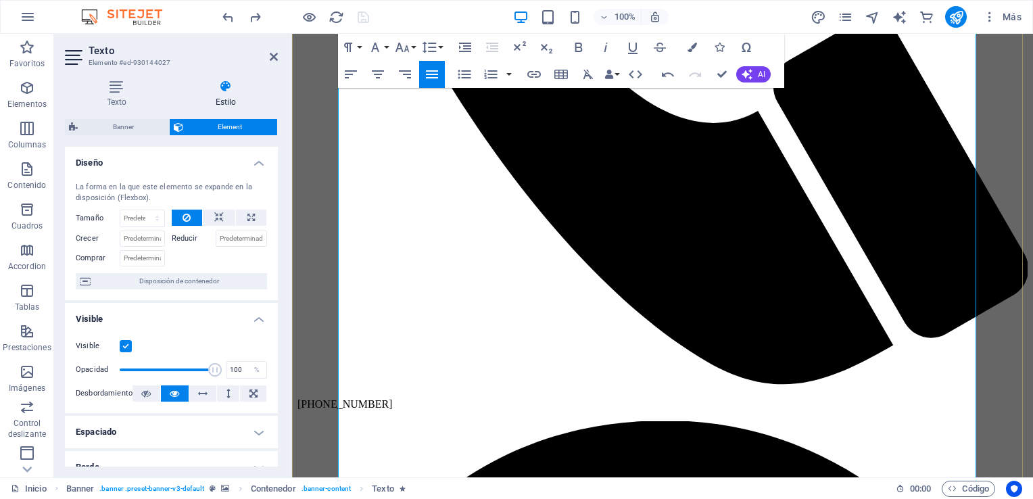
drag, startPoint x: 634, startPoint y: 285, endPoint x: 522, endPoint y: 285, distance: 111.6
click at [582, 43] on icon "button" at bounding box center [579, 47] width 16 height 16
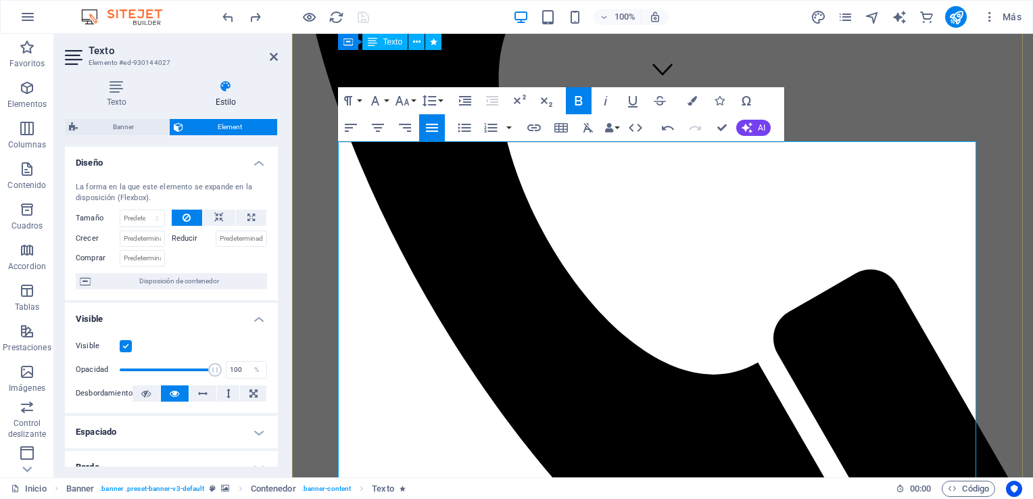
scroll to position [371, 0]
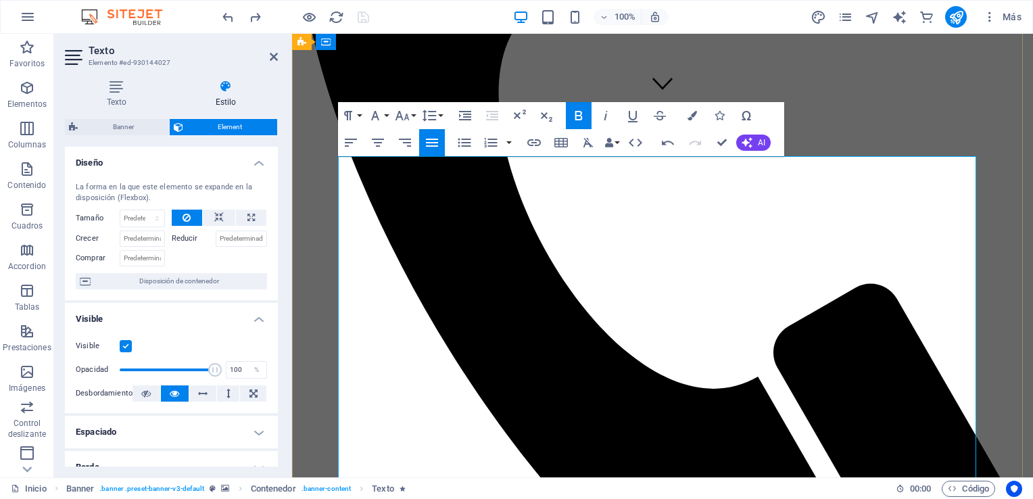
drag, startPoint x: 383, startPoint y: 250, endPoint x: 369, endPoint y: 248, distance: 14.3
click at [579, 114] on icon "button" at bounding box center [579, 116] width 16 height 16
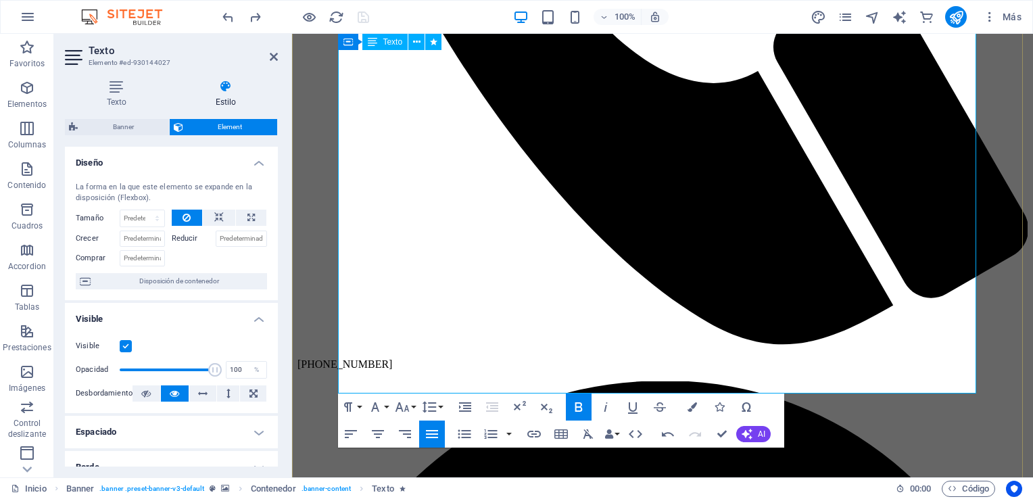
scroll to position [722, 0]
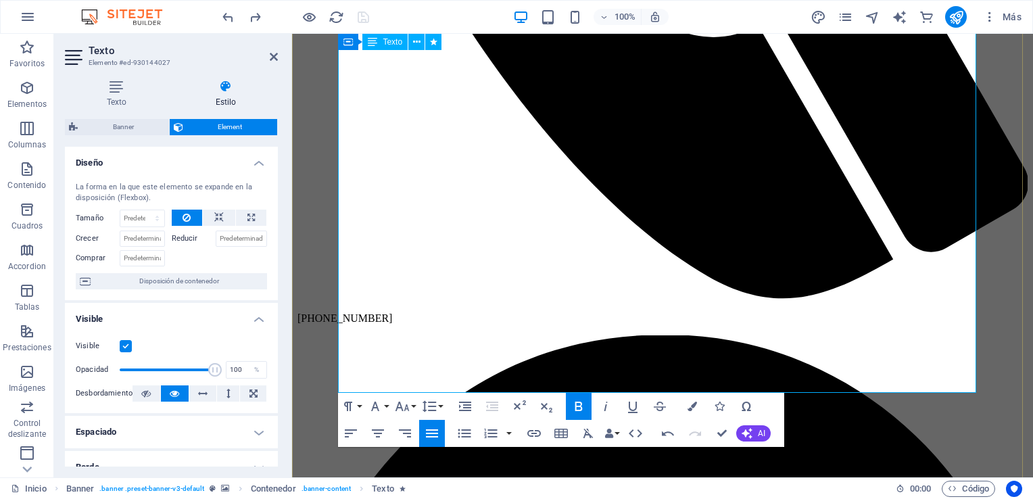
drag, startPoint x: 490, startPoint y: 385, endPoint x: 444, endPoint y: 321, distance: 78.5
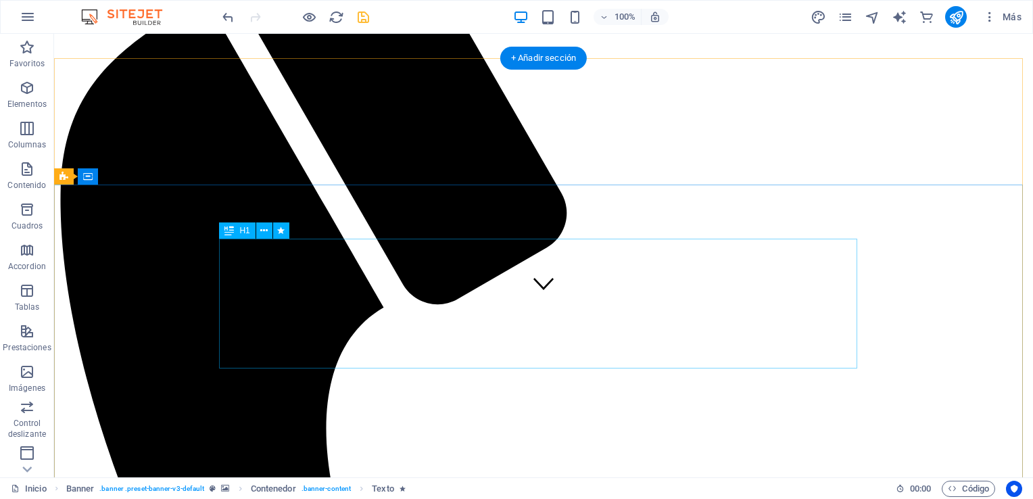
scroll to position [0, 0]
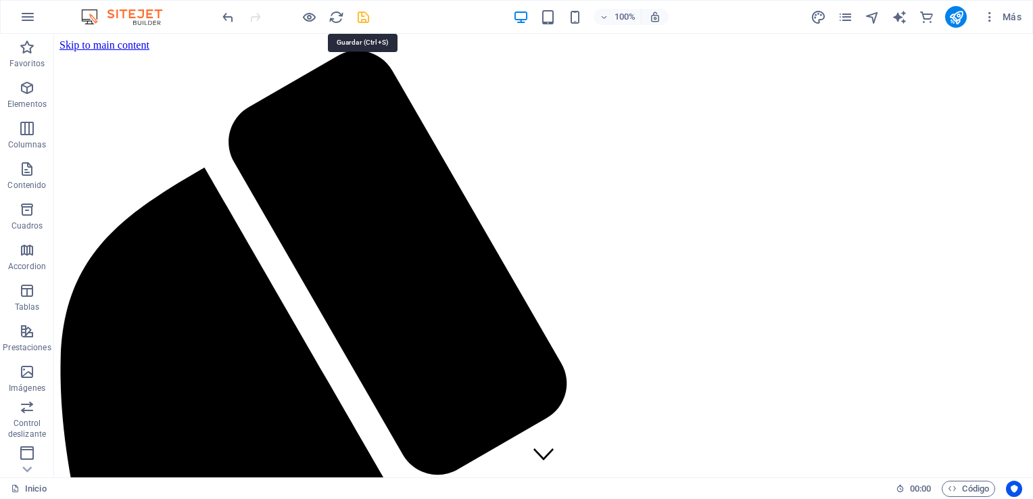
click at [365, 14] on icon "save" at bounding box center [364, 17] width 16 height 16
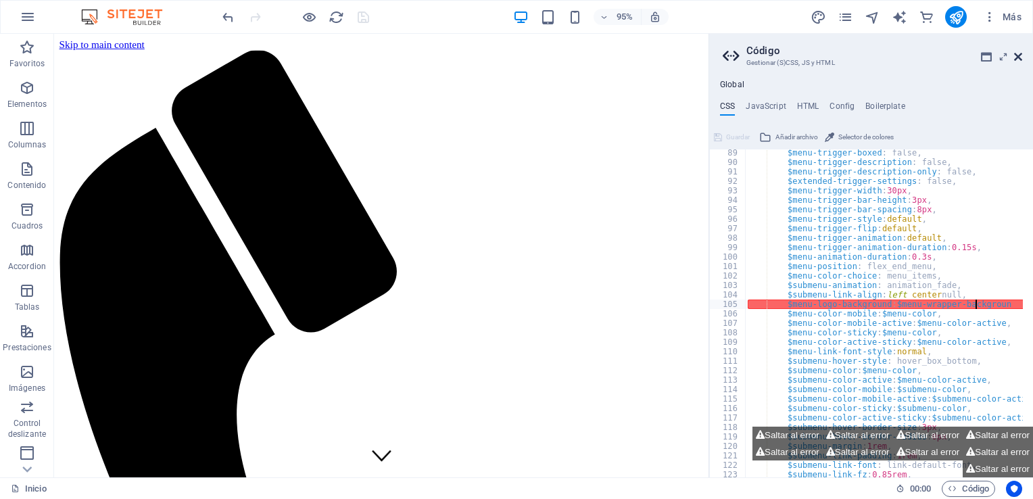
click at [1020, 56] on icon at bounding box center [1018, 56] width 8 height 11
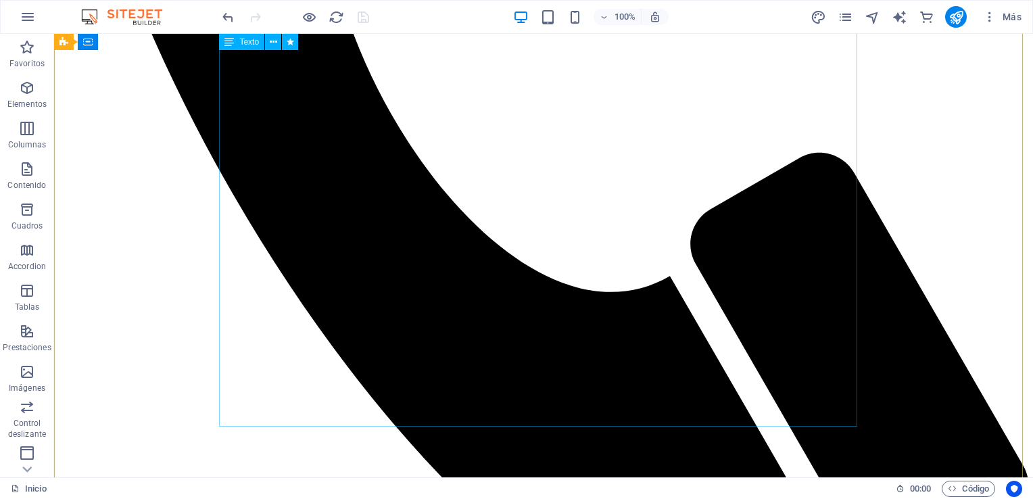
scroll to position [702, 0]
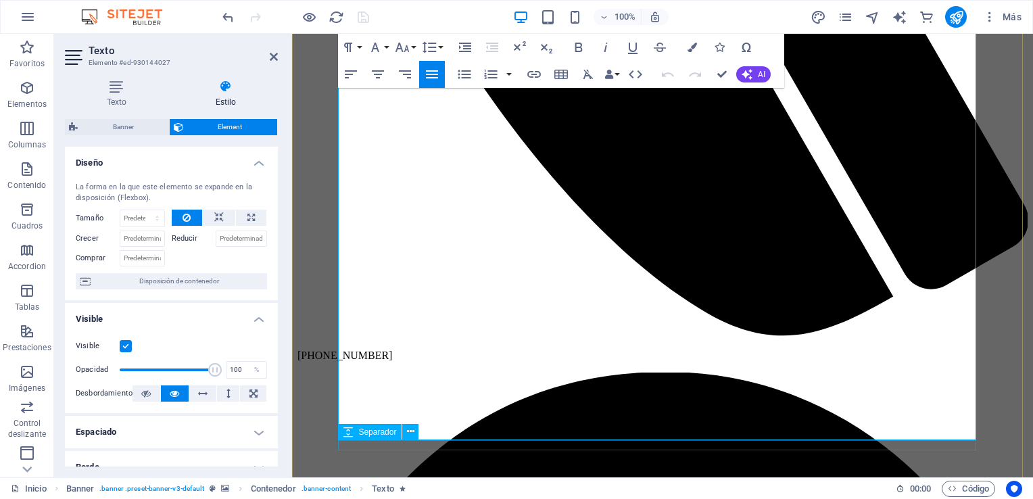
scroll to position [688, 0]
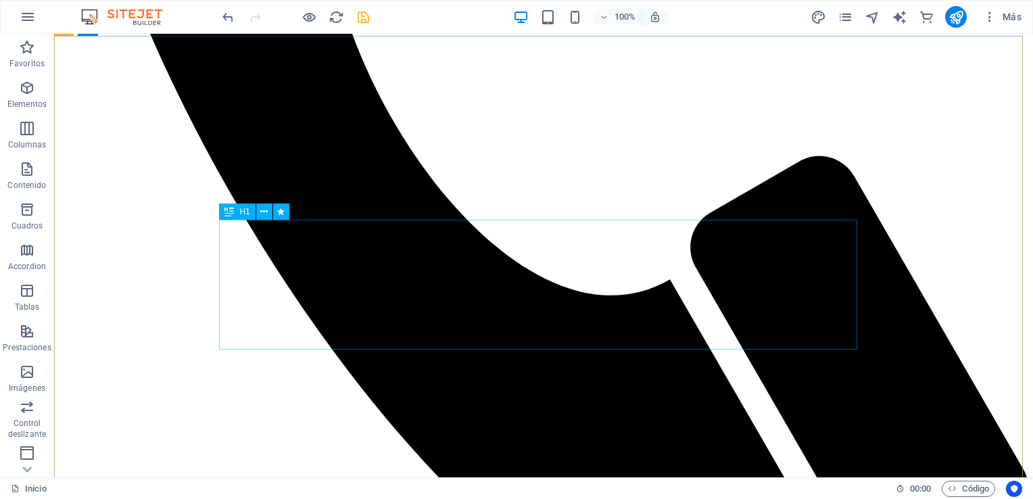
scroll to position [0, 0]
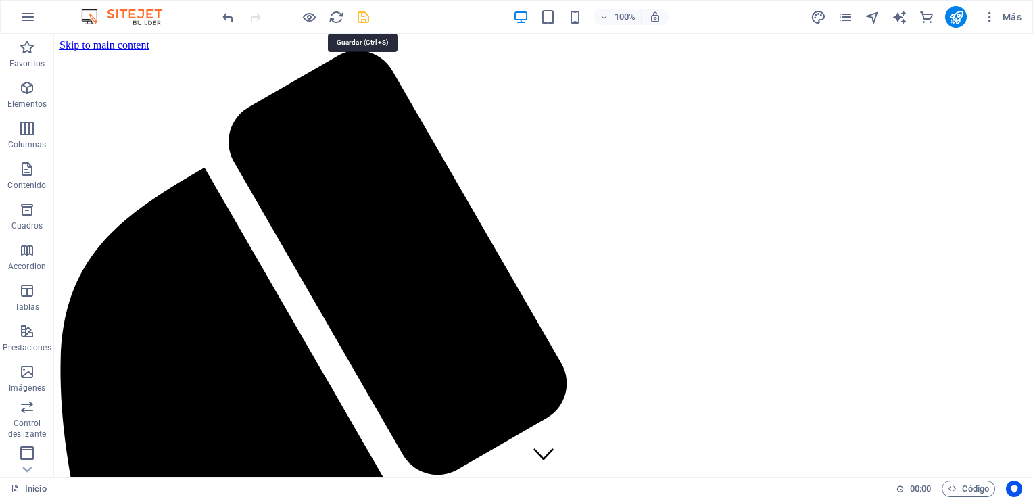
click at [365, 18] on icon "save" at bounding box center [364, 17] width 16 height 16
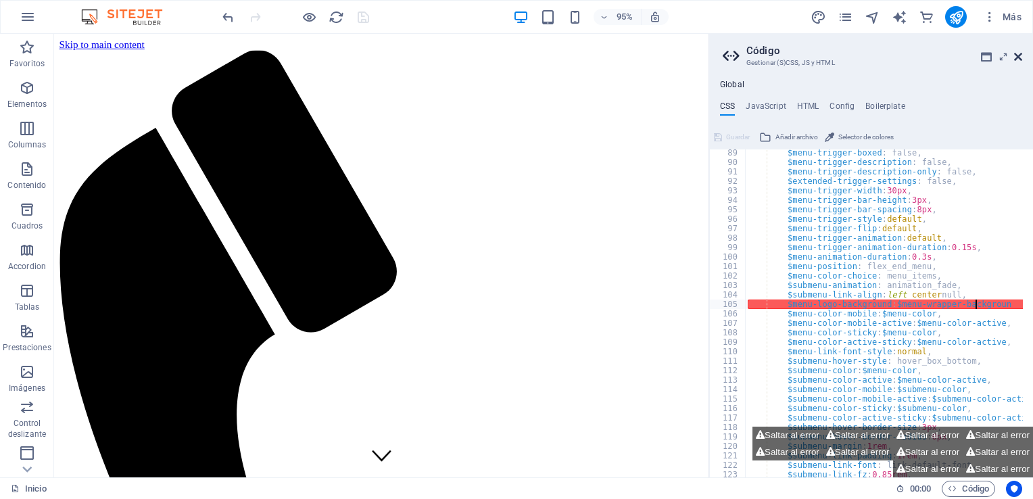
click at [1016, 56] on icon at bounding box center [1018, 56] width 8 height 11
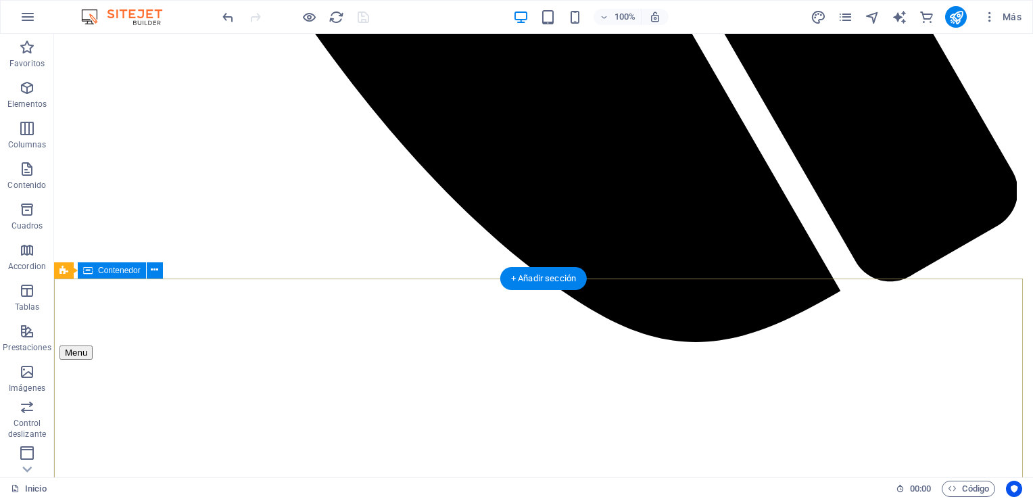
scroll to position [4637, 0]
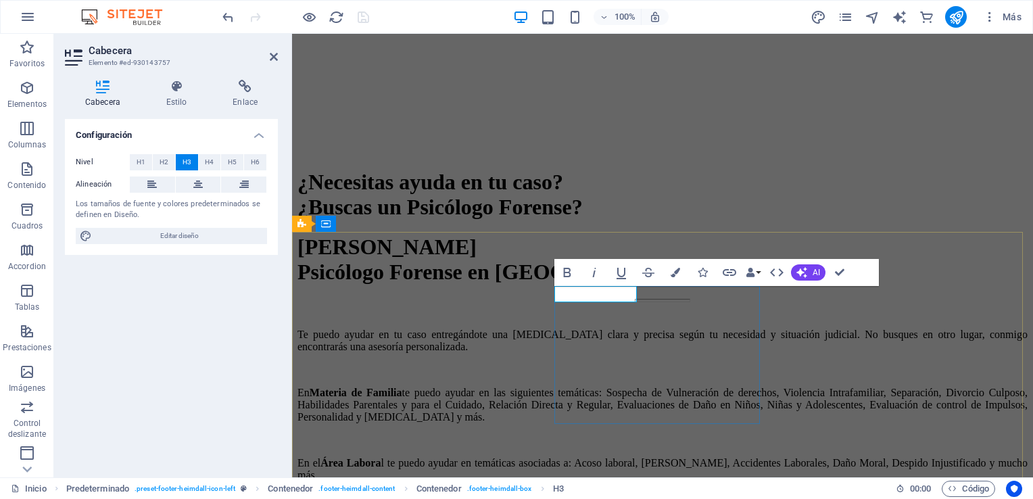
click at [563, 270] on icon "button" at bounding box center [567, 272] width 16 height 16
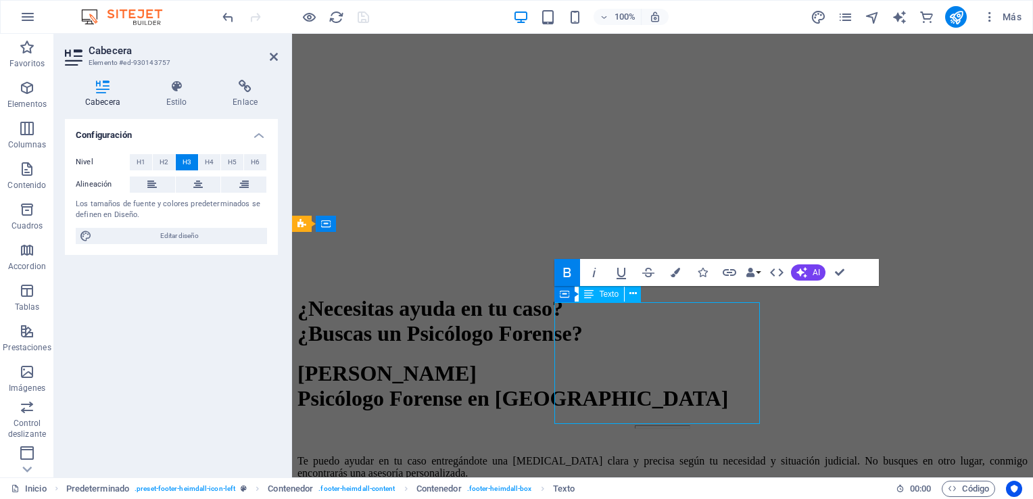
scroll to position [4637, 0]
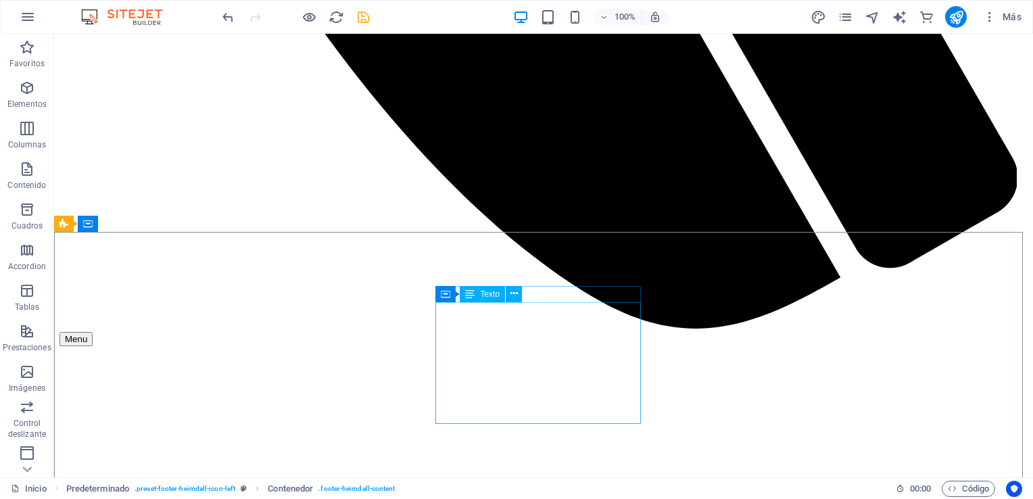
click at [487, 294] on span "Texto" at bounding box center [490, 294] width 20 height 8
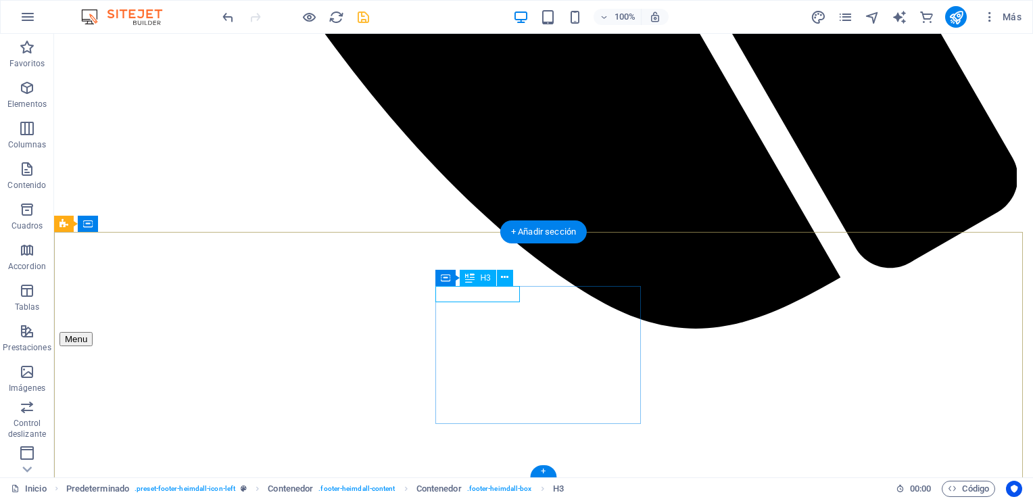
scroll to position [4718, 0]
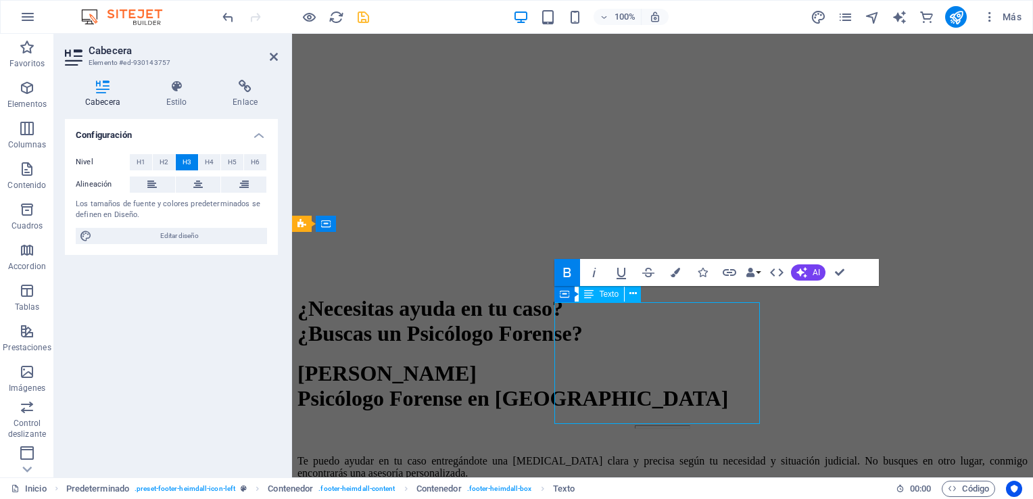
scroll to position [4637, 0]
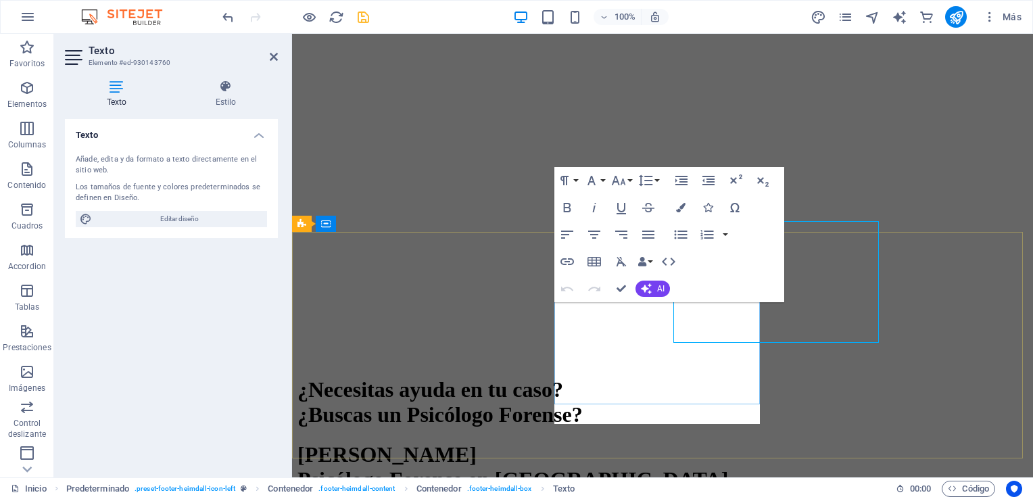
scroll to position [4718, 0]
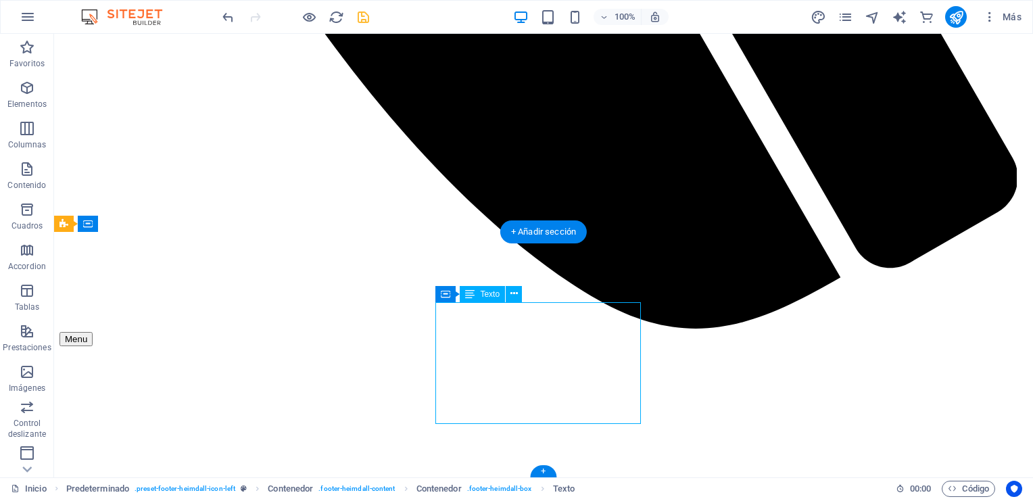
scroll to position [4618, 0]
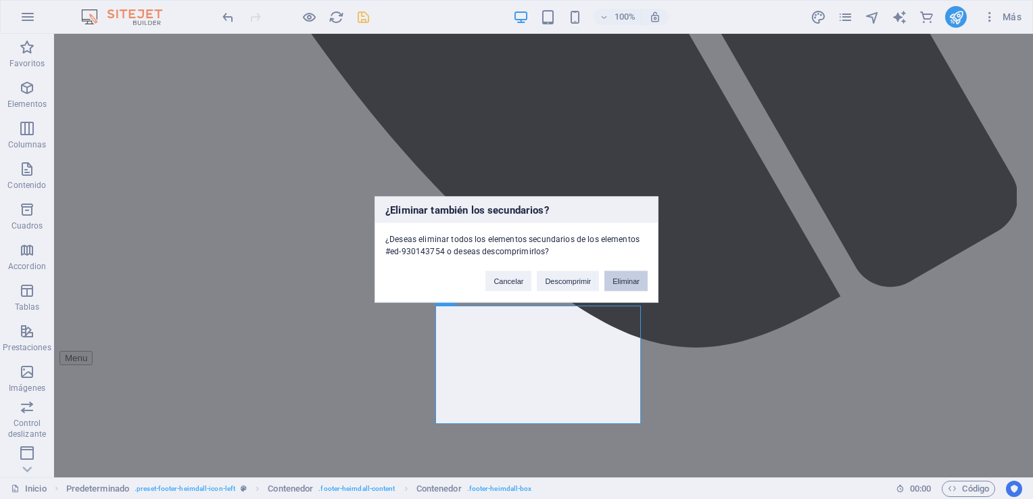
click at [629, 275] on button "Eliminar" at bounding box center [626, 281] width 43 height 20
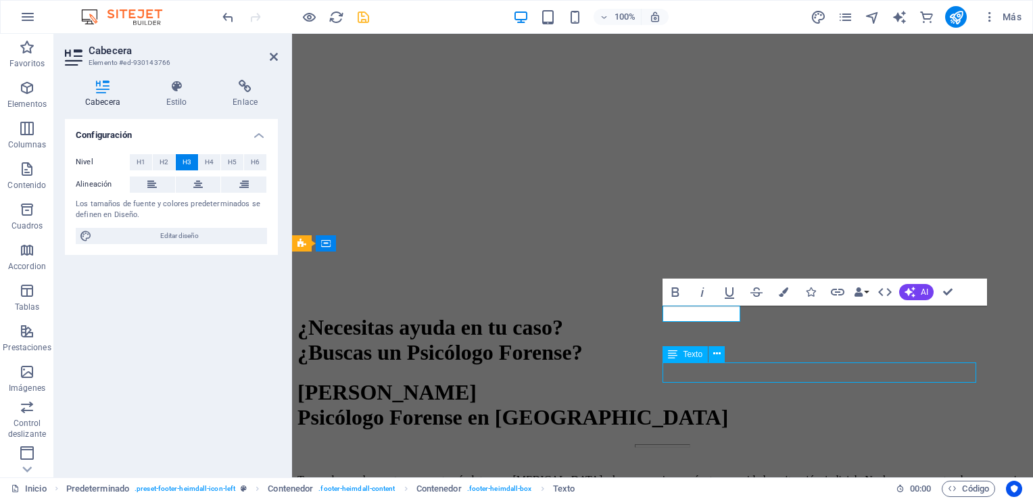
scroll to position [4618, 0]
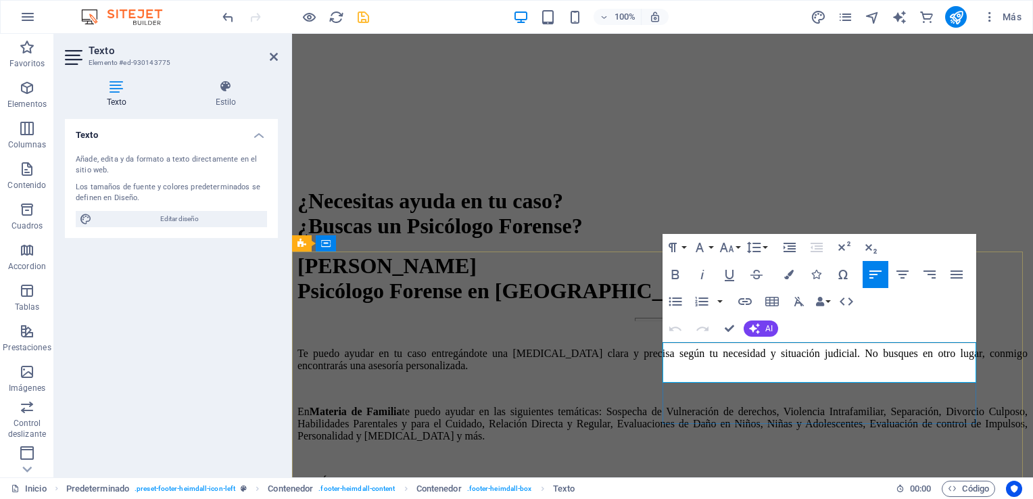
drag, startPoint x: 709, startPoint y: 375, endPoint x: 667, endPoint y: 352, distance: 47.8
click at [822, 308] on icon "button" at bounding box center [818, 315] width 16 height 16
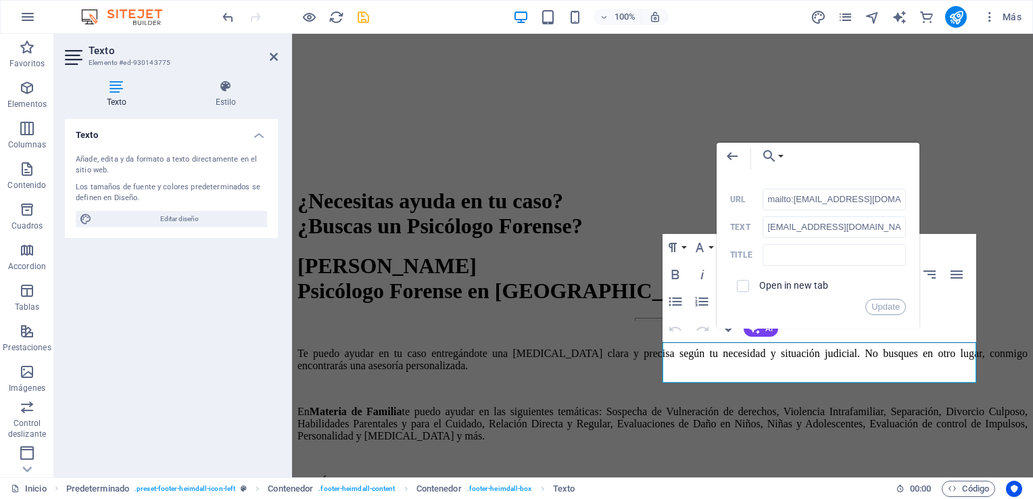
scroll to position [0, 53]
click at [778, 158] on button "Choose Link" at bounding box center [769, 156] width 31 height 27
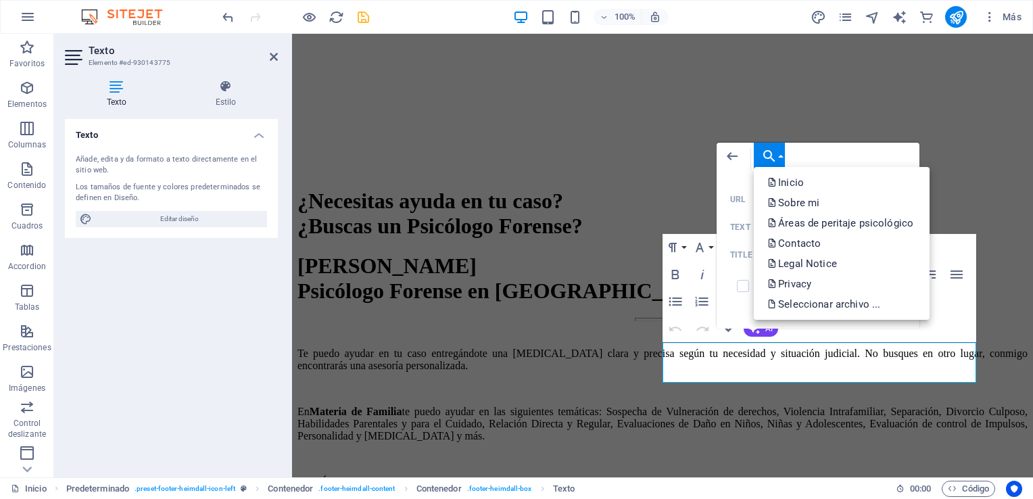
click at [778, 158] on button "Choose Link" at bounding box center [769, 156] width 31 height 27
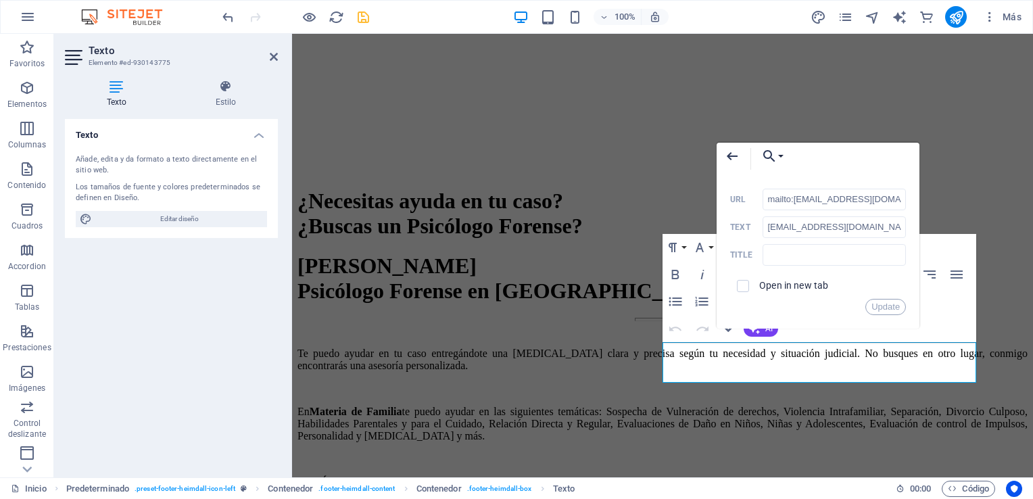
click at [730, 152] on icon "button" at bounding box center [732, 156] width 11 height 8
click at [728, 158] on icon "button" at bounding box center [732, 156] width 16 height 16
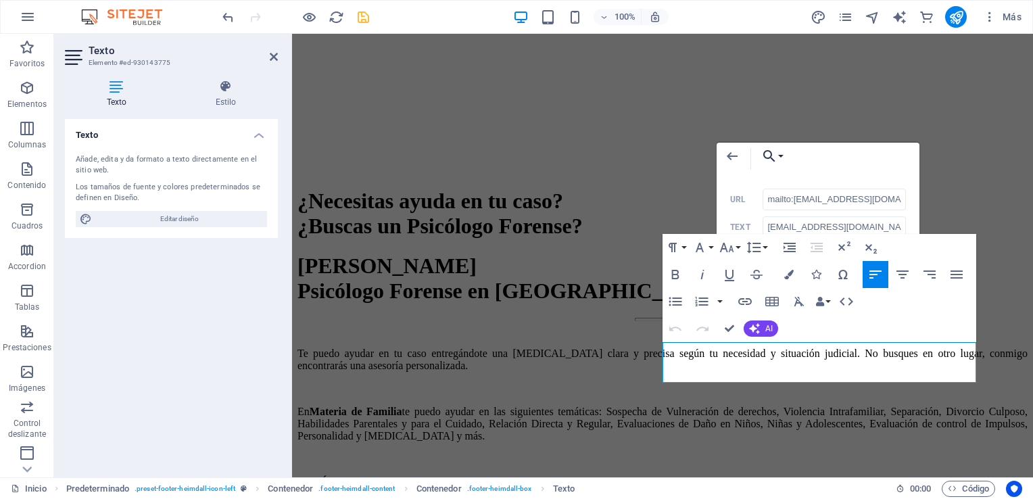
click at [939, 326] on div "Paragraph Format Normal Heading 1 Heading 2 Heading 3 Heading 4 Heading 5 Headi…" at bounding box center [820, 288] width 314 height 108
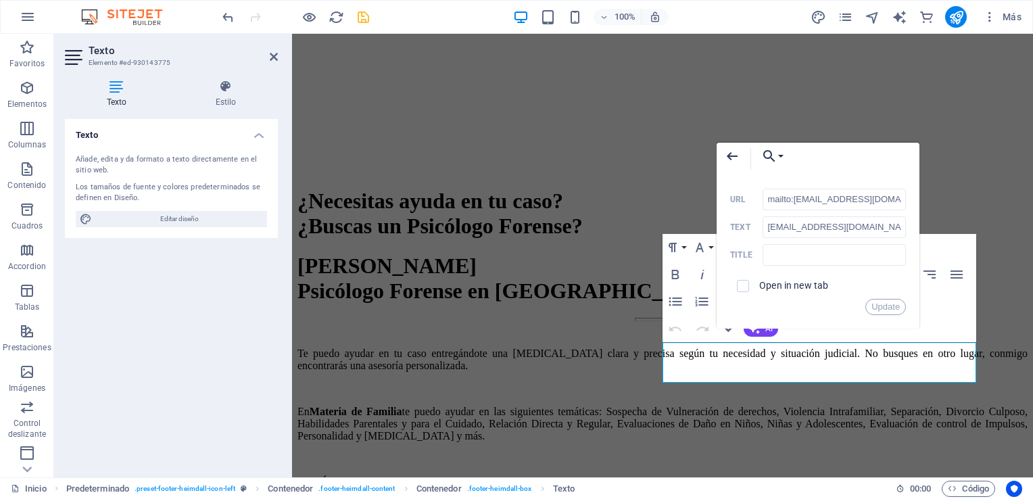
click at [741, 156] on button "Back" at bounding box center [732, 156] width 31 height 27
click at [735, 156] on icon "button" at bounding box center [732, 156] width 11 height 8
click at [730, 151] on icon "button" at bounding box center [732, 156] width 16 height 16
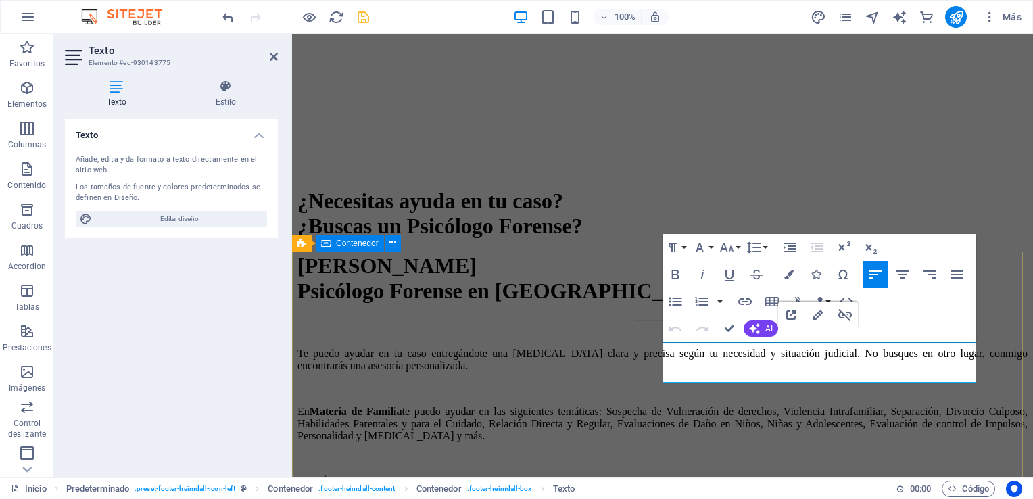
drag, startPoint x: 757, startPoint y: 371, endPoint x: 653, endPoint y: 350, distance: 106.2
click at [722, 304] on button "button" at bounding box center [720, 301] width 11 height 27
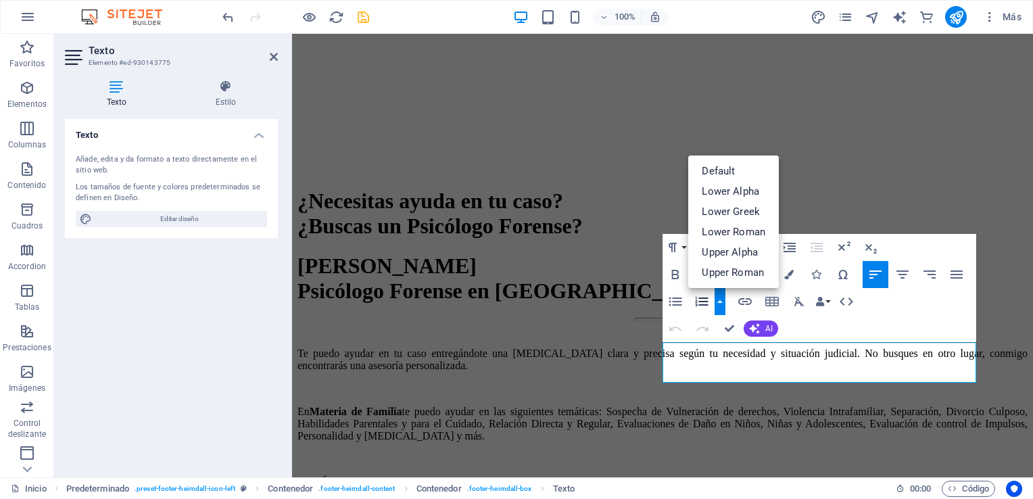
click at [722, 304] on button "button" at bounding box center [720, 301] width 11 height 27
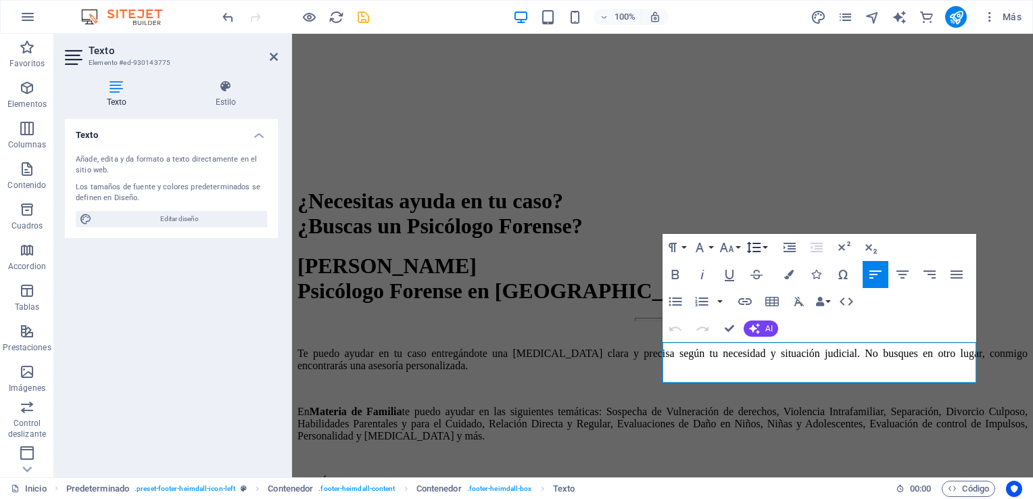
click at [767, 244] on button "Line Height" at bounding box center [757, 247] width 26 height 27
click at [871, 246] on icon "button" at bounding box center [871, 247] width 16 height 16
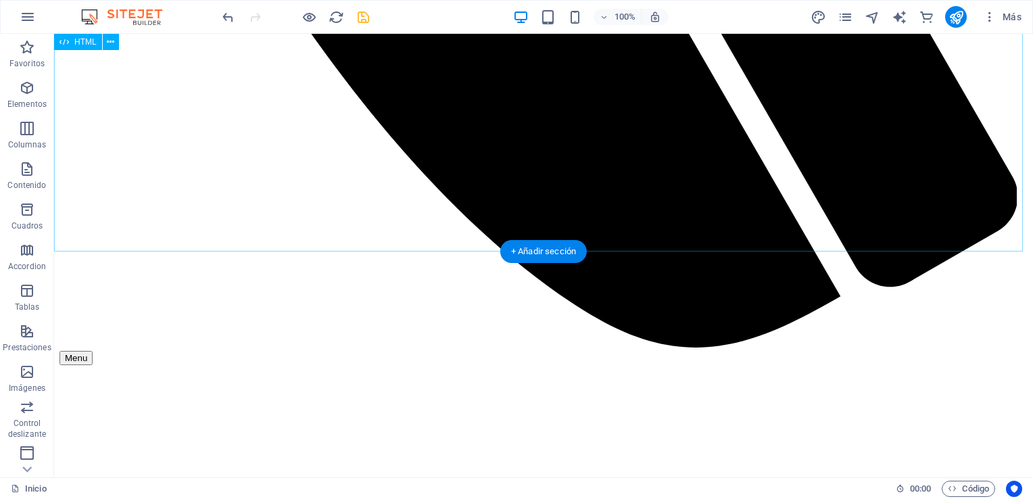
scroll to position [4347, 0]
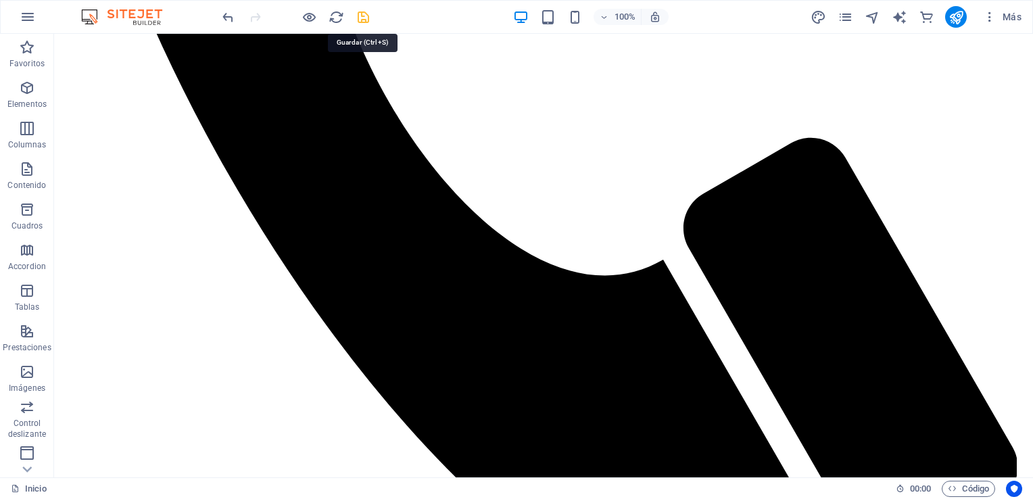
click at [360, 15] on icon "save" at bounding box center [364, 17] width 16 height 16
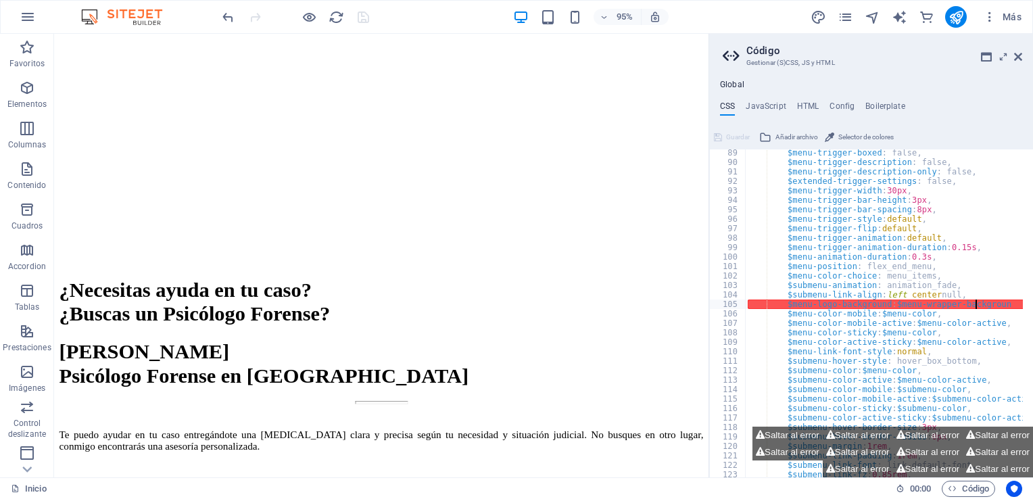
scroll to position [4461, 0]
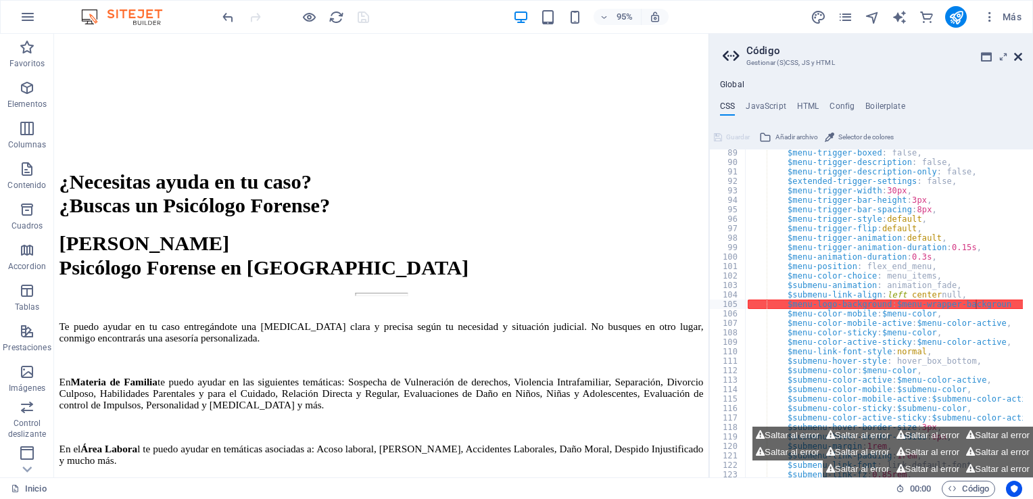
click at [1018, 53] on icon at bounding box center [1018, 56] width 8 height 11
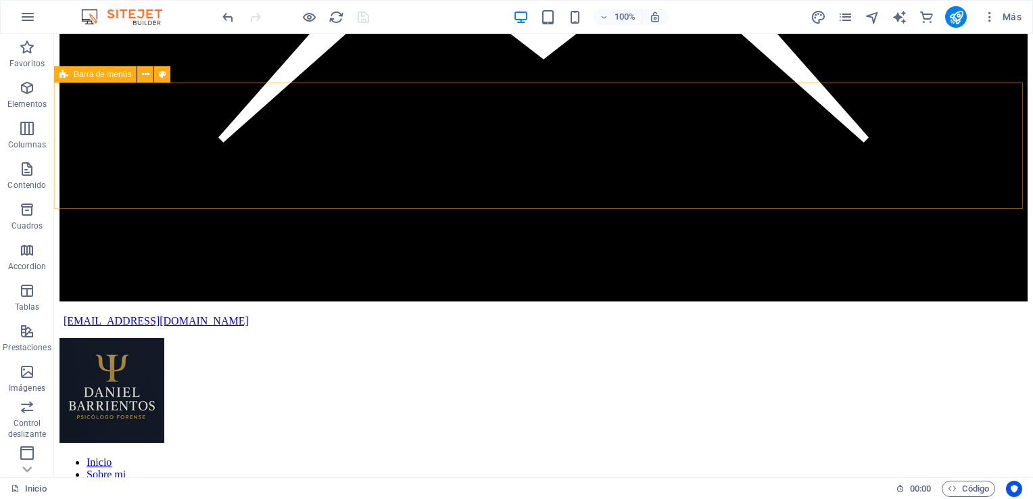
scroll to position [3130, 0]
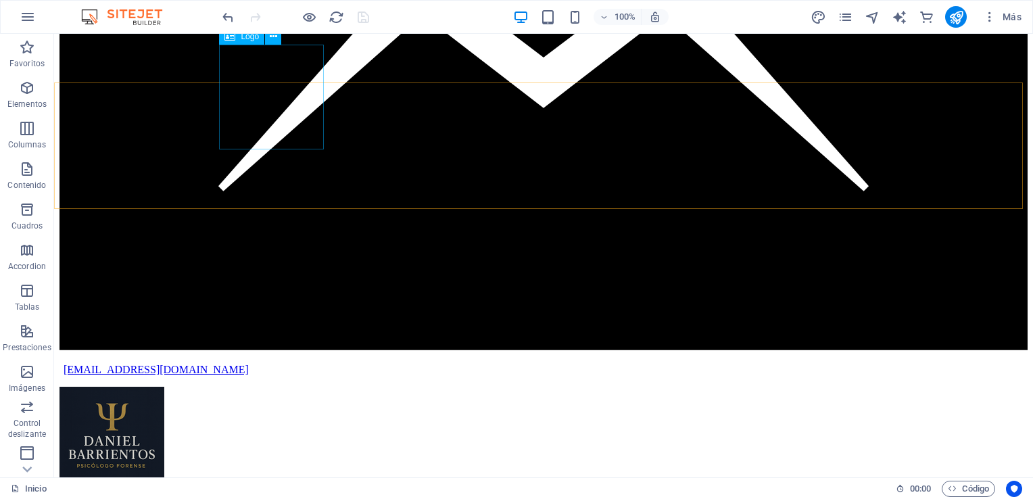
click at [268, 387] on div at bounding box center [544, 441] width 968 height 108
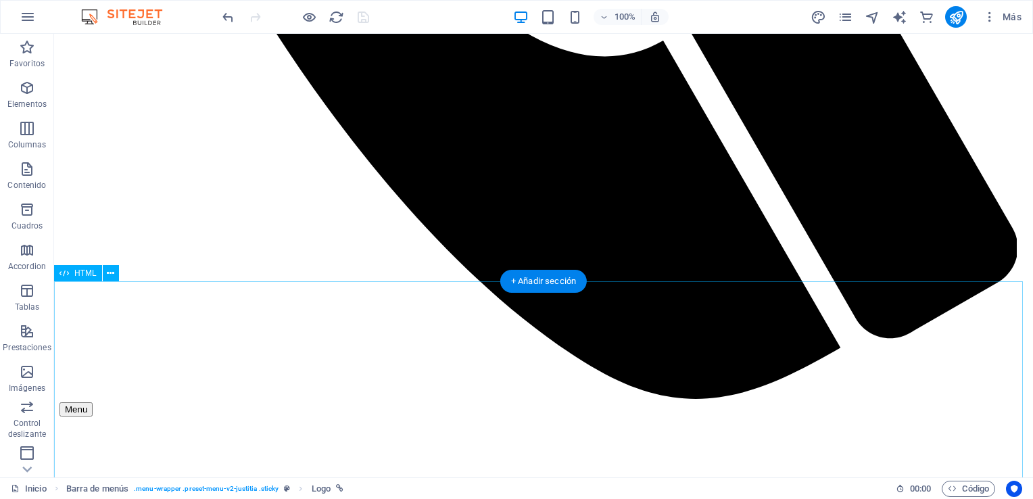
scroll to position [4618, 0]
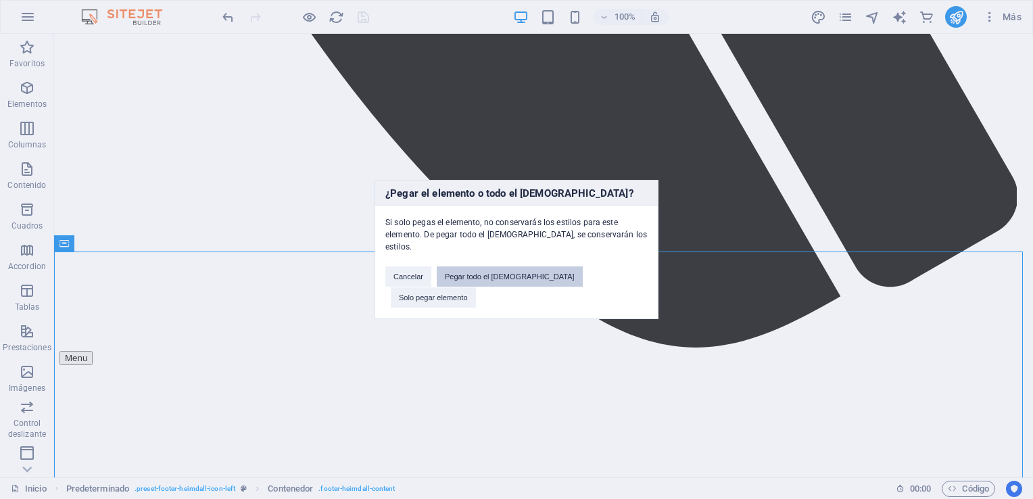
click at [482, 285] on button "Pegar todo el [DEMOGRAPHIC_DATA]" at bounding box center [510, 276] width 146 height 20
click at [476, 287] on button "Solo pegar elemento" at bounding box center [433, 297] width 85 height 20
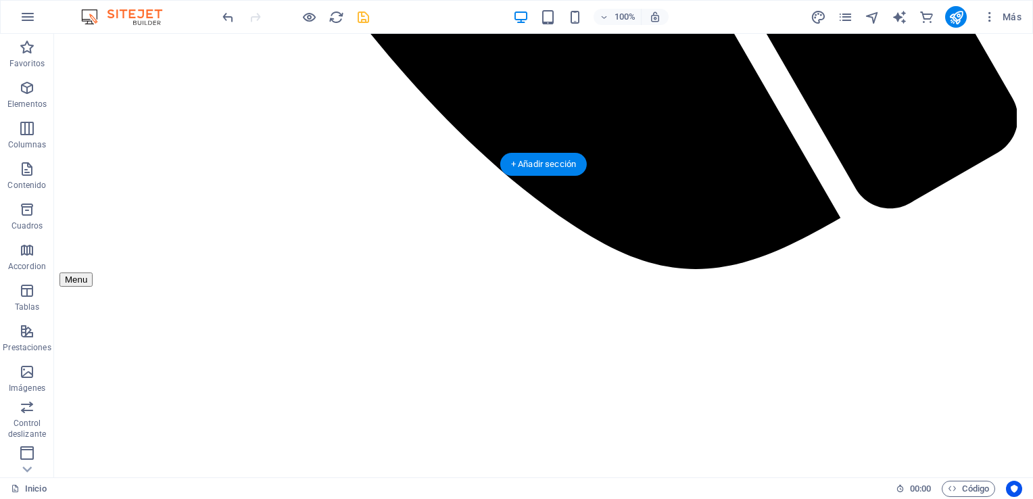
scroll to position [4704, 0]
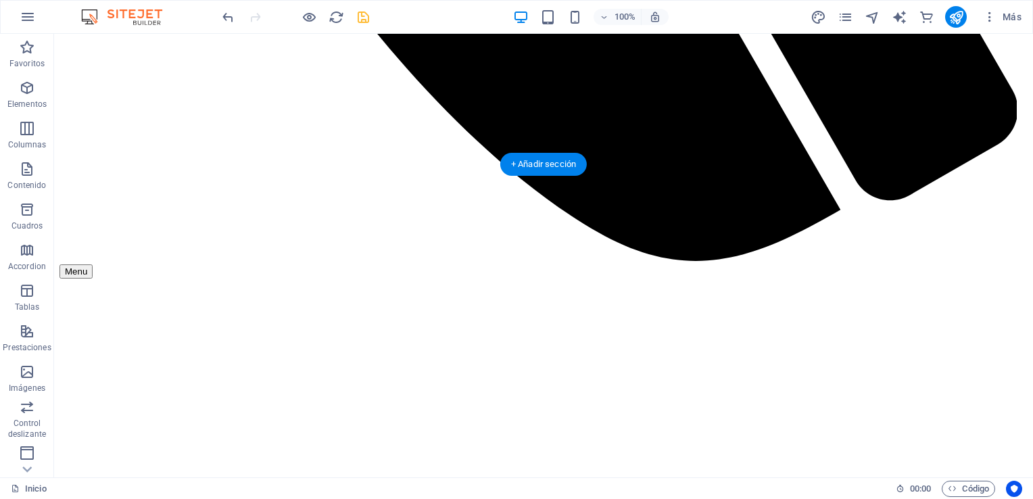
drag, startPoint x: 117, startPoint y: 380, endPoint x: 145, endPoint y: 329, distance: 58.7
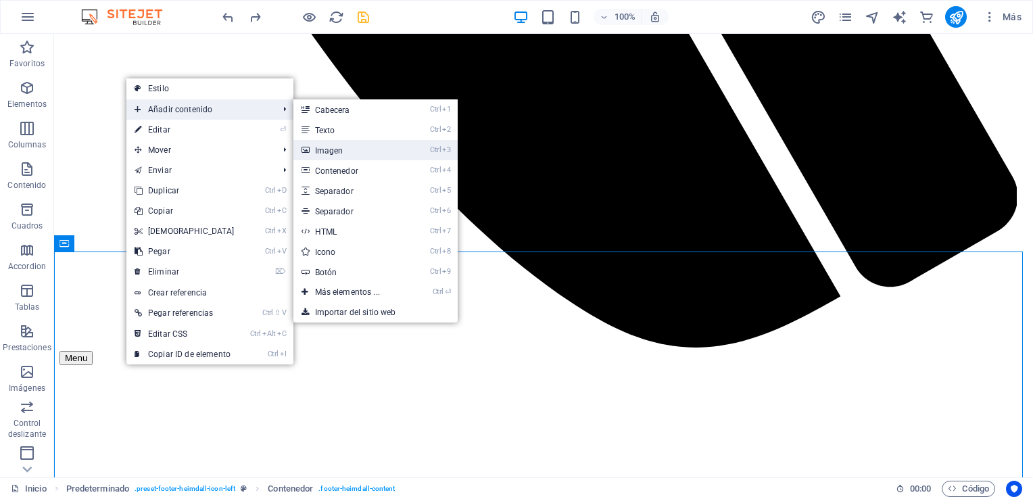
drag, startPoint x: 331, startPoint y: 145, endPoint x: 44, endPoint y: 113, distance: 289.2
click at [331, 145] on link "Ctrl 3 Imagen" at bounding box center [351, 150] width 114 height 20
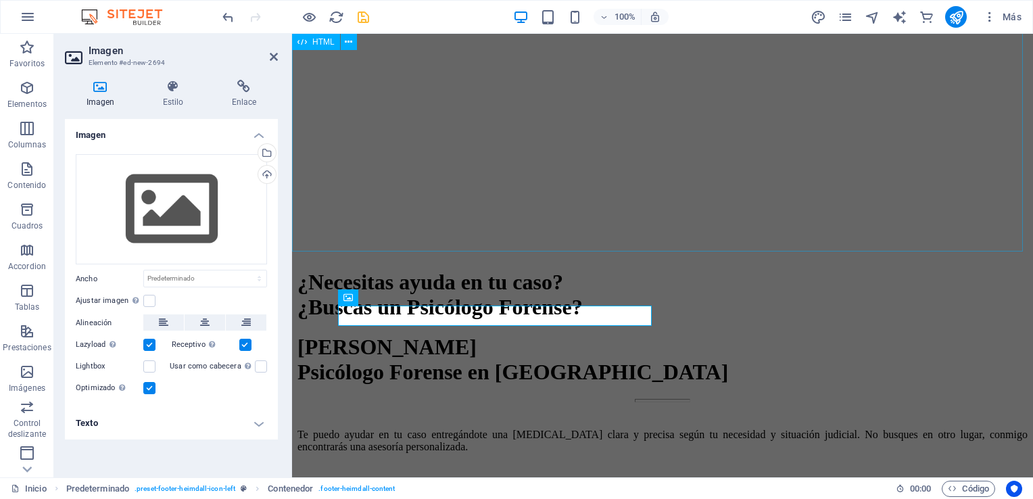
scroll to position [4699, 0]
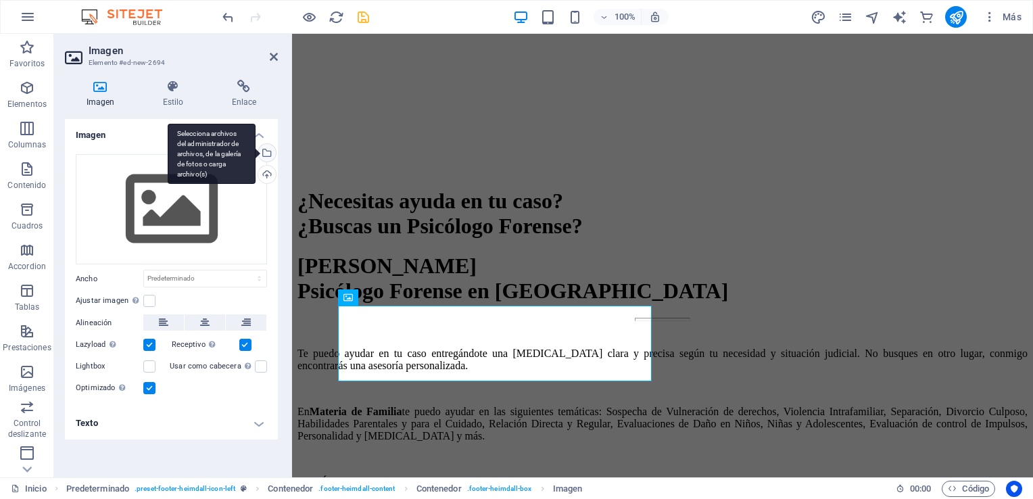
click at [272, 149] on div "Selecciona archivos del administrador de archivos, de la galería de fotos o car…" at bounding box center [266, 154] width 20 height 20
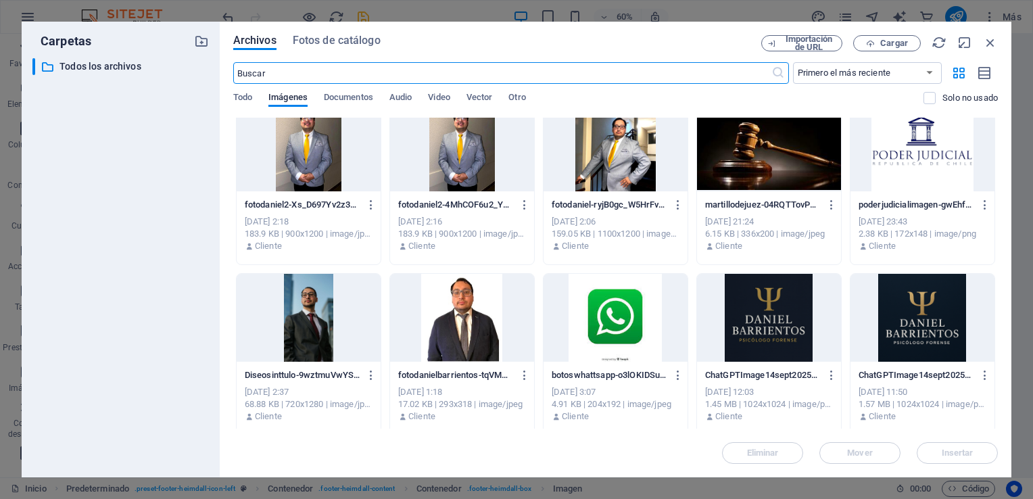
scroll to position [21, 0]
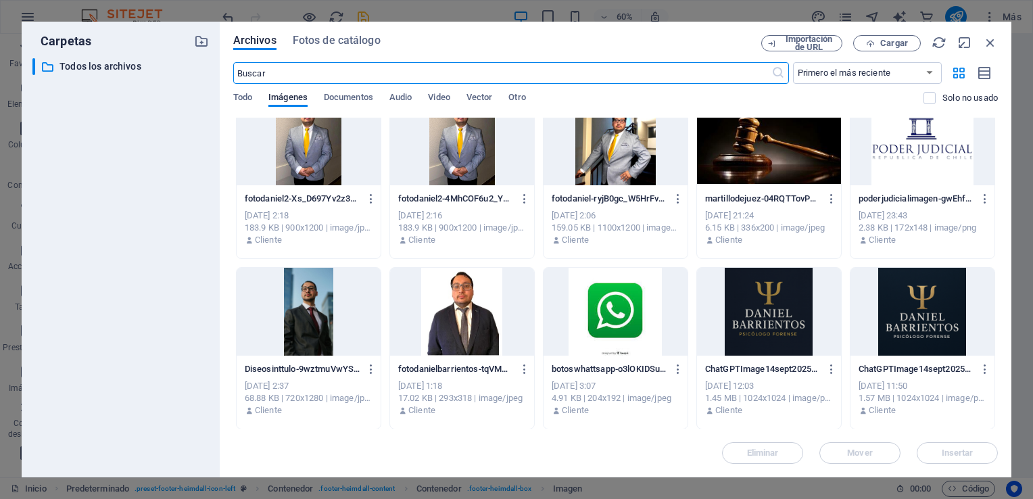
click at [927, 321] on div at bounding box center [923, 312] width 144 height 88
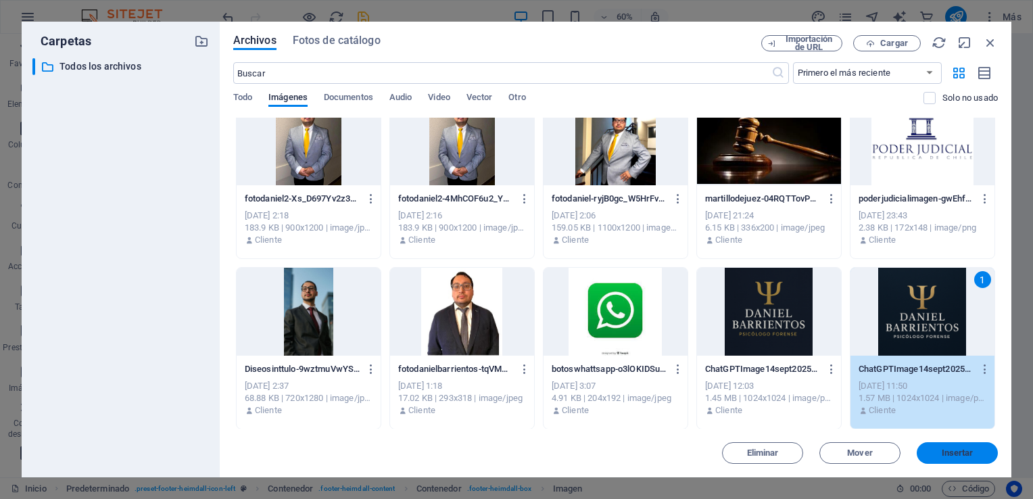
drag, startPoint x: 961, startPoint y: 451, endPoint x: 669, endPoint y: 417, distance: 294.2
click at [961, 451] on span "Insertar" at bounding box center [958, 453] width 32 height 8
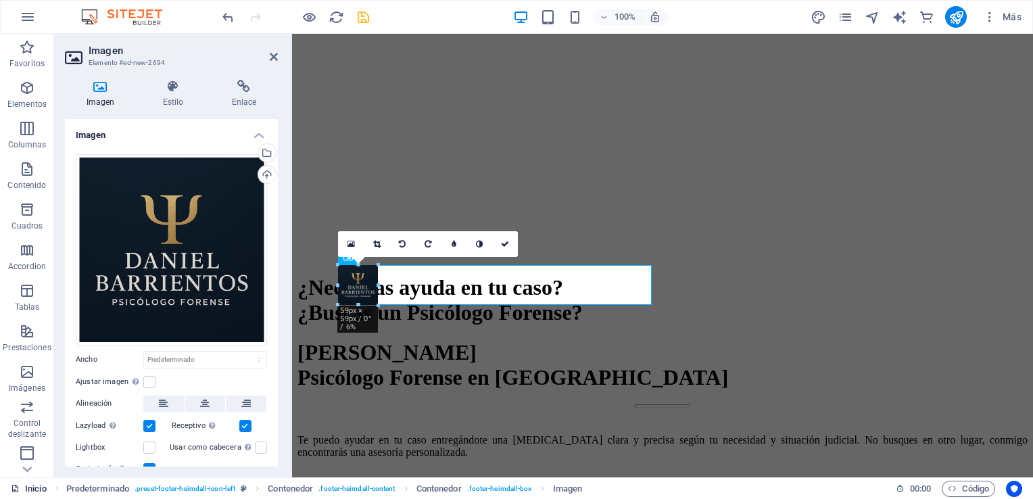
scroll to position [4743, 0]
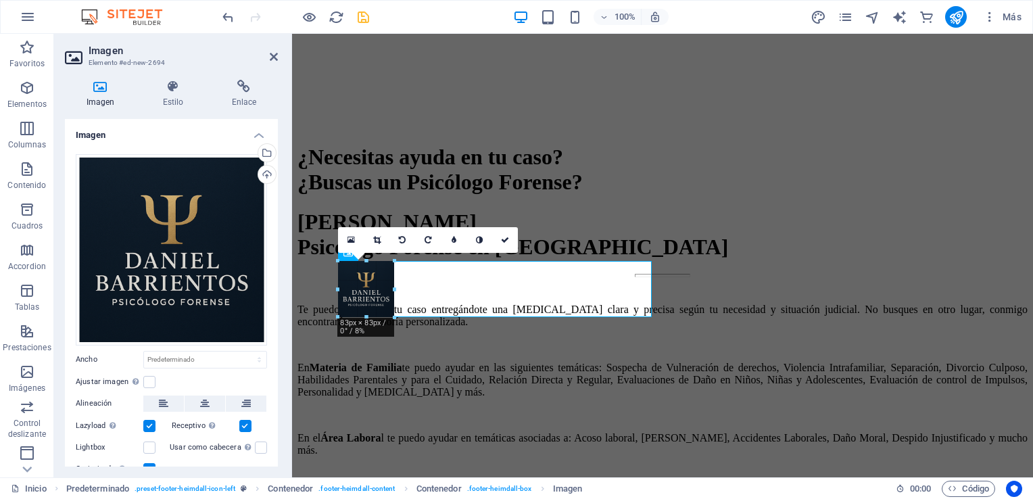
drag, startPoint x: 655, startPoint y: 230, endPoint x: 102, endPoint y: 468, distance: 601.6
type input "83"
select select "px"
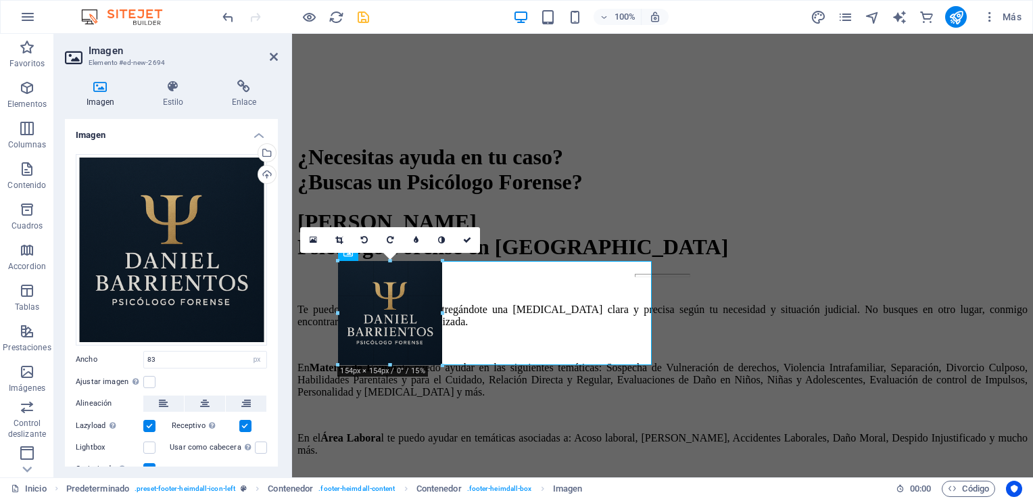
drag, startPoint x: 394, startPoint y: 319, endPoint x: 449, endPoint y: 342, distance: 59.7
type input "163"
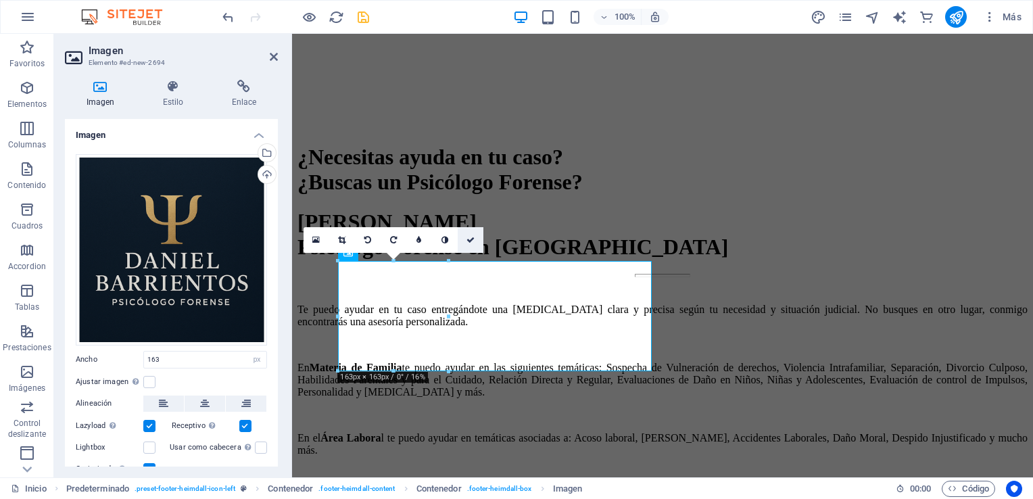
click at [475, 238] on link at bounding box center [471, 240] width 26 height 26
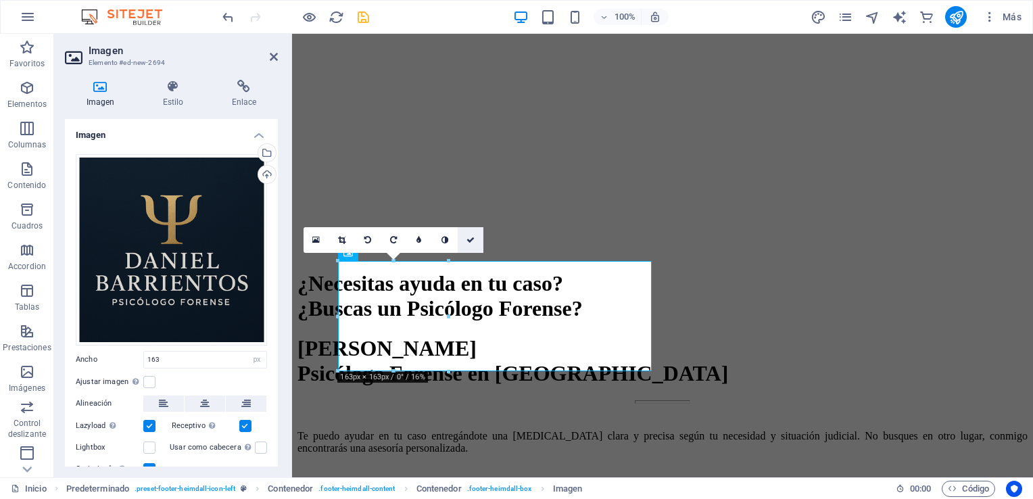
scroll to position [4662, 0]
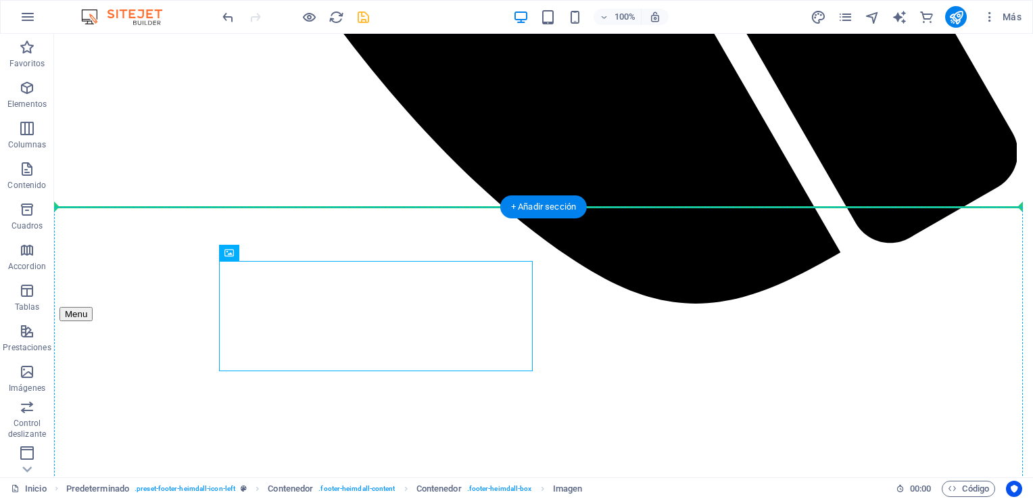
drag, startPoint x: 266, startPoint y: 334, endPoint x: 144, endPoint y: 335, distance: 122.4
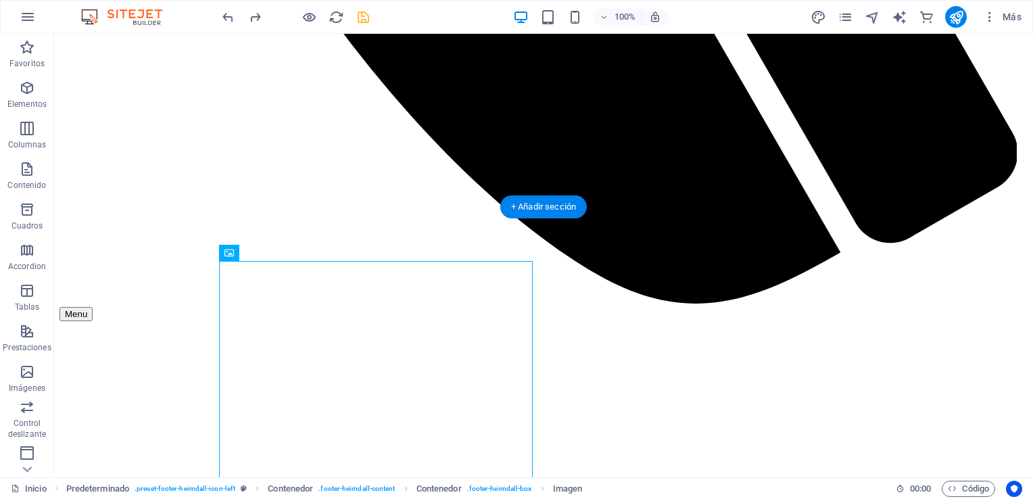
scroll to position [4618, 0]
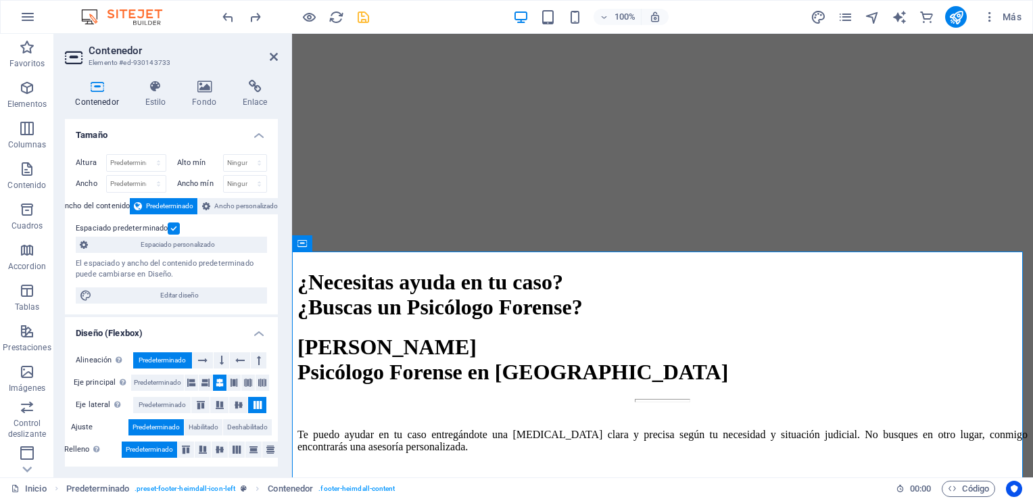
scroll to position [4699, 0]
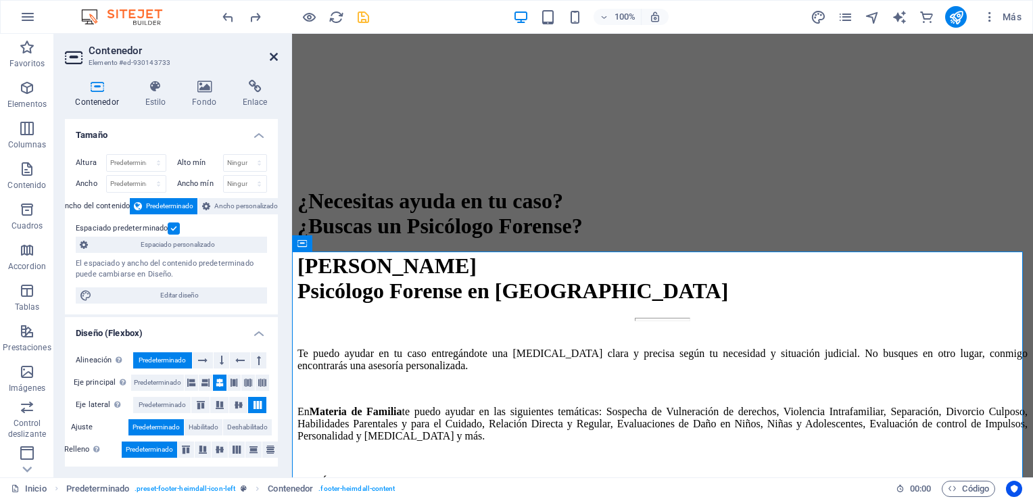
click at [273, 51] on icon at bounding box center [274, 56] width 8 height 11
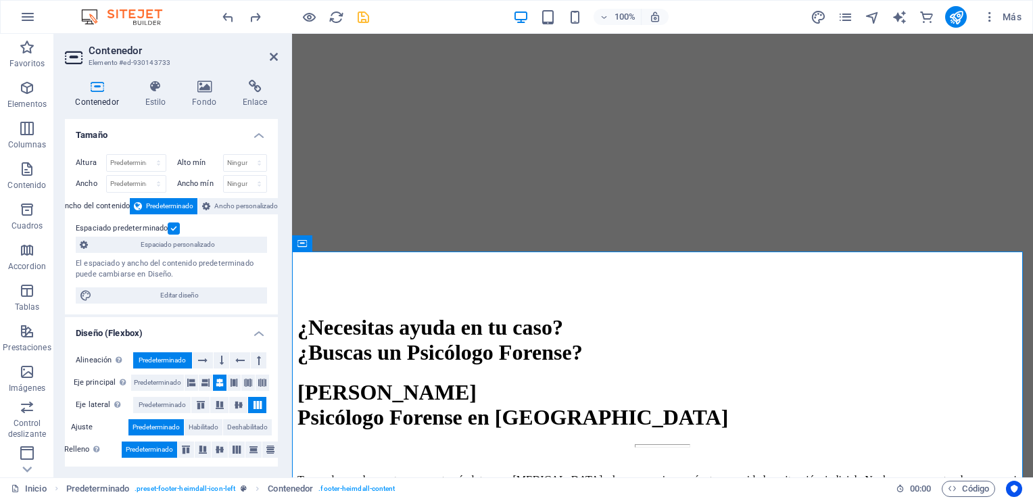
scroll to position [4618, 0]
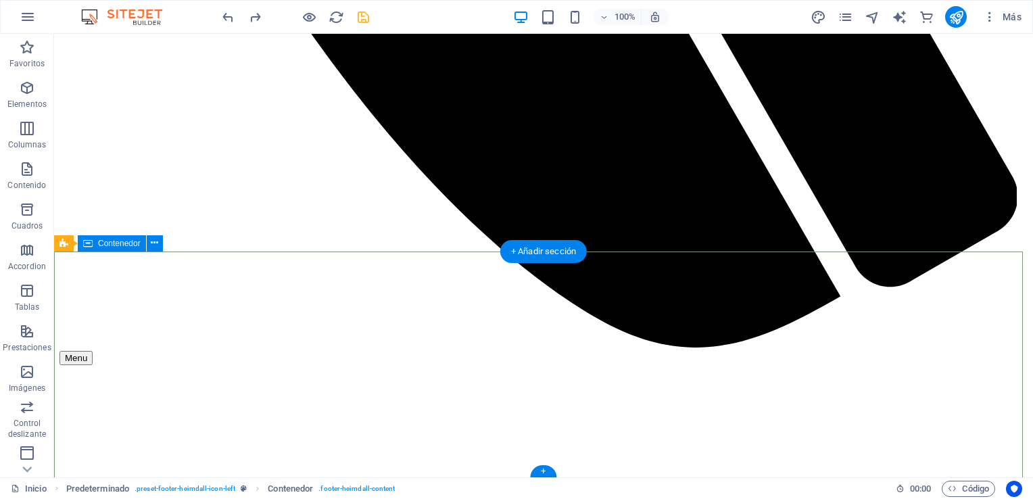
click at [160, 245] on button at bounding box center [155, 243] width 16 height 16
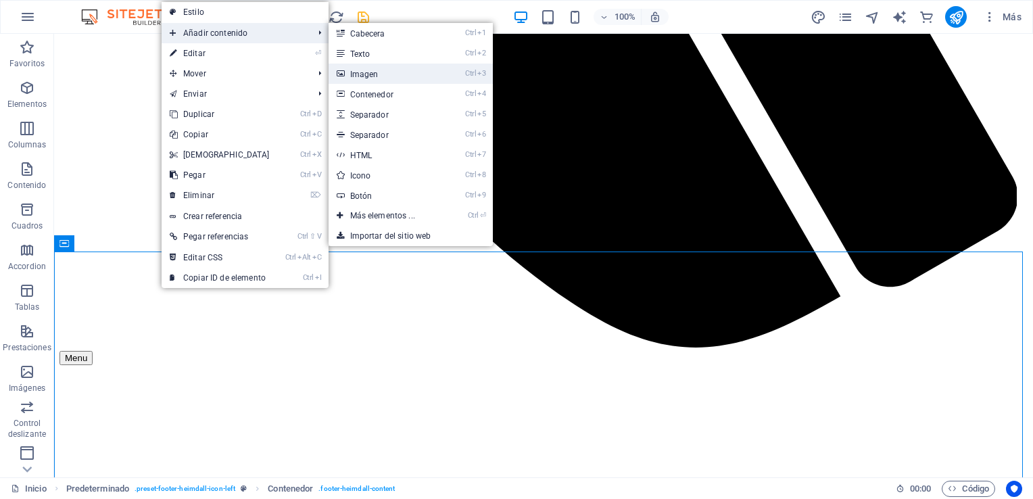
click at [387, 73] on link "Ctrl 3 Imagen" at bounding box center [386, 74] width 114 height 20
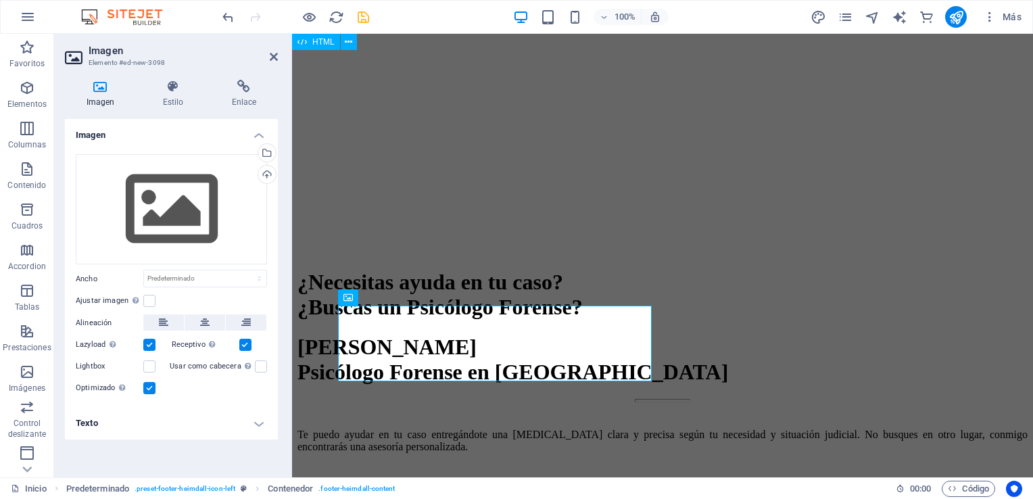
scroll to position [4699, 0]
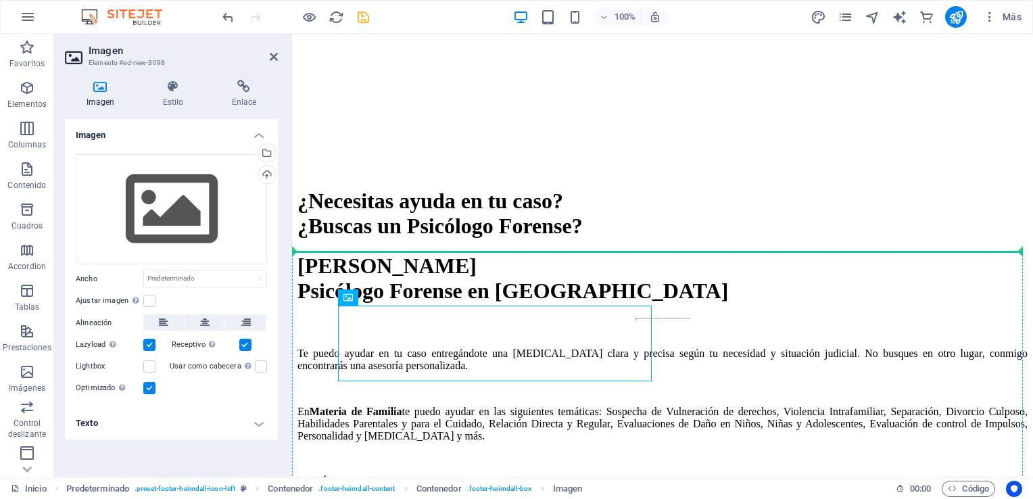
drag, startPoint x: 368, startPoint y: 336, endPoint x: 312, endPoint y: 345, distance: 56.1
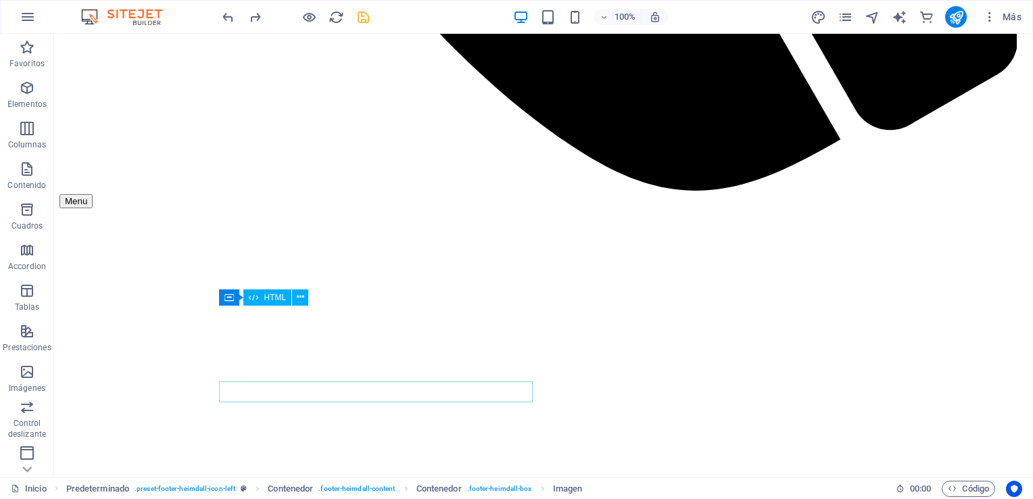
scroll to position [4618, 0]
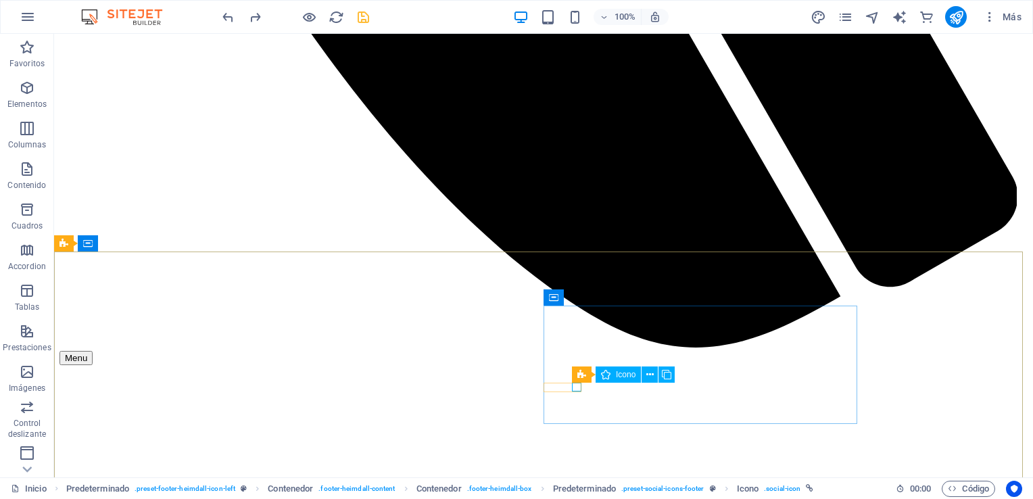
click at [613, 379] on div "Icono" at bounding box center [618, 375] width 45 height 16
click at [607, 377] on icon at bounding box center [605, 375] width 9 height 16
click at [609, 373] on icon at bounding box center [605, 375] width 9 height 16
select select "xMidYMid"
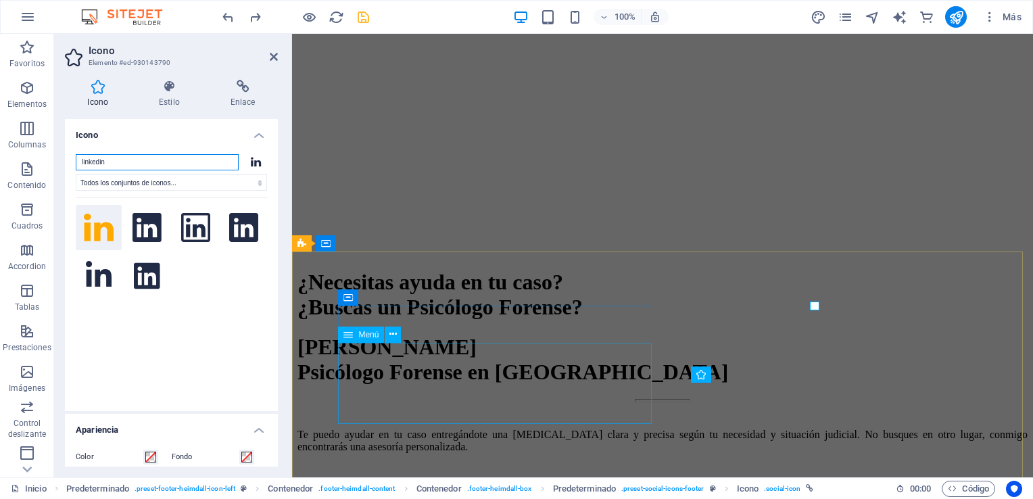
scroll to position [4699, 0]
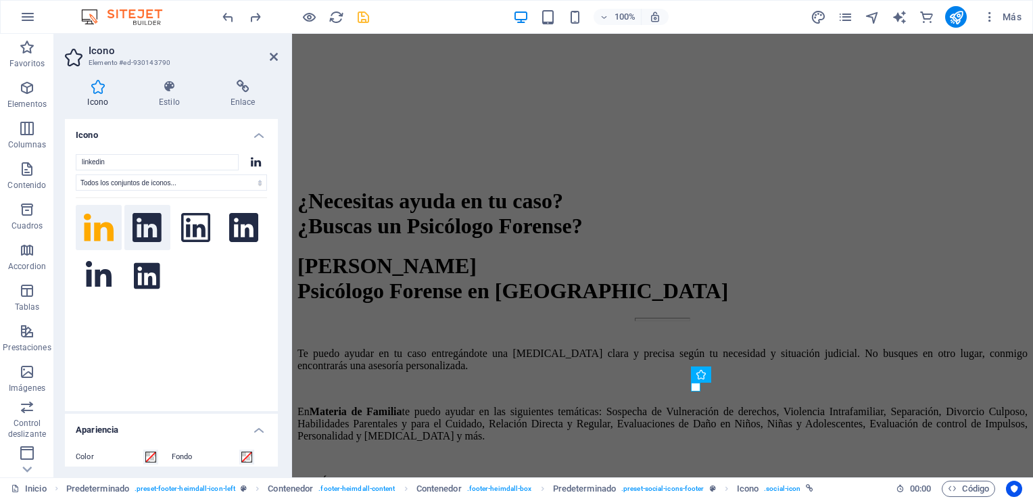
click at [143, 232] on icon at bounding box center [147, 228] width 29 height 30
click at [189, 236] on icon at bounding box center [196, 228] width 30 height 30
click at [151, 234] on icon at bounding box center [147, 228] width 29 height 30
click at [276, 55] on icon at bounding box center [274, 56] width 8 height 11
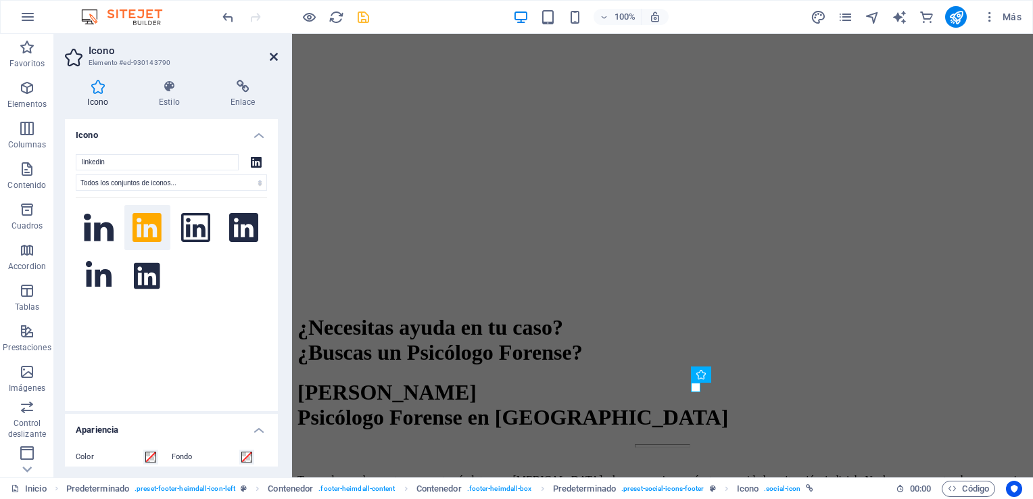
scroll to position [4618, 0]
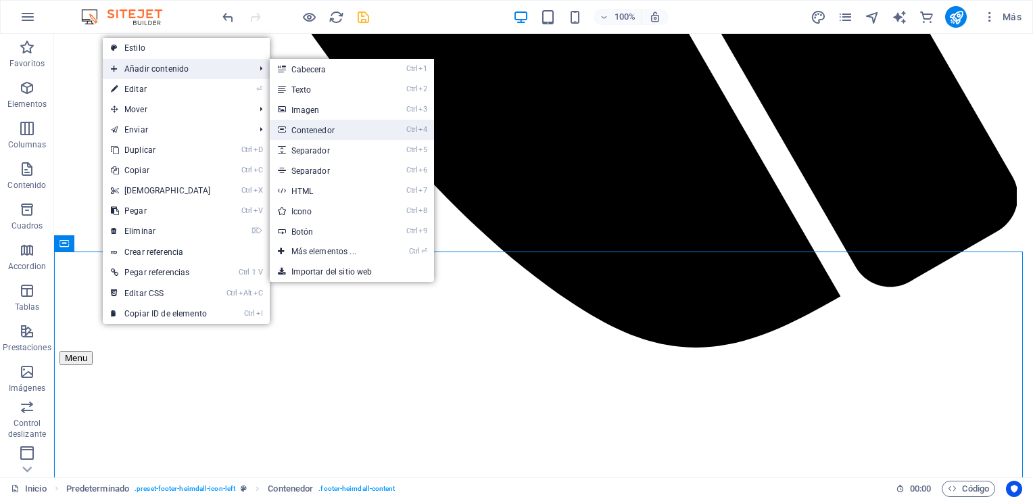
click at [350, 128] on link "Ctrl 4 Contenedor" at bounding box center [327, 130] width 114 height 20
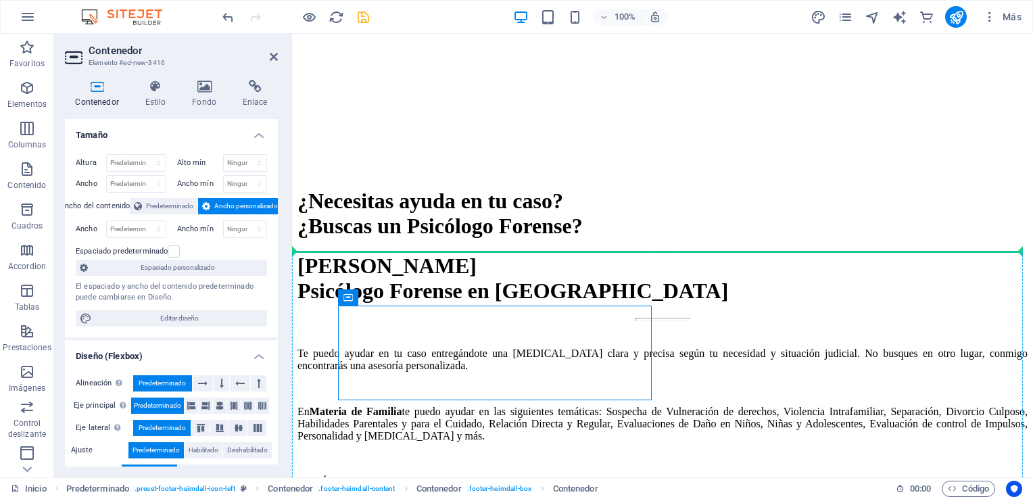
drag, startPoint x: 459, startPoint y: 329, endPoint x: 298, endPoint y: 353, distance: 162.0
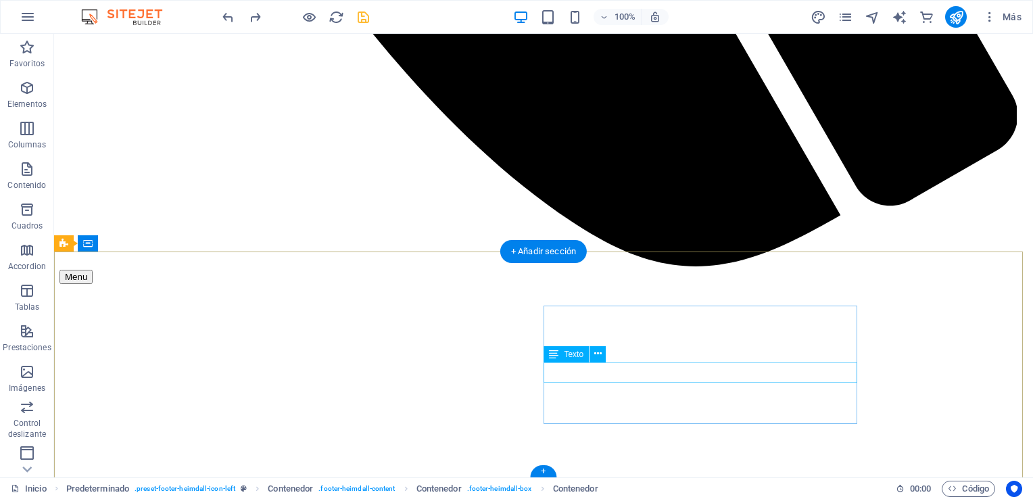
scroll to position [4618, 0]
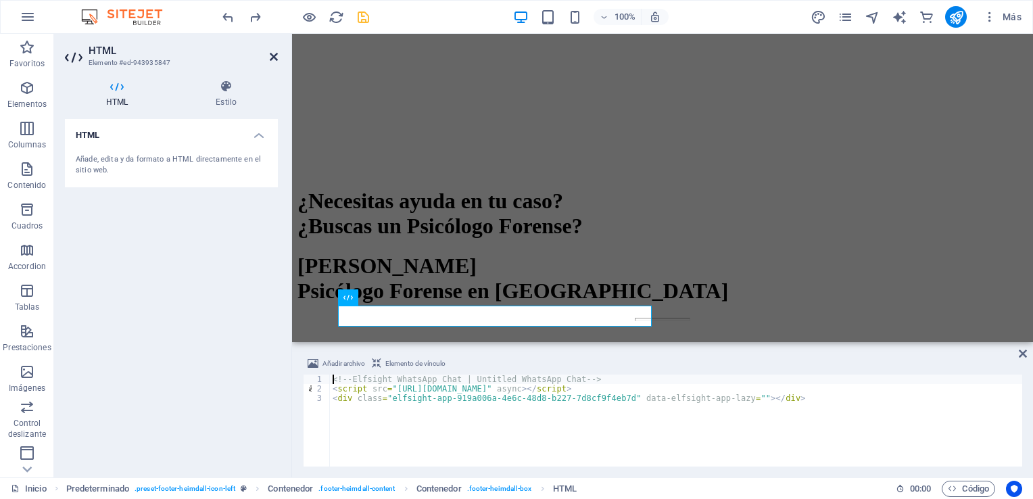
click at [273, 57] on icon at bounding box center [274, 56] width 8 height 11
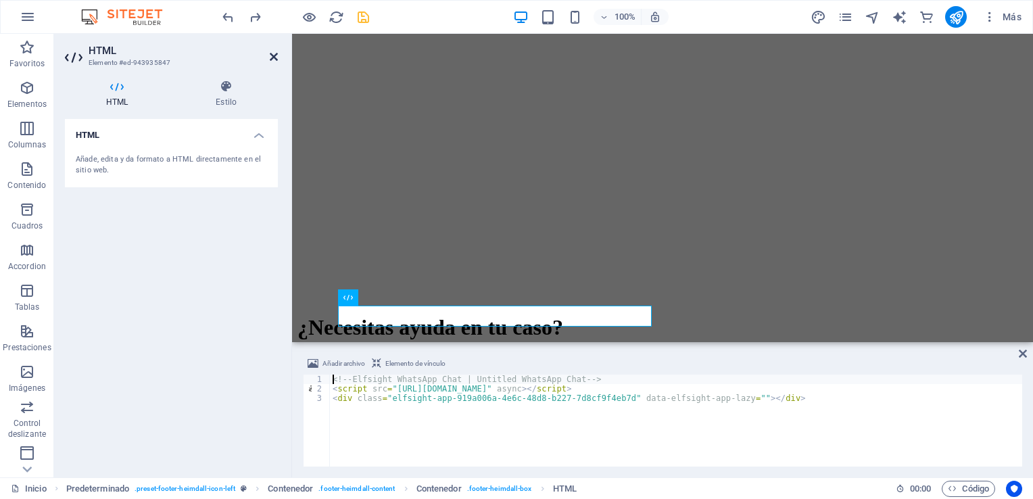
scroll to position [4618, 0]
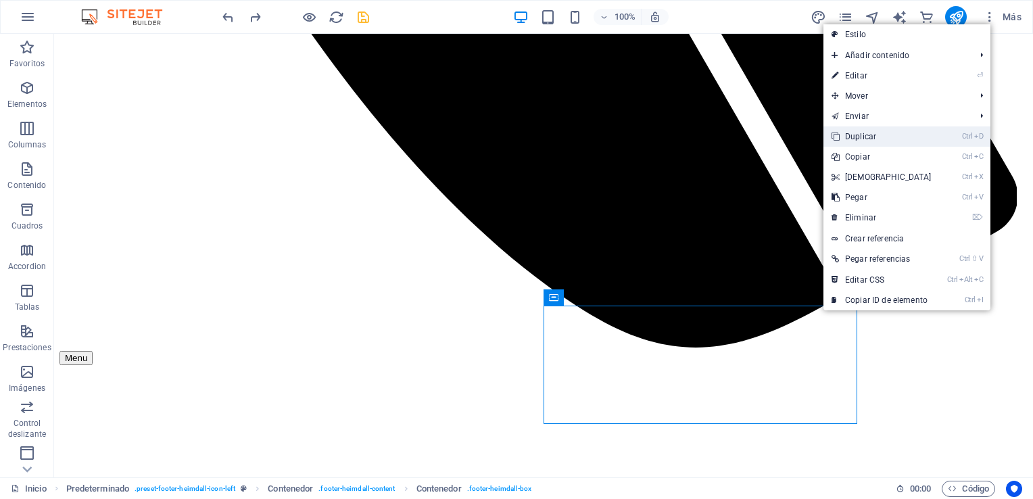
click at [885, 139] on link "Ctrl D Duplicar" at bounding box center [882, 136] width 116 height 20
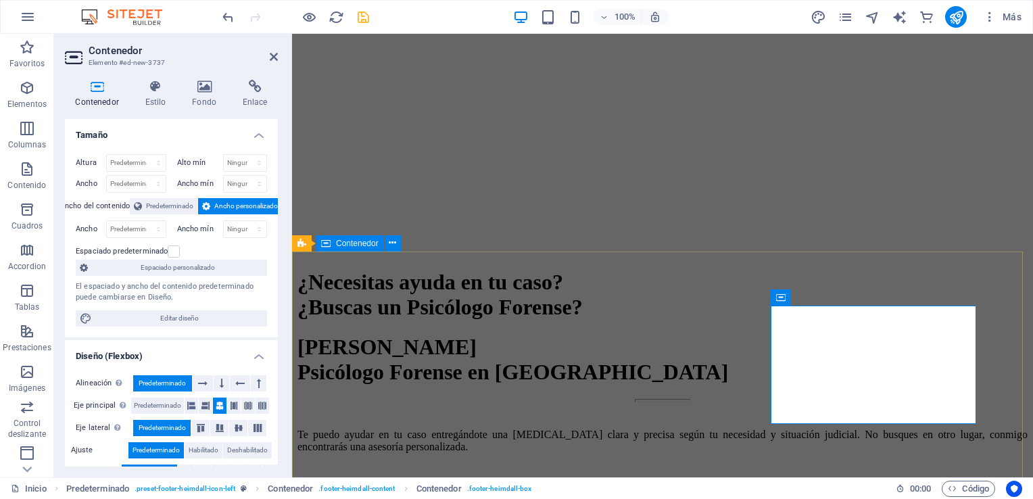
scroll to position [4699, 0]
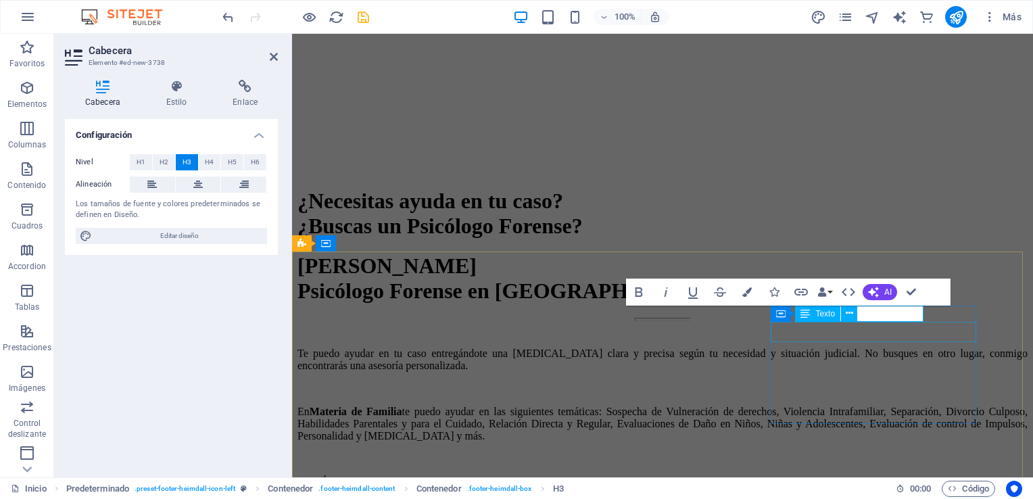
drag, startPoint x: 904, startPoint y: 337, endPoint x: 1141, endPoint y: 337, distance: 236.7
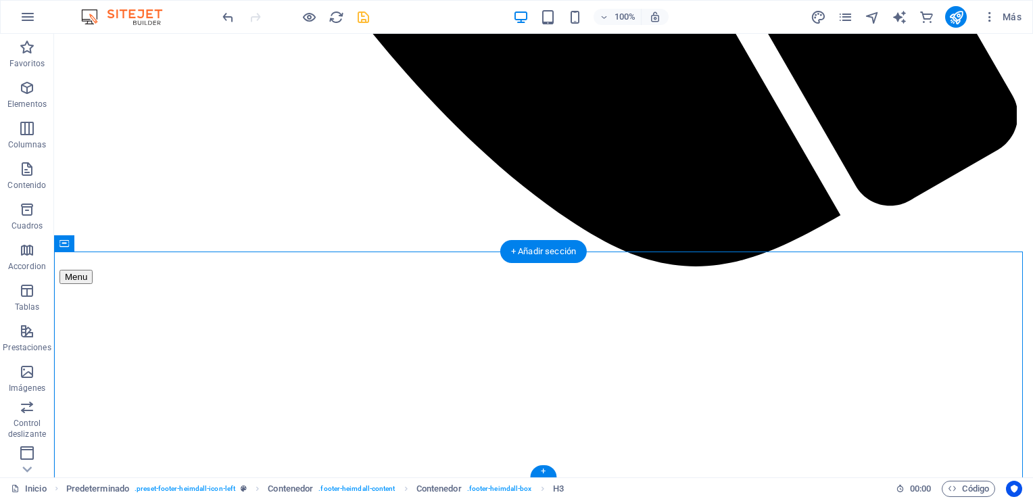
scroll to position [4618, 0]
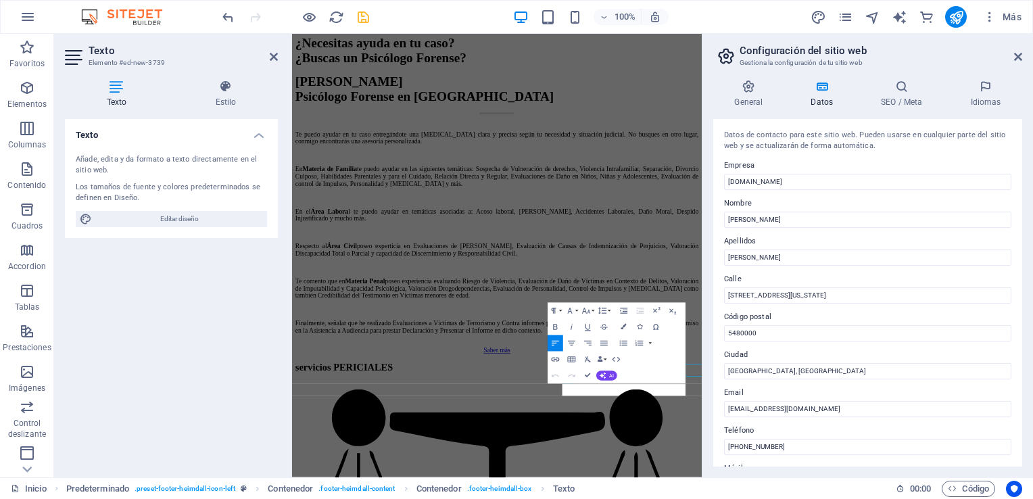
scroll to position [4435, 0]
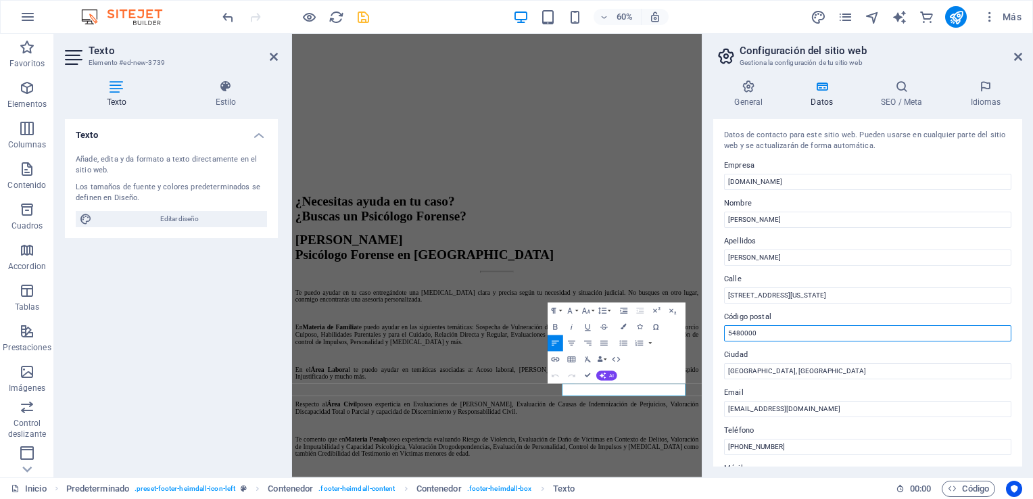
click at [880, 331] on input "5480000" at bounding box center [867, 333] width 287 height 16
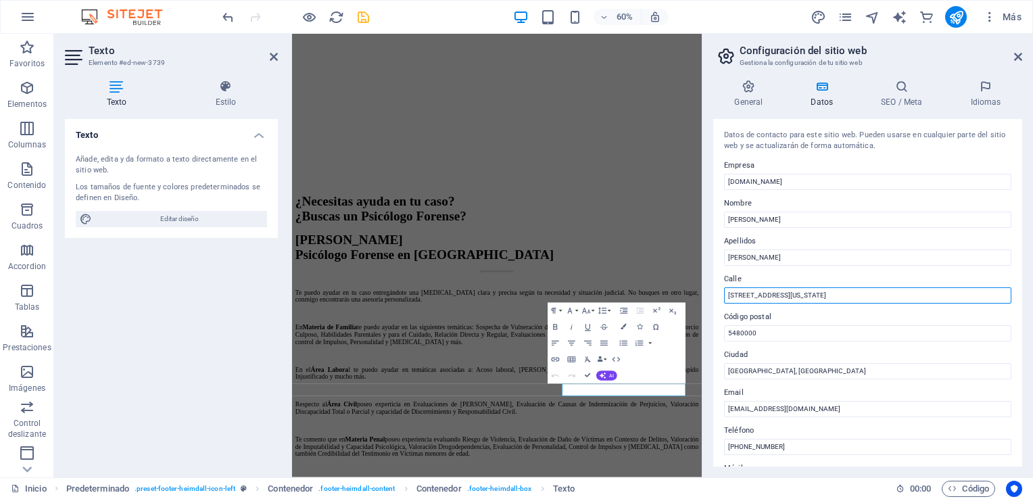
drag, startPoint x: 830, startPoint y: 296, endPoint x: 703, endPoint y: 297, distance: 127.1
click at [703, 297] on aside "Configuración del sitio web Gestiona la configuración de tu sitio web General D…" at bounding box center [867, 256] width 331 height 444
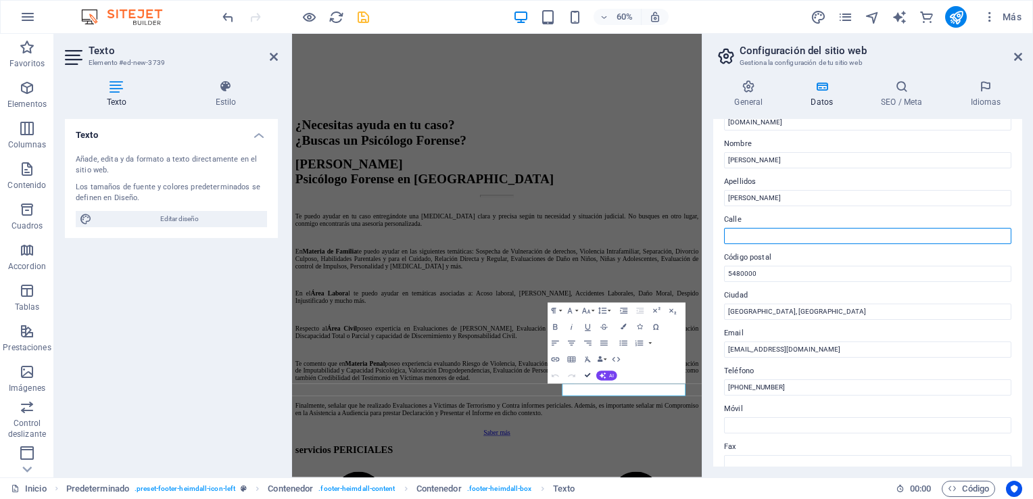
scroll to position [4708, 0]
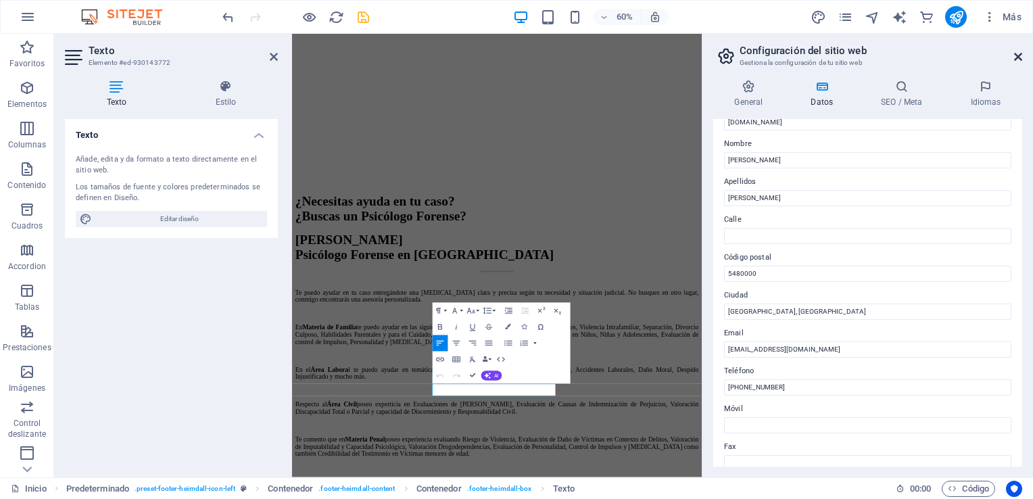
click at [1018, 55] on icon at bounding box center [1018, 56] width 8 height 11
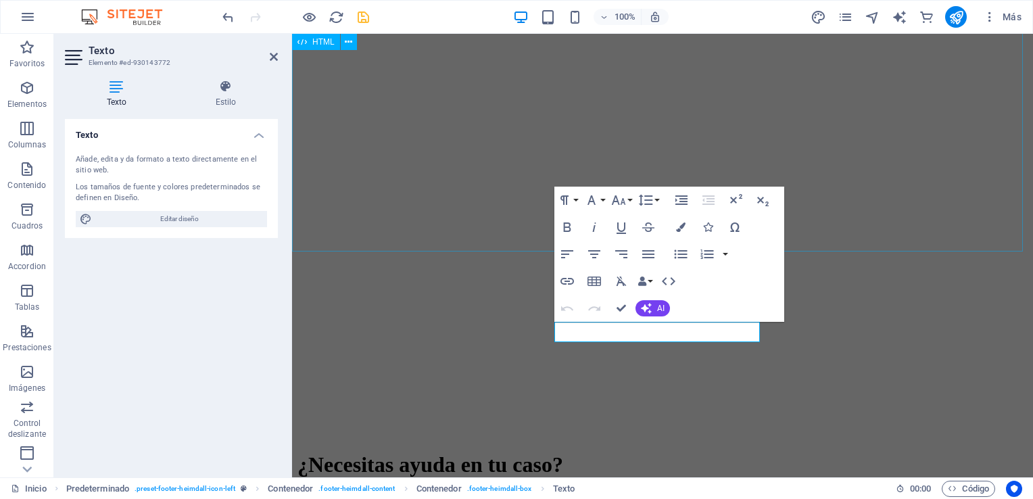
scroll to position [4699, 0]
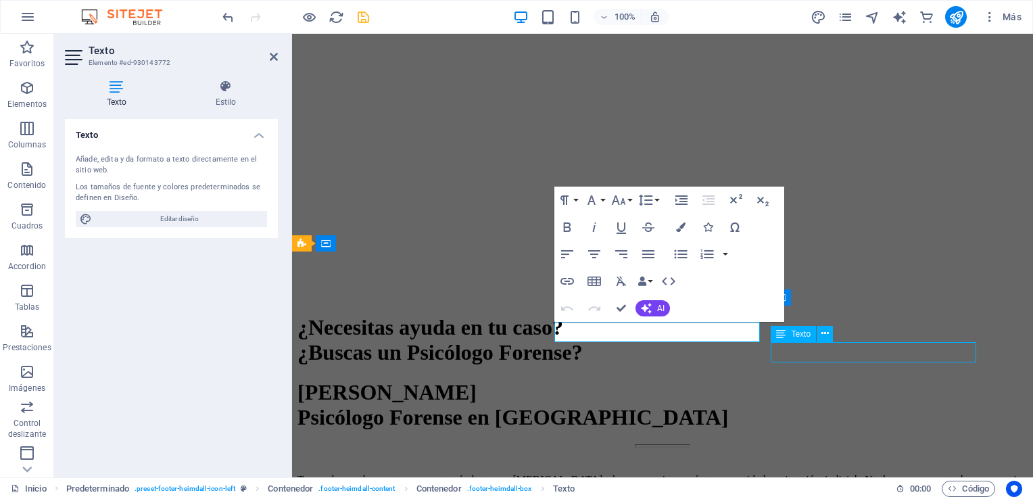
scroll to position [4618, 0]
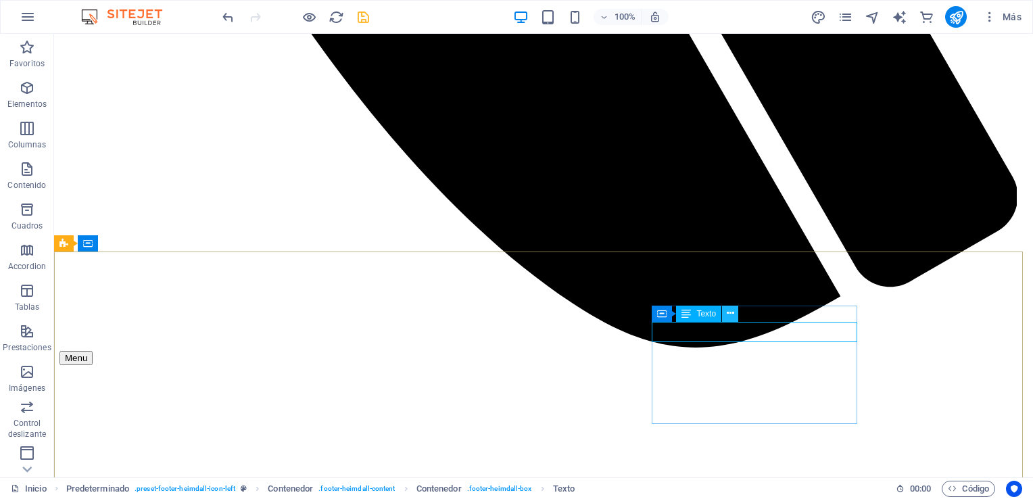
click at [732, 312] on icon at bounding box center [730, 313] width 7 height 14
